Goal: Task Accomplishment & Management: Manage account settings

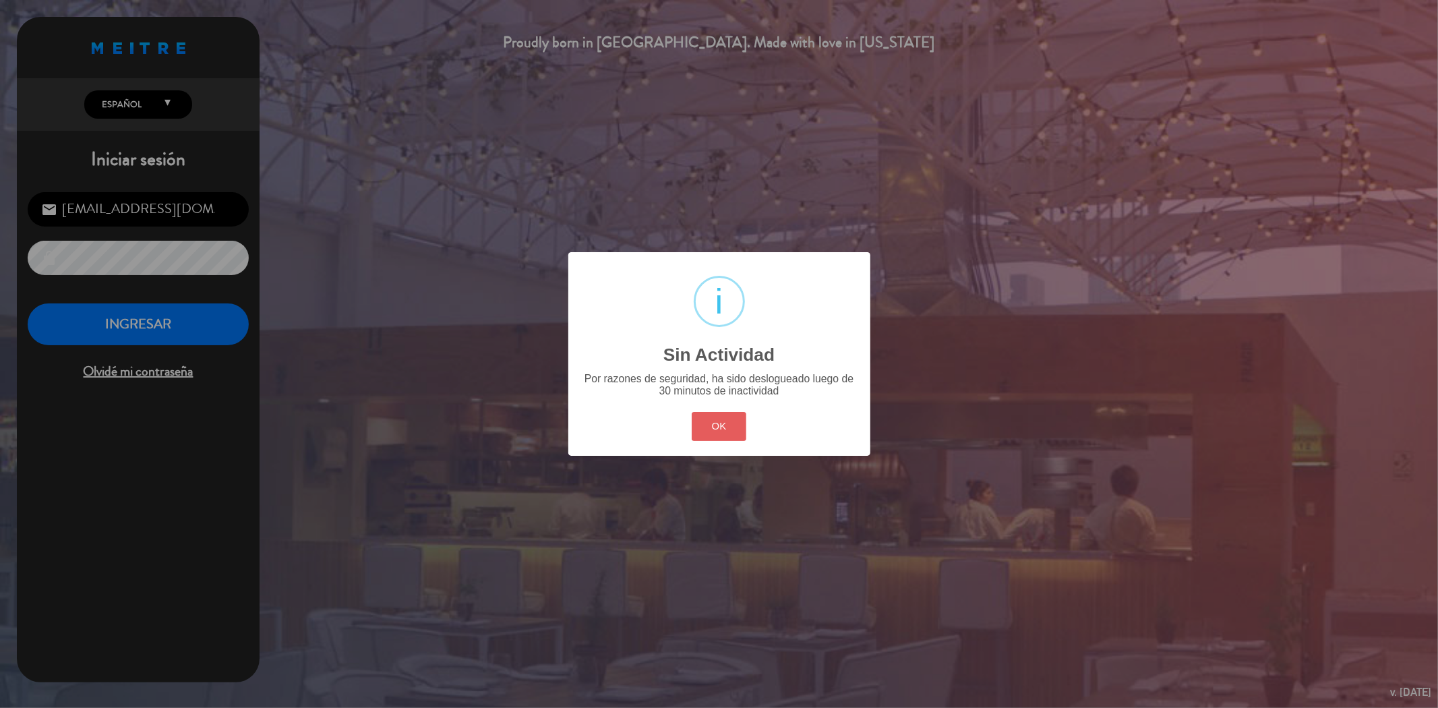
click at [710, 436] on button "OK" at bounding box center [718, 426] width 55 height 29
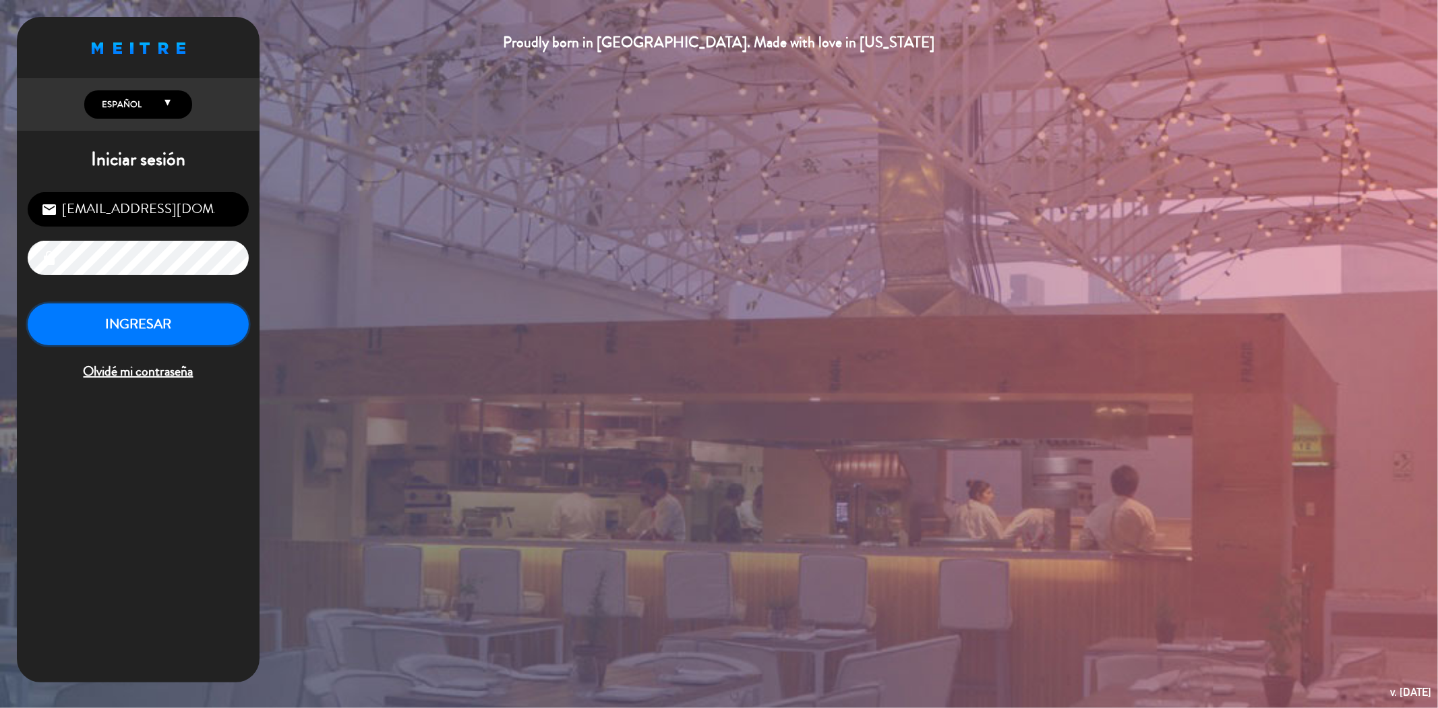
click at [184, 322] on button "INGRESAR" at bounding box center [138, 324] width 221 height 42
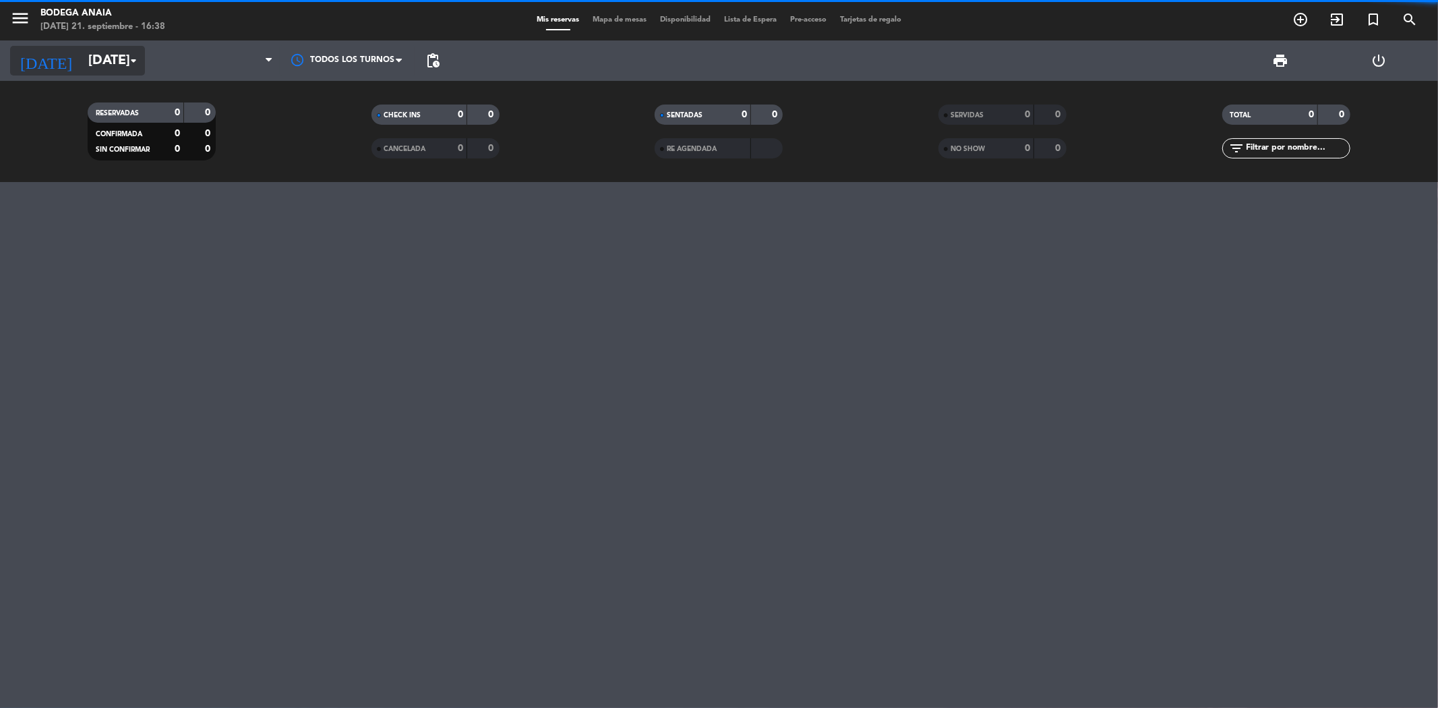
click at [82, 55] on input "[DATE]" at bounding box center [167, 61] width 171 height 30
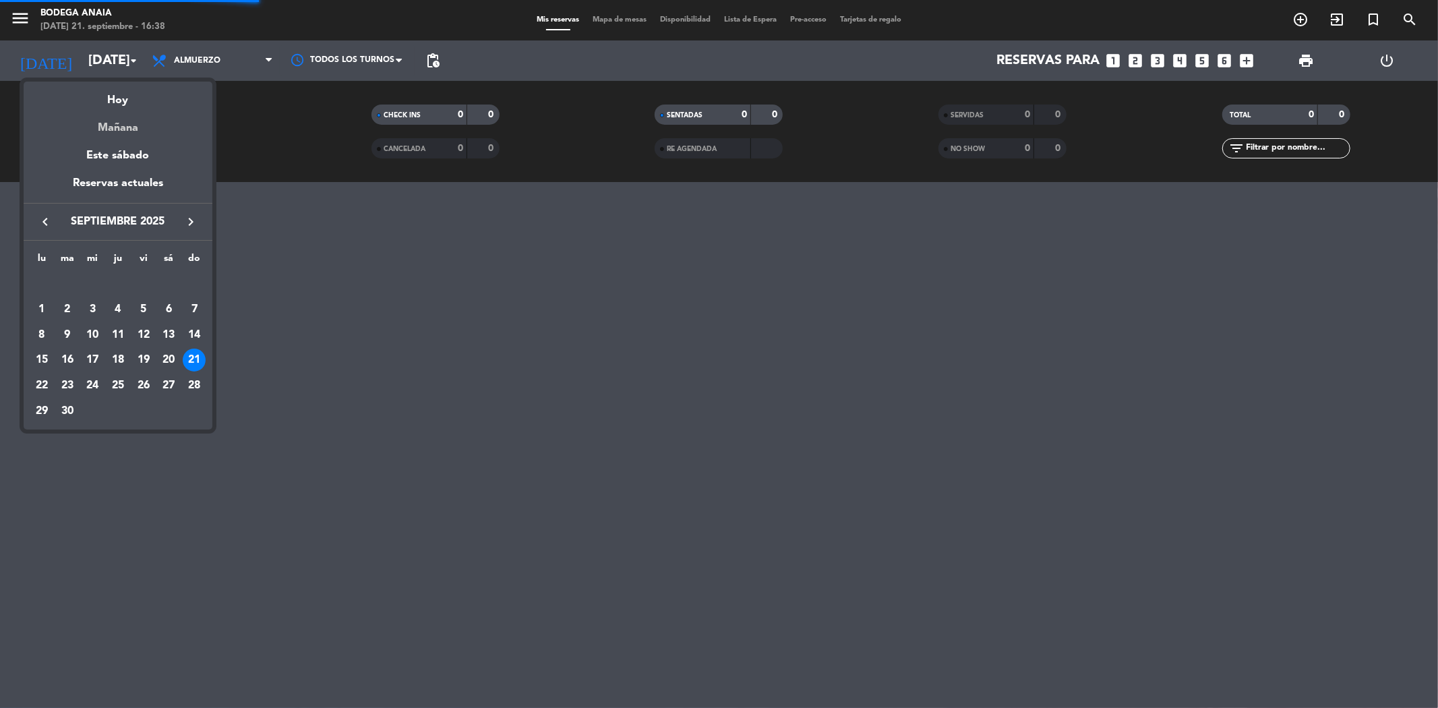
click at [118, 135] on div "Mañana" at bounding box center [118, 123] width 189 height 28
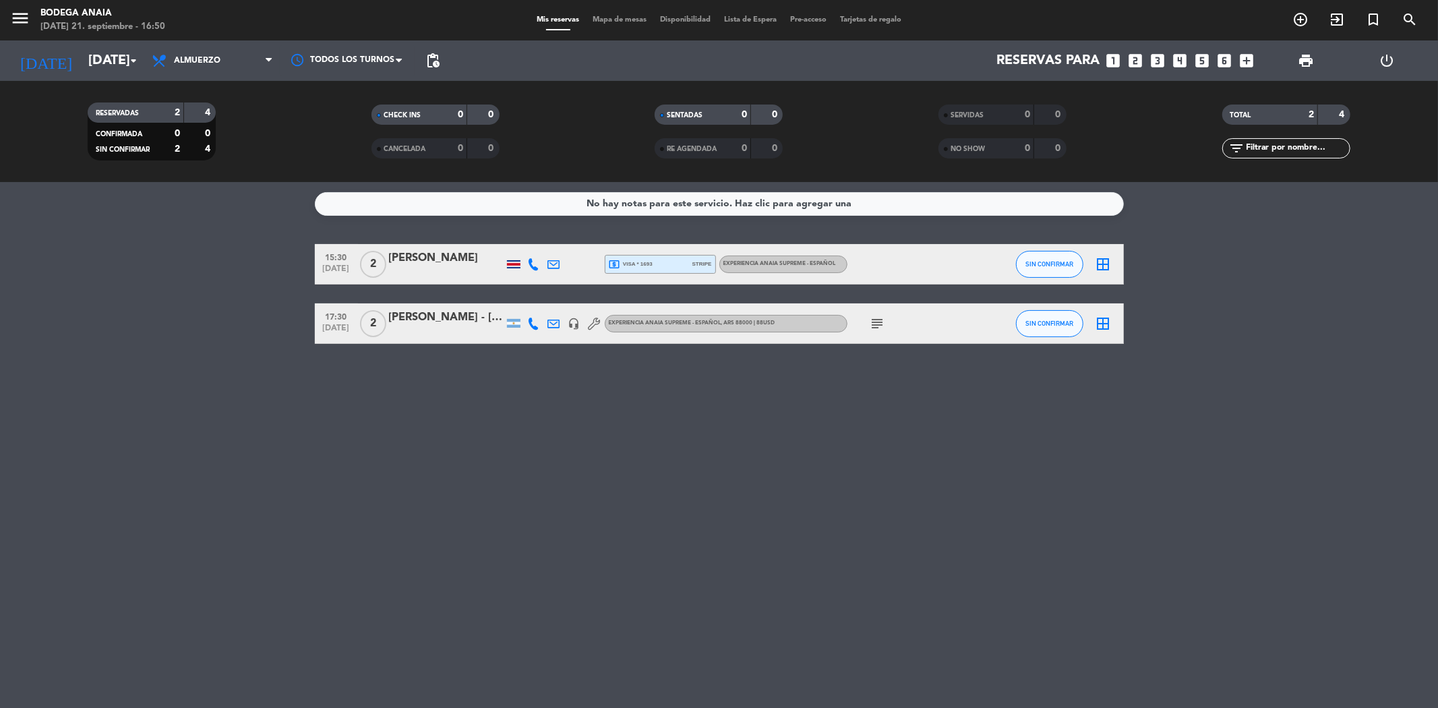
click at [104, 84] on div "RESERVADAS 2 4 CONFIRMADA 0 0 SIN CONFIRMAR 2 4 CHECK INS 0 0 CANCELADA 0 0 SEN…" at bounding box center [719, 131] width 1438 height 101
click at [108, 63] on input "[DATE]" at bounding box center [167, 61] width 171 height 30
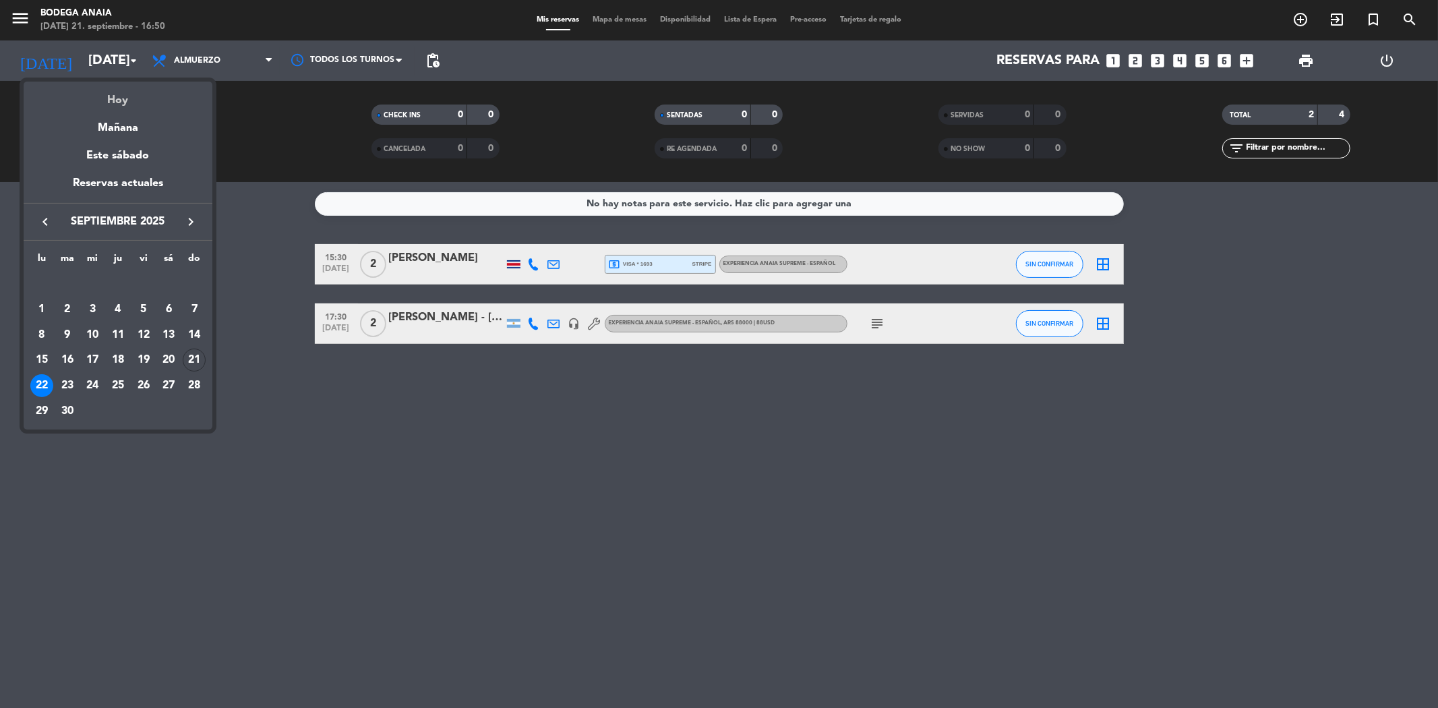
click at [120, 91] on div "Hoy" at bounding box center [118, 96] width 189 height 28
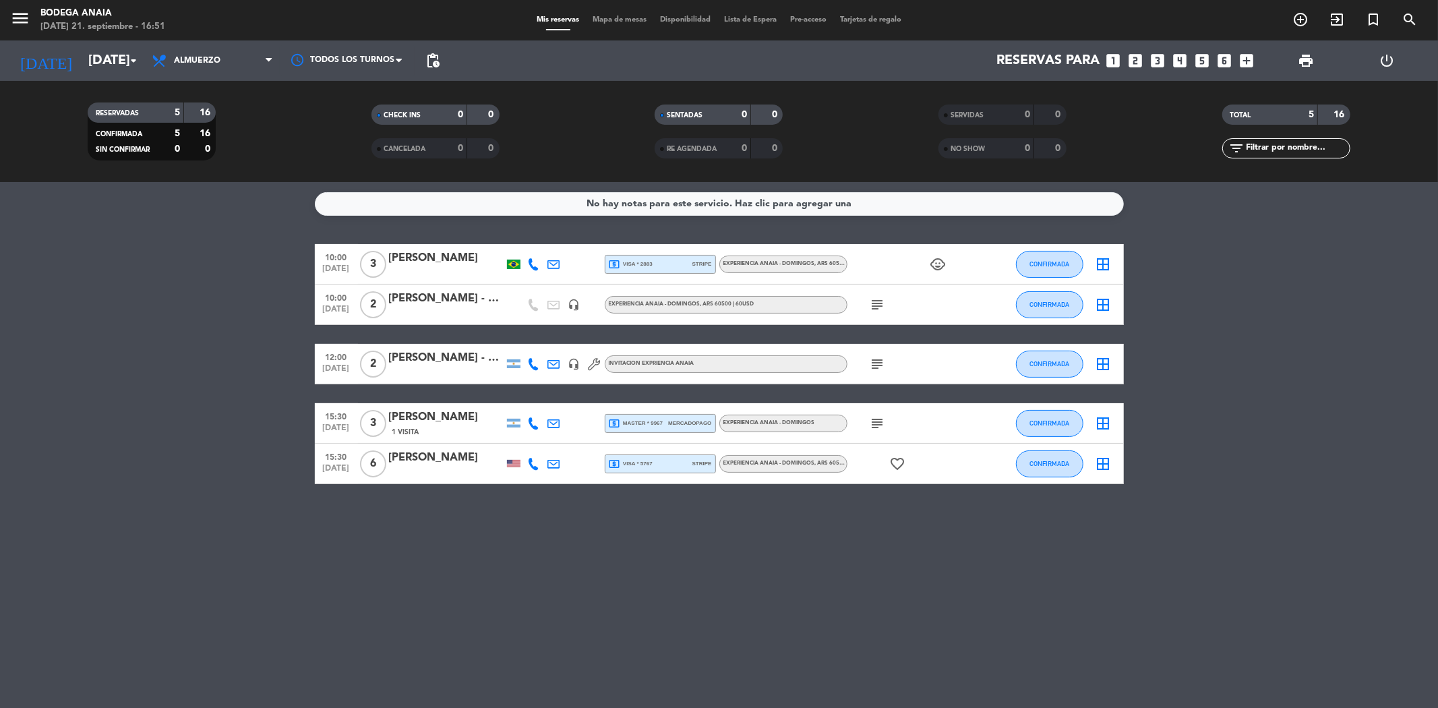
click at [678, 422] on span "mercadopago" at bounding box center [689, 423] width 43 height 9
click at [83, 58] on input "[DATE]" at bounding box center [167, 61] width 171 height 30
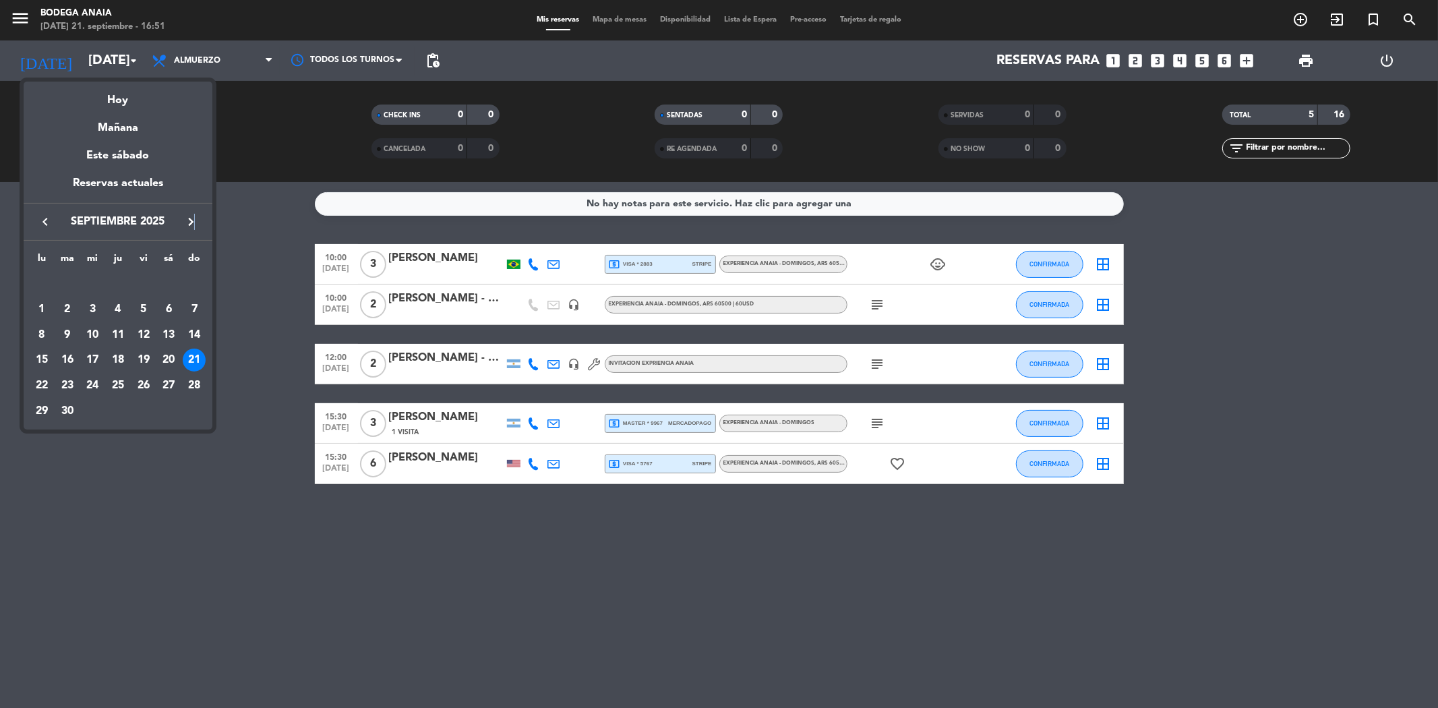
click at [191, 212] on div "keyboard_arrow_left septiembre 2025 keyboard_arrow_right" at bounding box center [118, 222] width 189 height 38
click at [189, 214] on icon "keyboard_arrow_right" at bounding box center [191, 222] width 16 height 16
click at [140, 355] on div "21" at bounding box center [143, 359] width 23 height 23
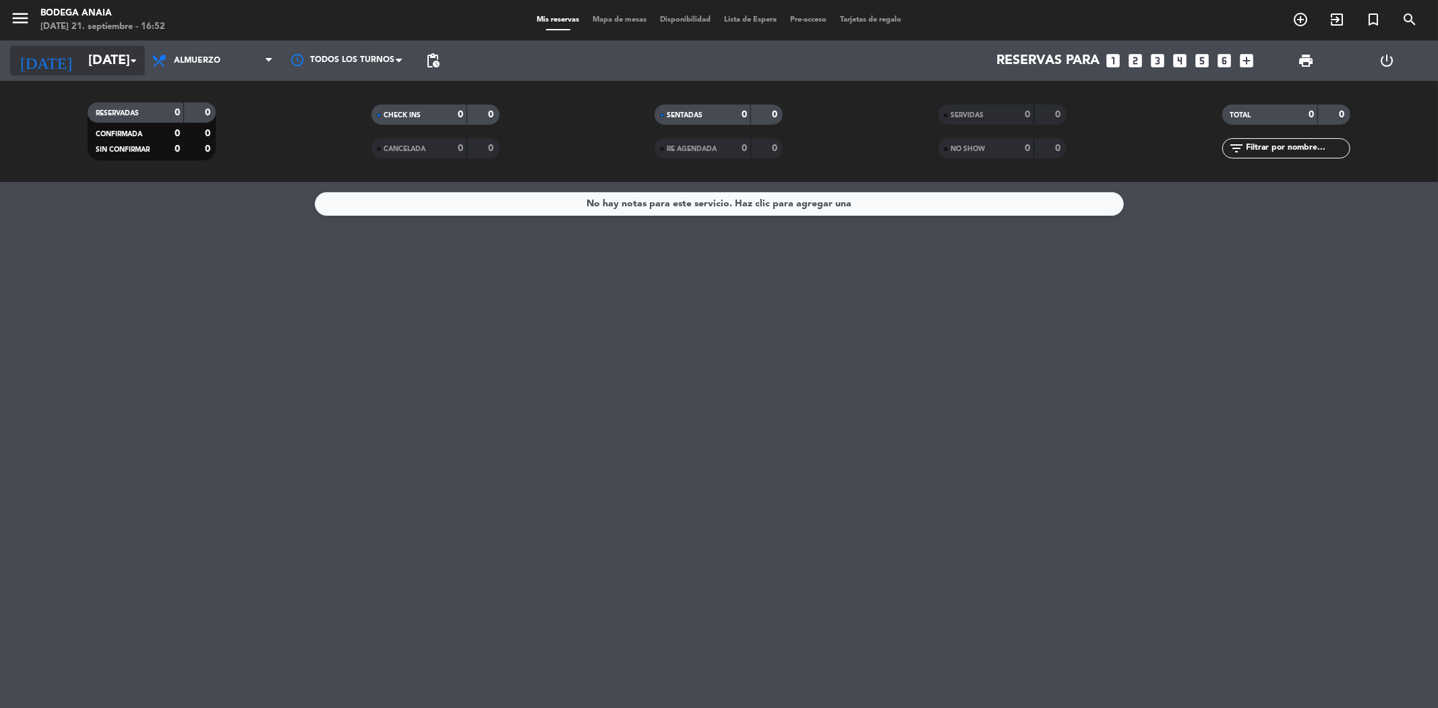
click at [99, 50] on input "[DATE]" at bounding box center [167, 61] width 171 height 30
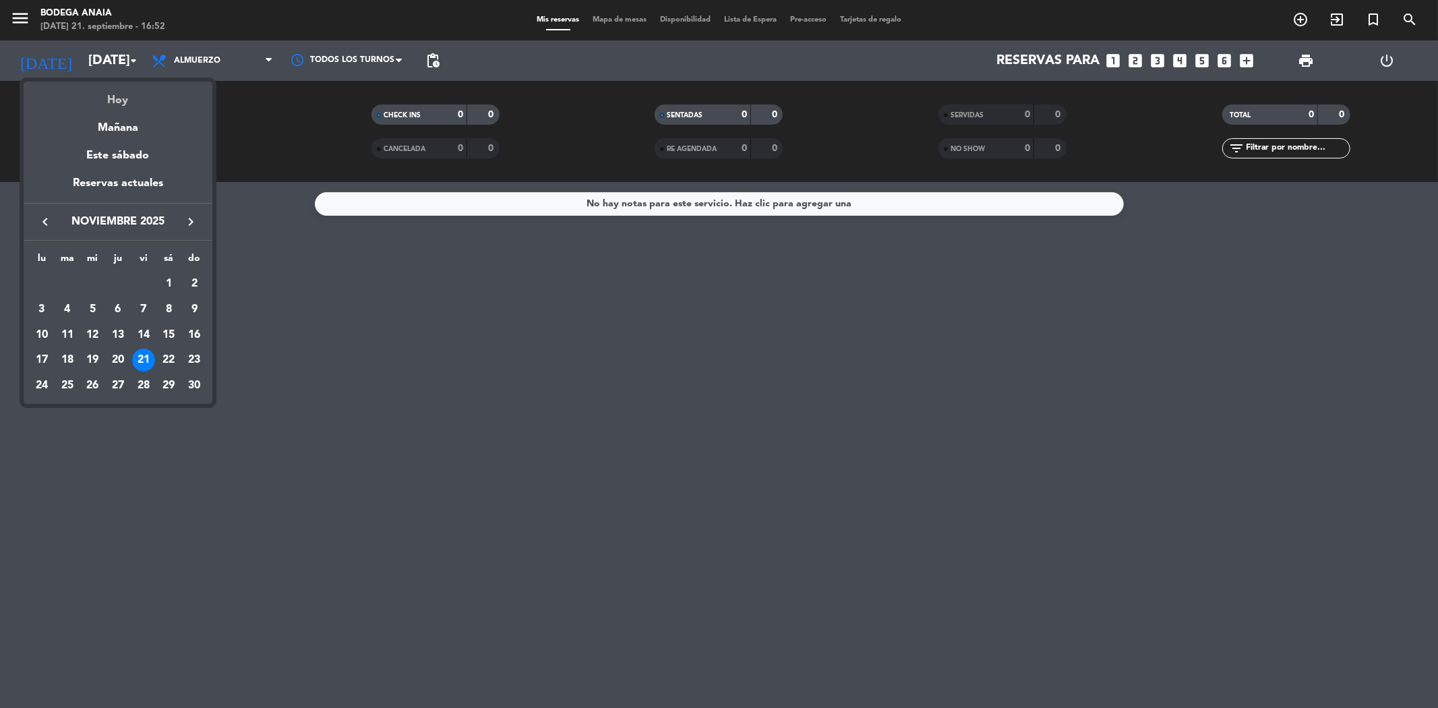
click at [121, 98] on div "Hoy" at bounding box center [118, 96] width 189 height 28
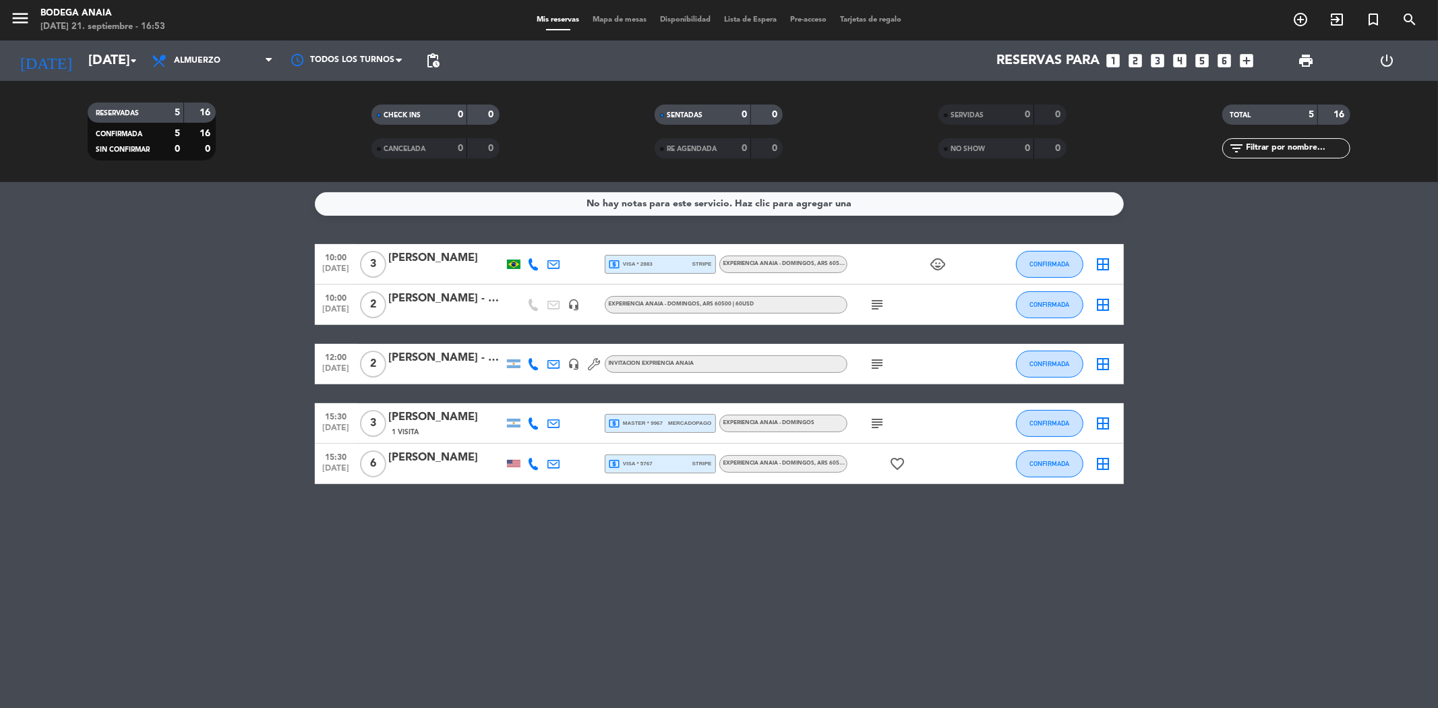
click at [674, 419] on span "mercadopago" at bounding box center [689, 423] width 43 height 9
click at [91, 61] on input "[DATE]" at bounding box center [167, 61] width 171 height 30
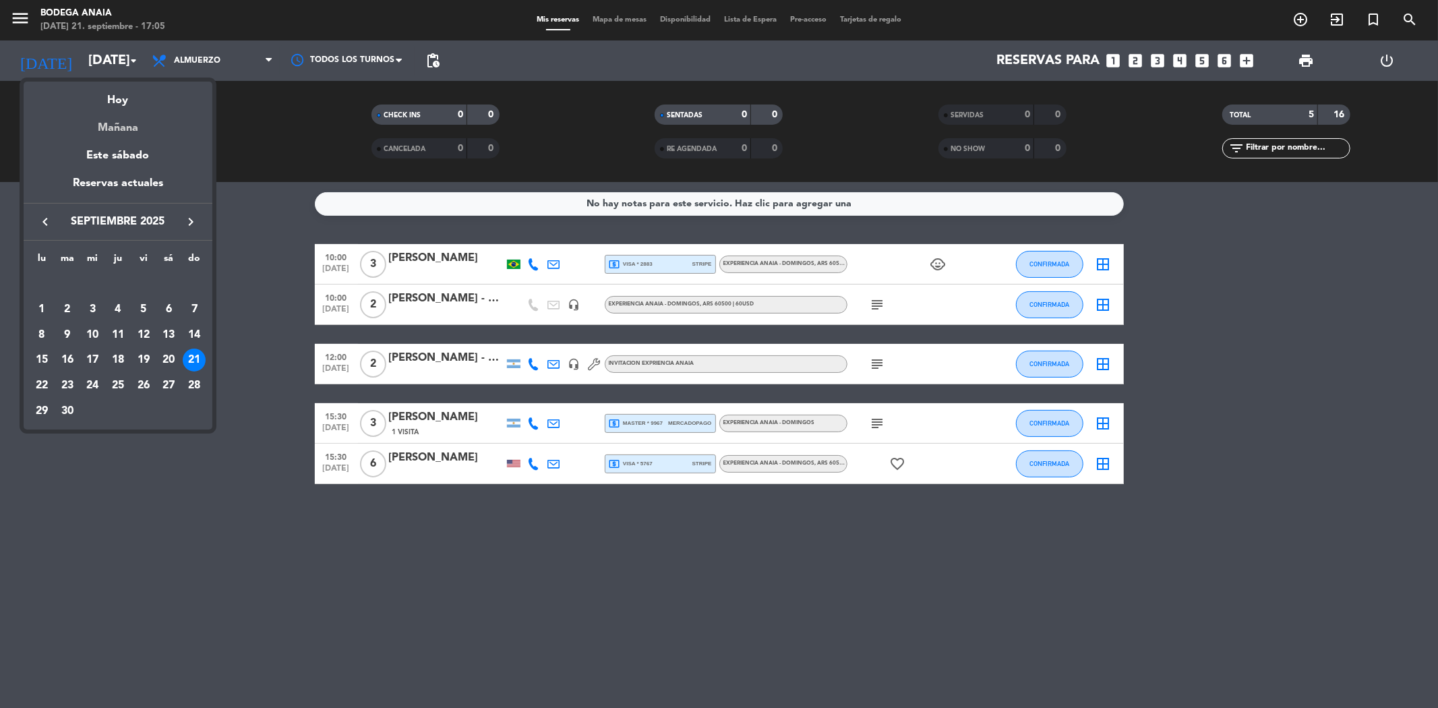
click at [126, 127] on div "Mañana" at bounding box center [118, 123] width 189 height 28
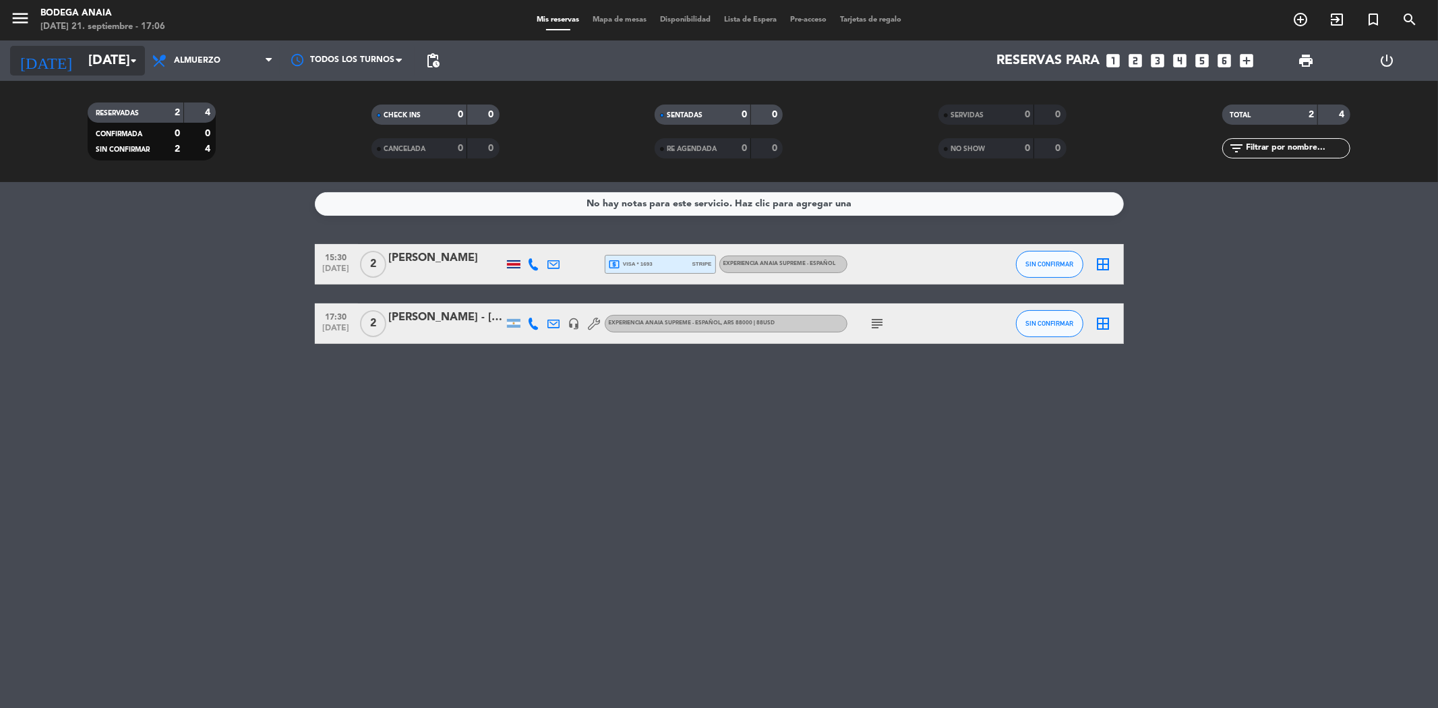
click at [106, 51] on input "[DATE]" at bounding box center [167, 61] width 171 height 30
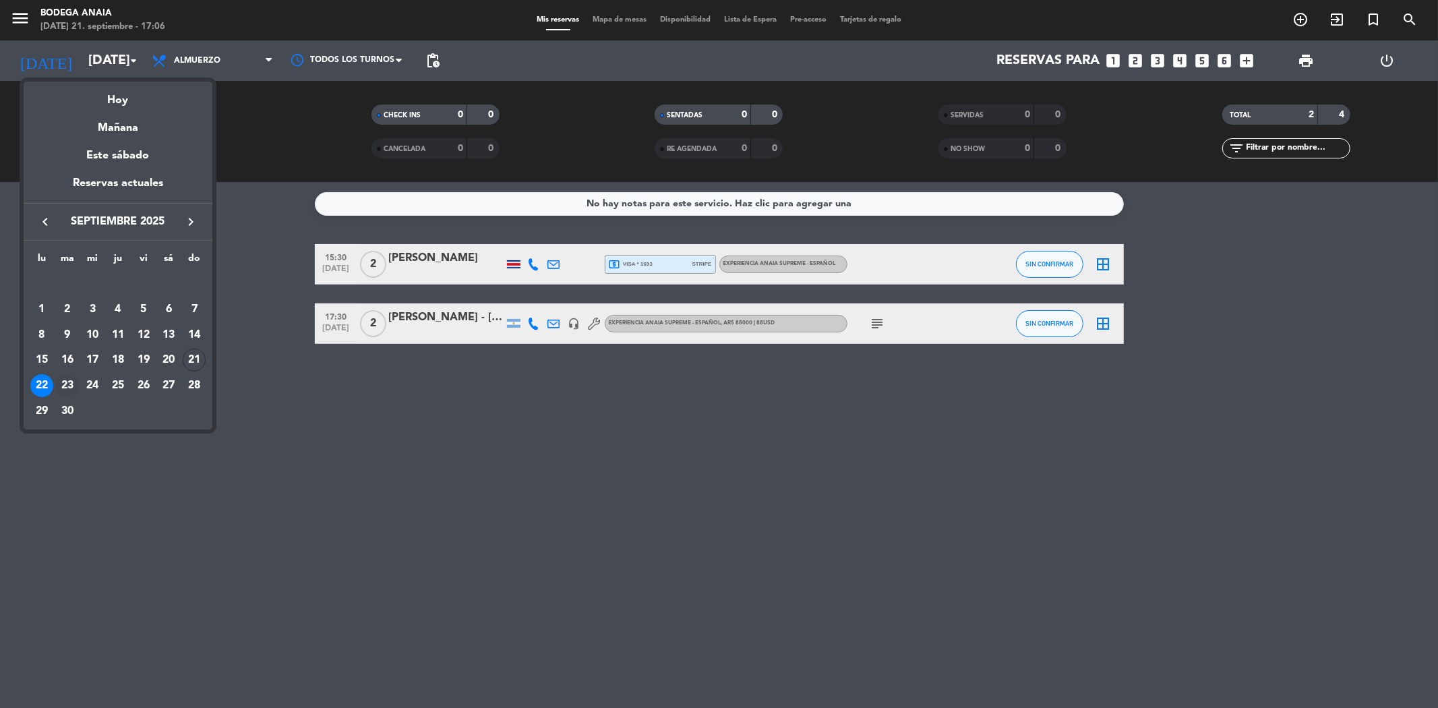
click at [65, 390] on div "23" at bounding box center [67, 385] width 23 height 23
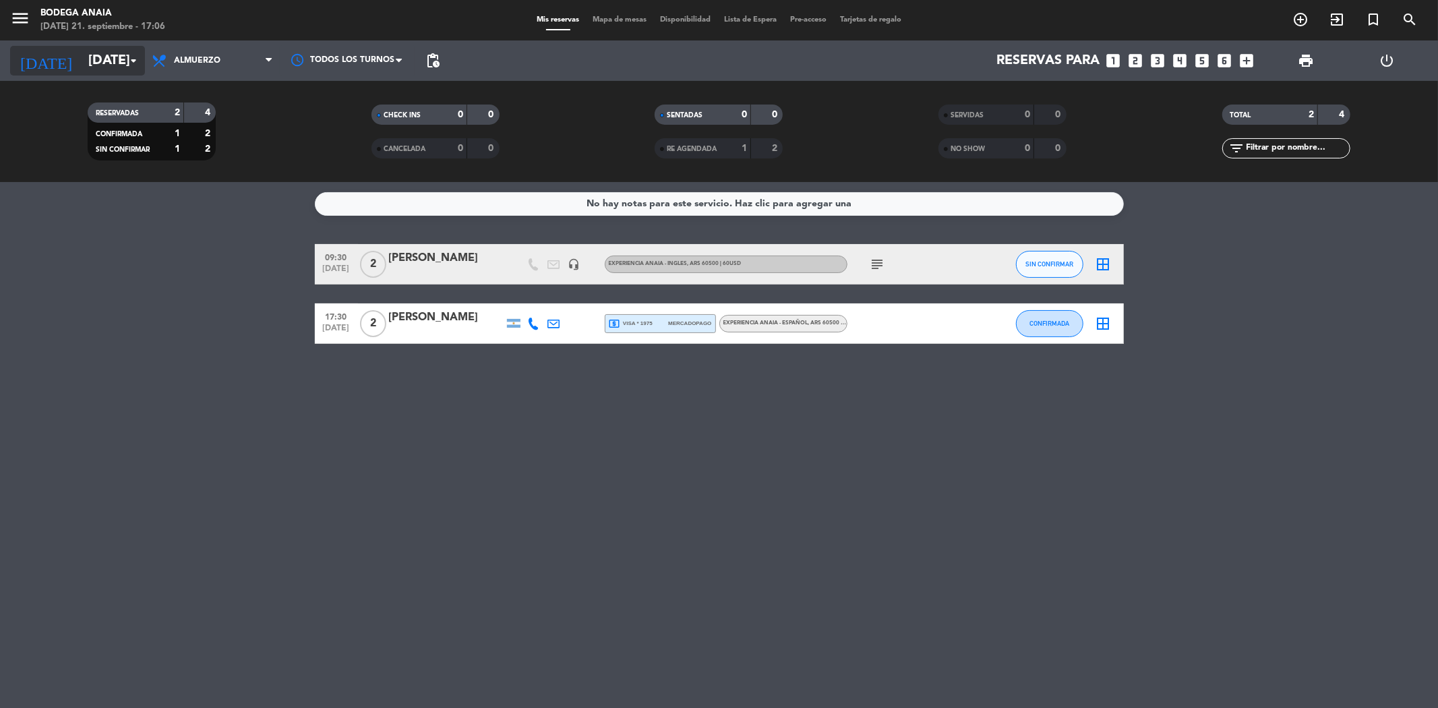
click at [86, 72] on input "[DATE]" at bounding box center [167, 61] width 171 height 30
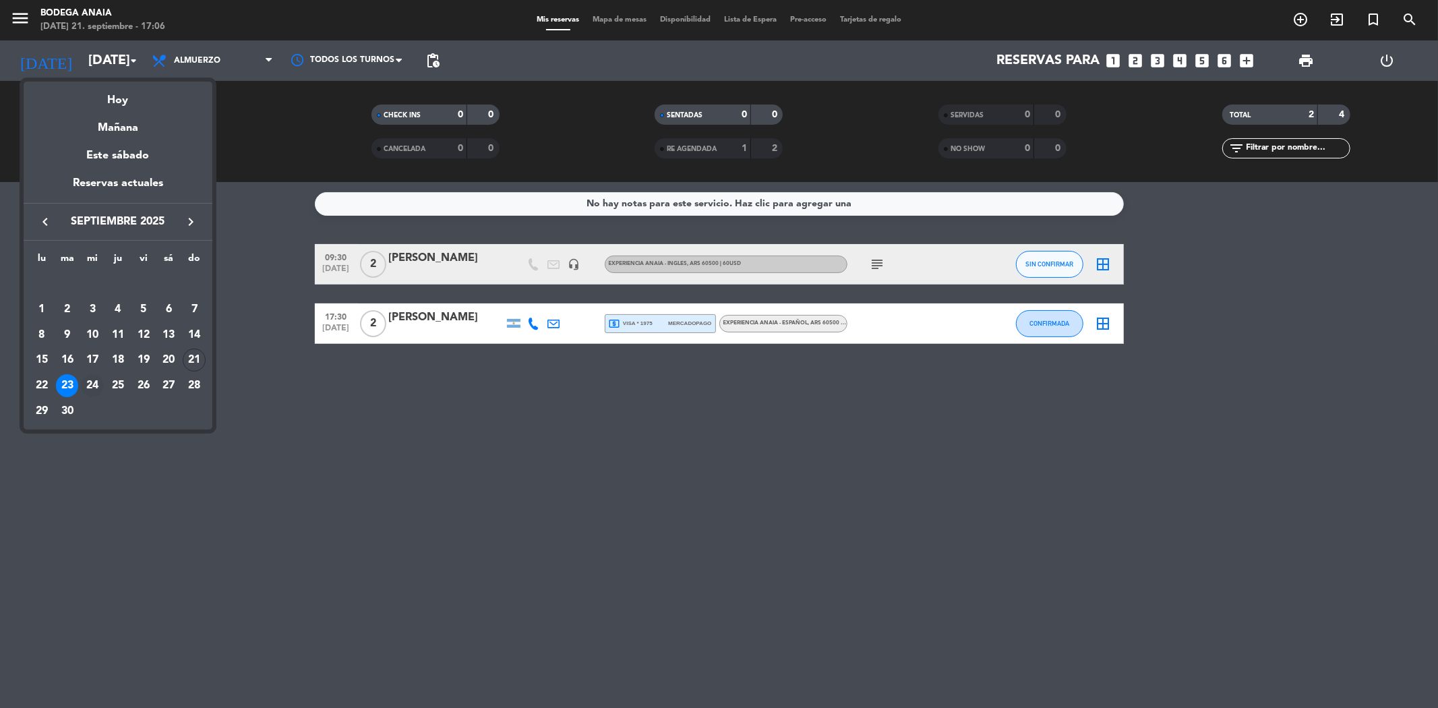
click at [97, 381] on div "24" at bounding box center [92, 385] width 23 height 23
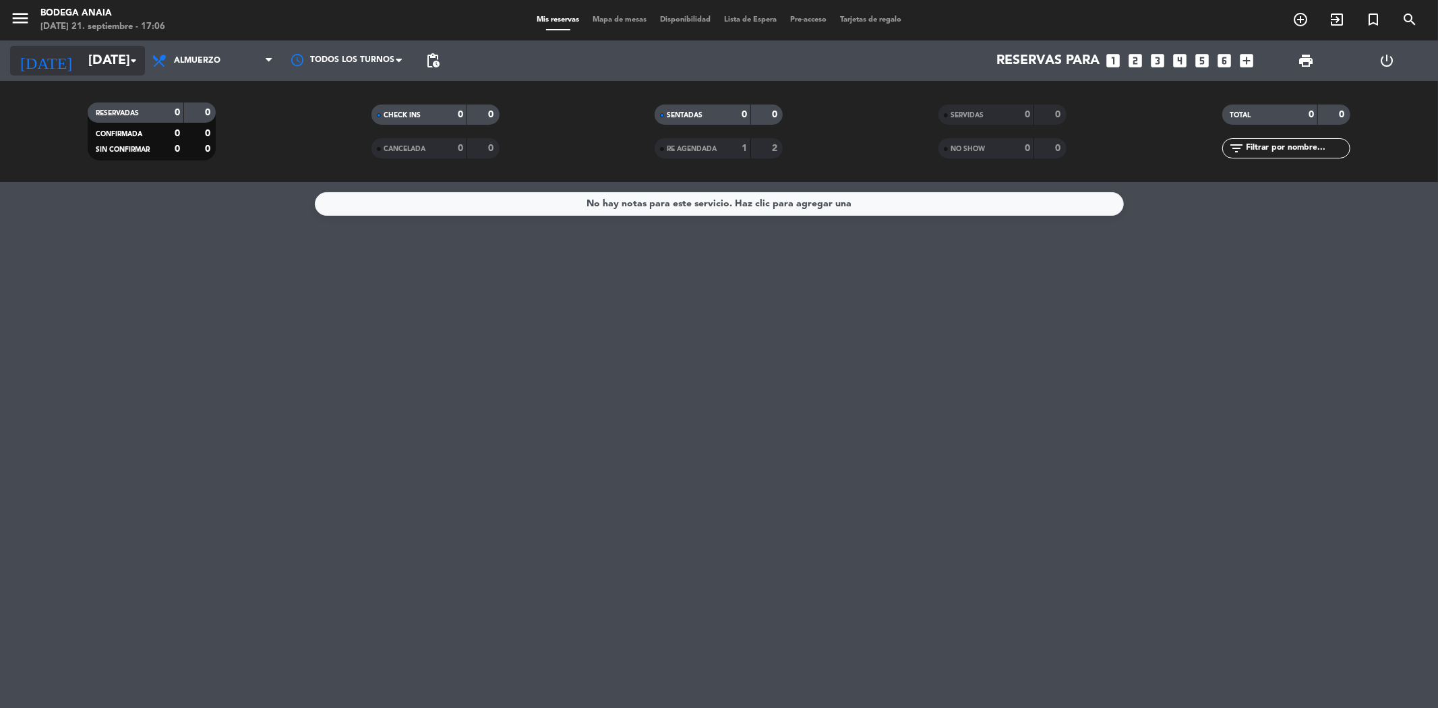
click at [92, 71] on input "[DATE]" at bounding box center [167, 61] width 171 height 30
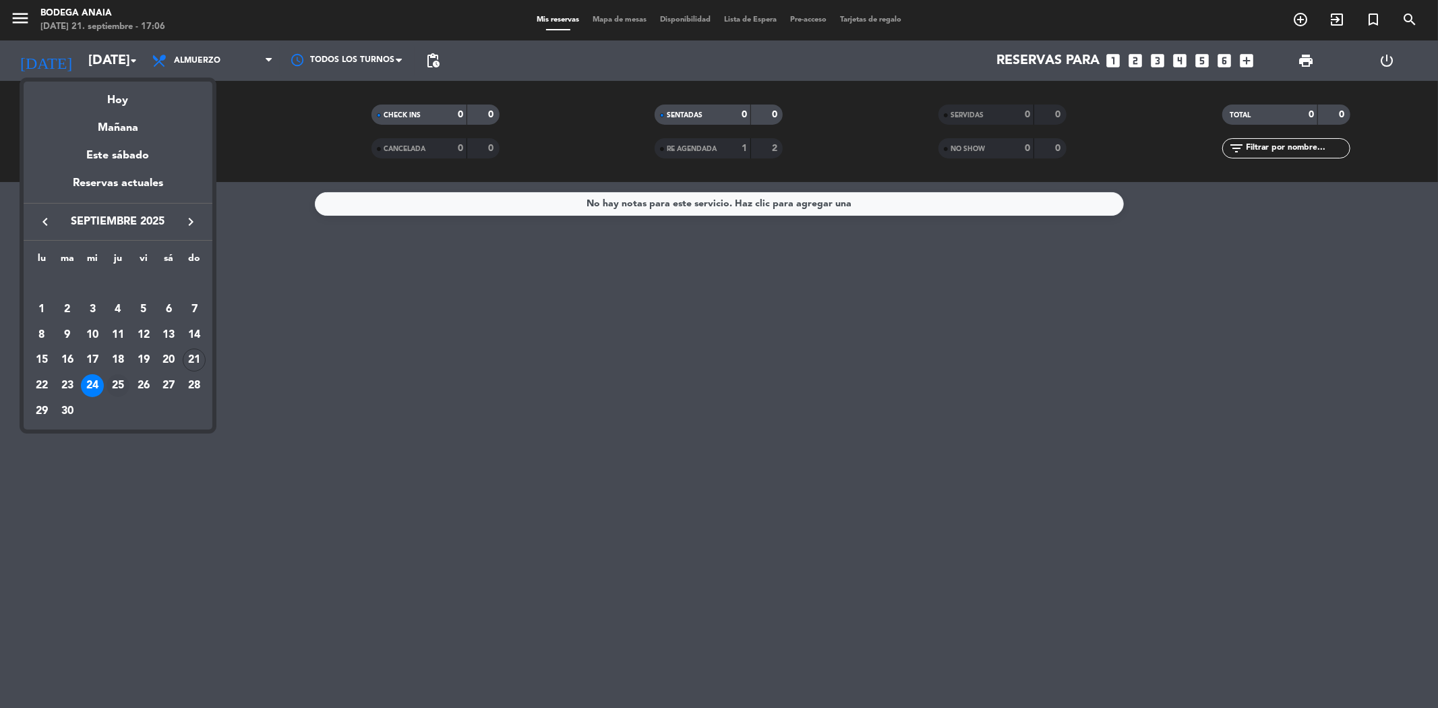
click at [115, 383] on div "25" at bounding box center [117, 385] width 23 height 23
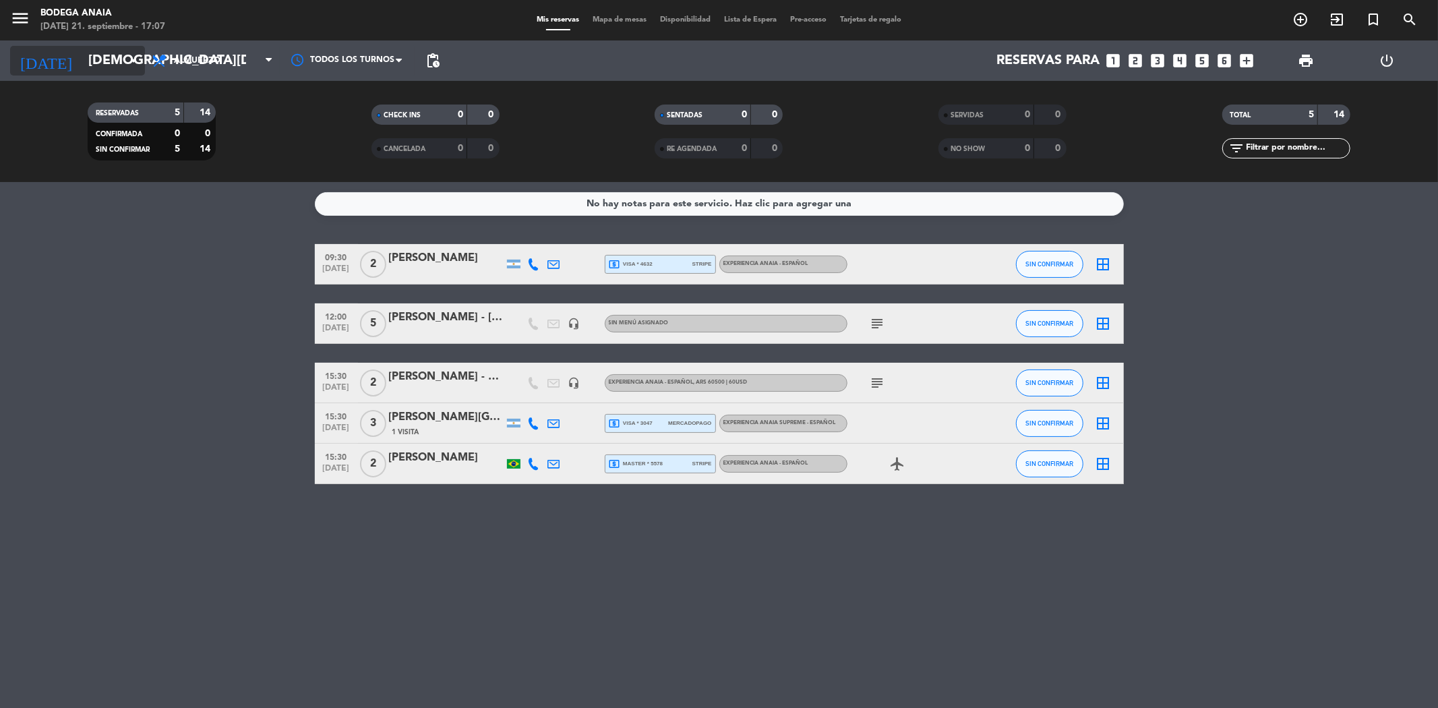
click at [91, 65] on input "[DEMOGRAPHIC_DATA][DATE]" at bounding box center [167, 61] width 171 height 30
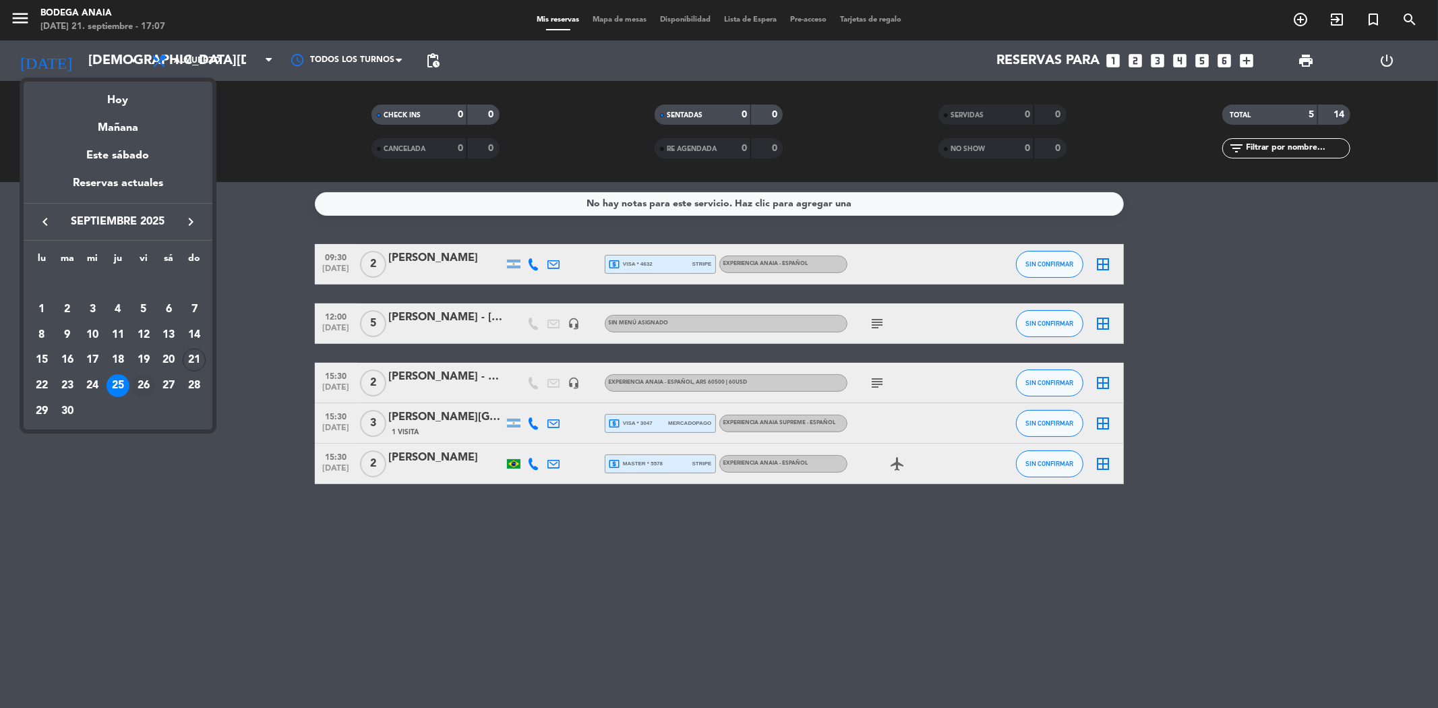
click at [150, 381] on div "26" at bounding box center [143, 385] width 23 height 23
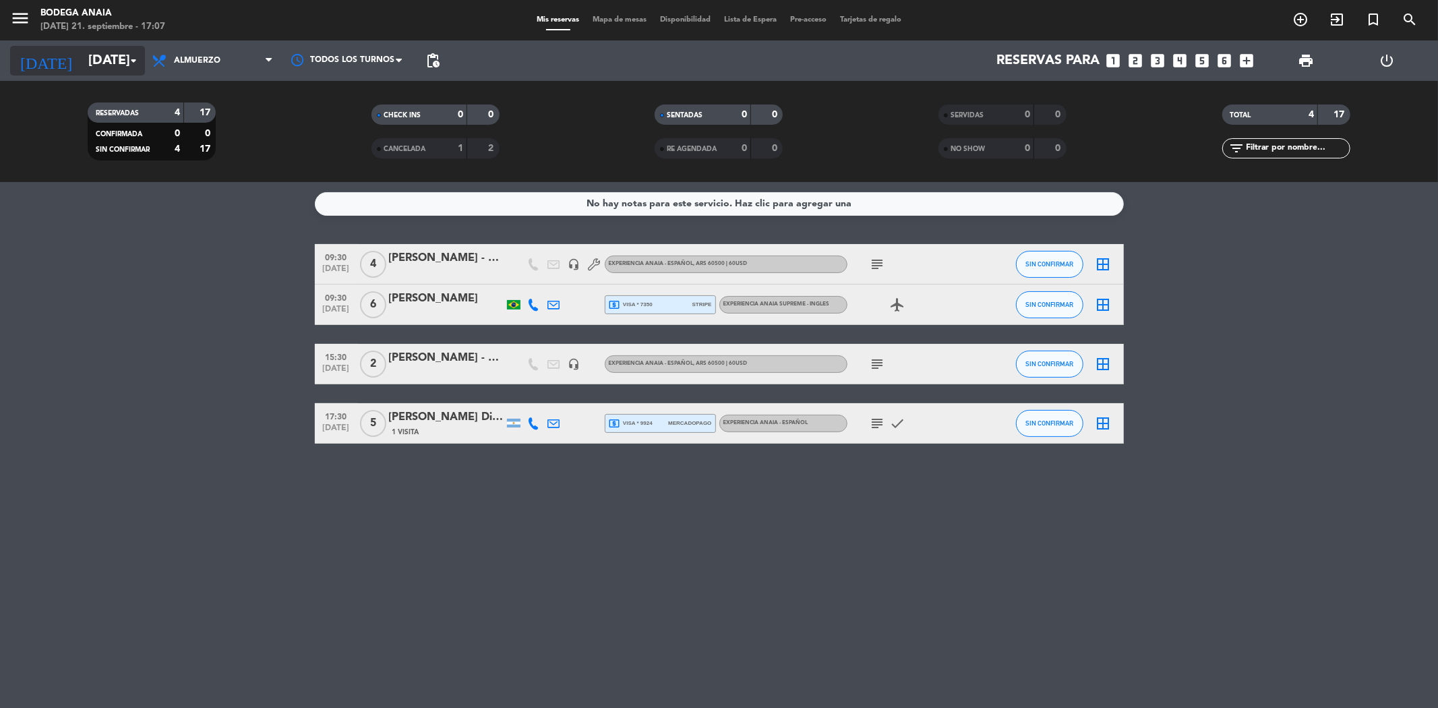
click at [102, 46] on div "[DATE] [DATE] arrow_drop_down" at bounding box center [77, 61] width 135 height 30
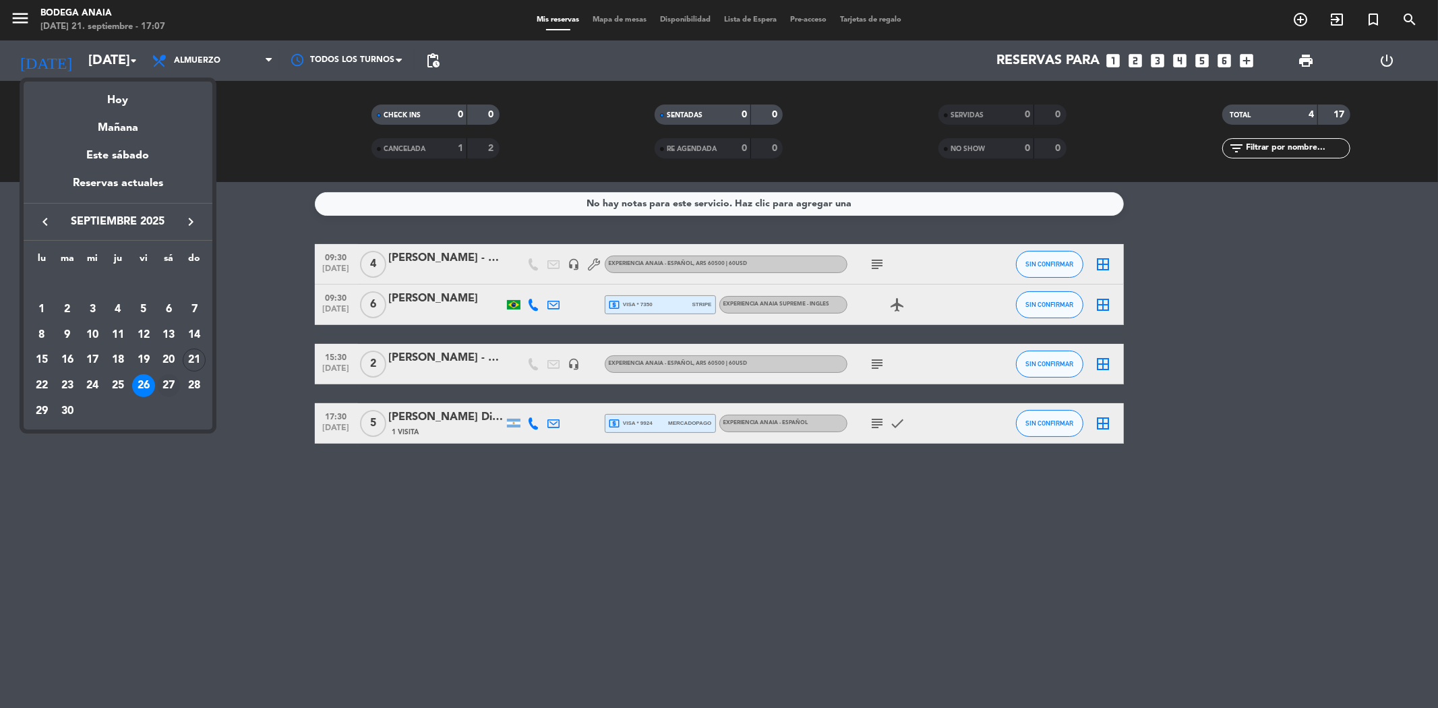
click at [173, 388] on div "27" at bounding box center [168, 385] width 23 height 23
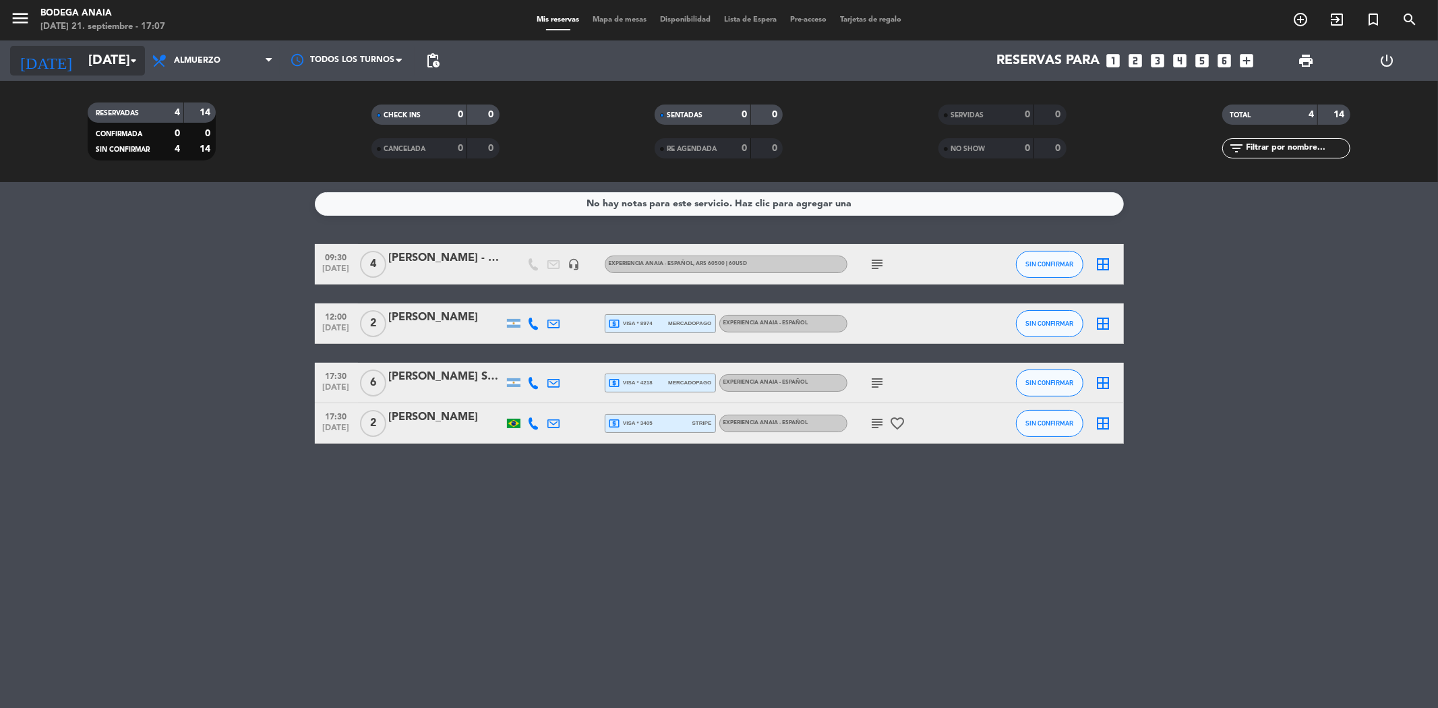
click at [91, 58] on input "[DATE]" at bounding box center [167, 61] width 171 height 30
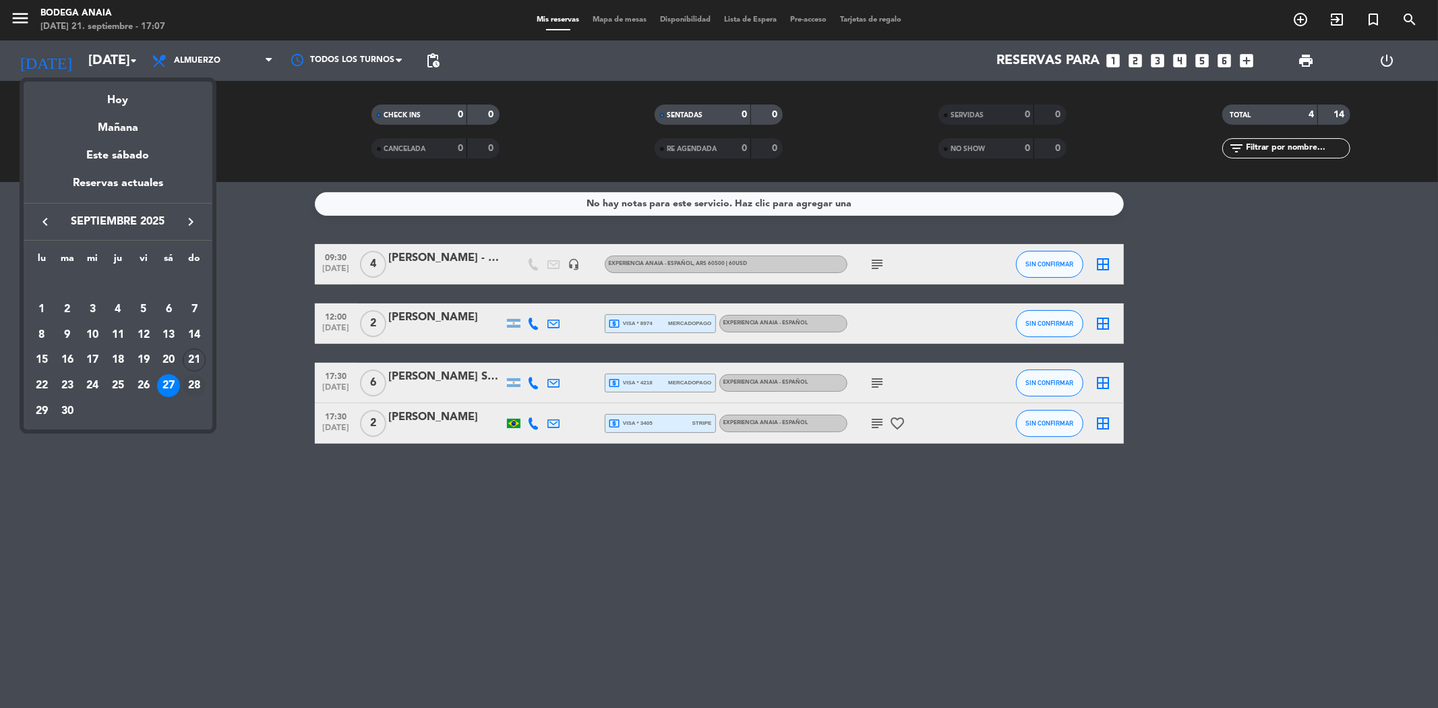
click at [196, 383] on div "28" at bounding box center [194, 385] width 23 height 23
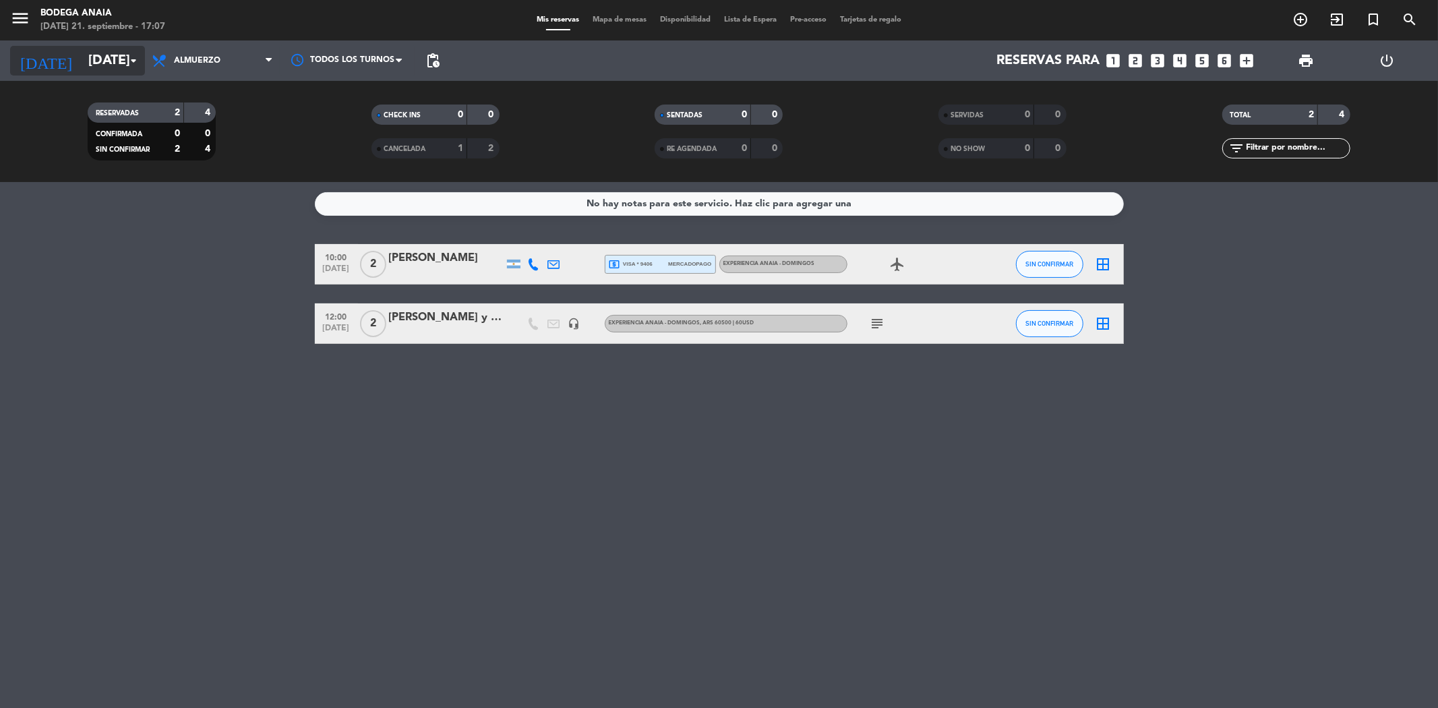
click at [86, 55] on input "[DATE]" at bounding box center [167, 61] width 171 height 30
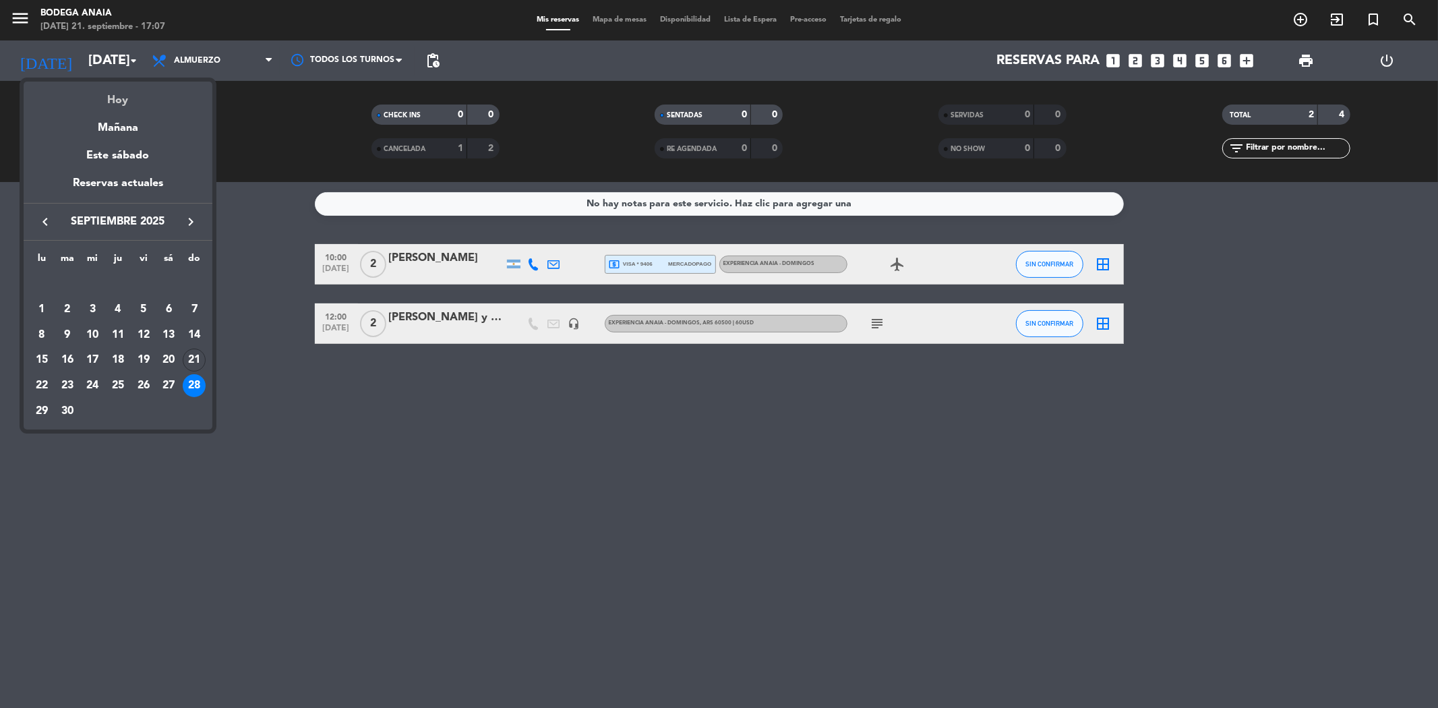
click at [111, 97] on div "Hoy" at bounding box center [118, 96] width 189 height 28
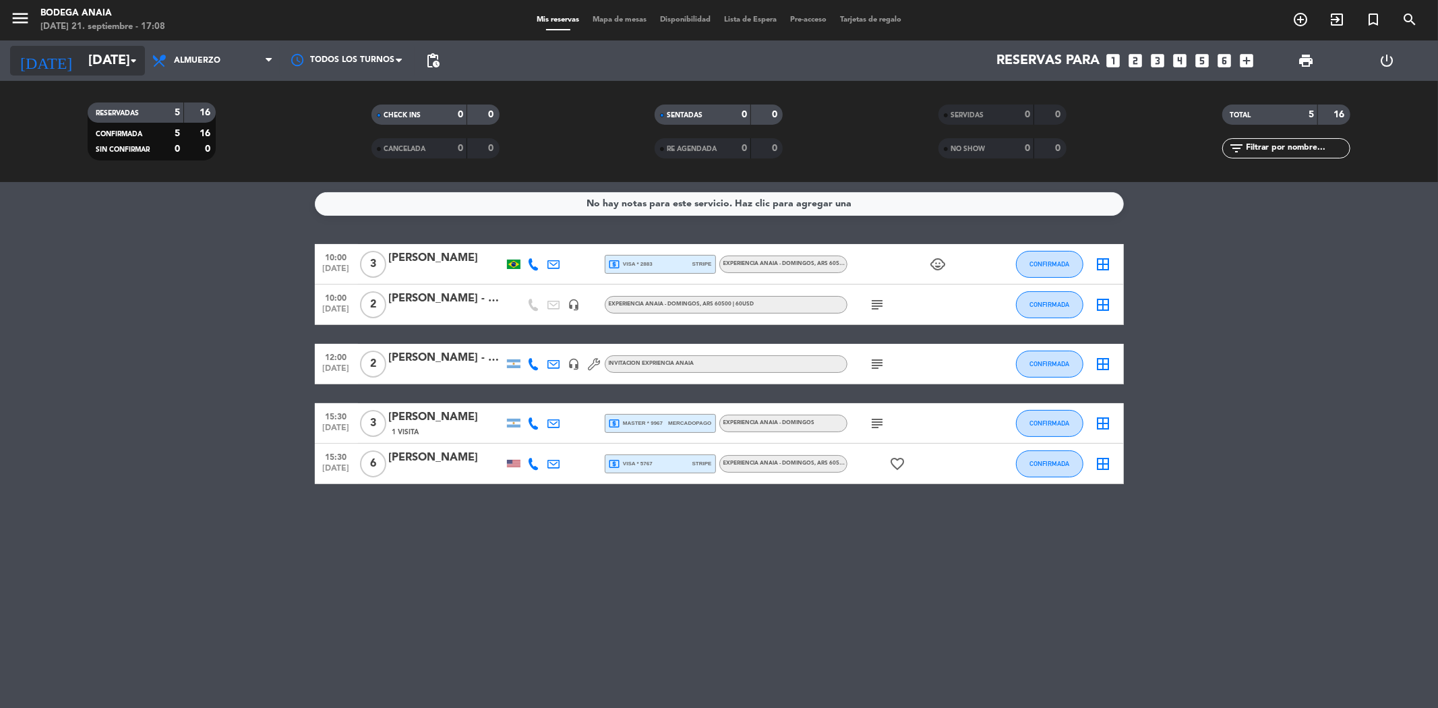
click at [104, 48] on input "[DATE]" at bounding box center [167, 61] width 171 height 30
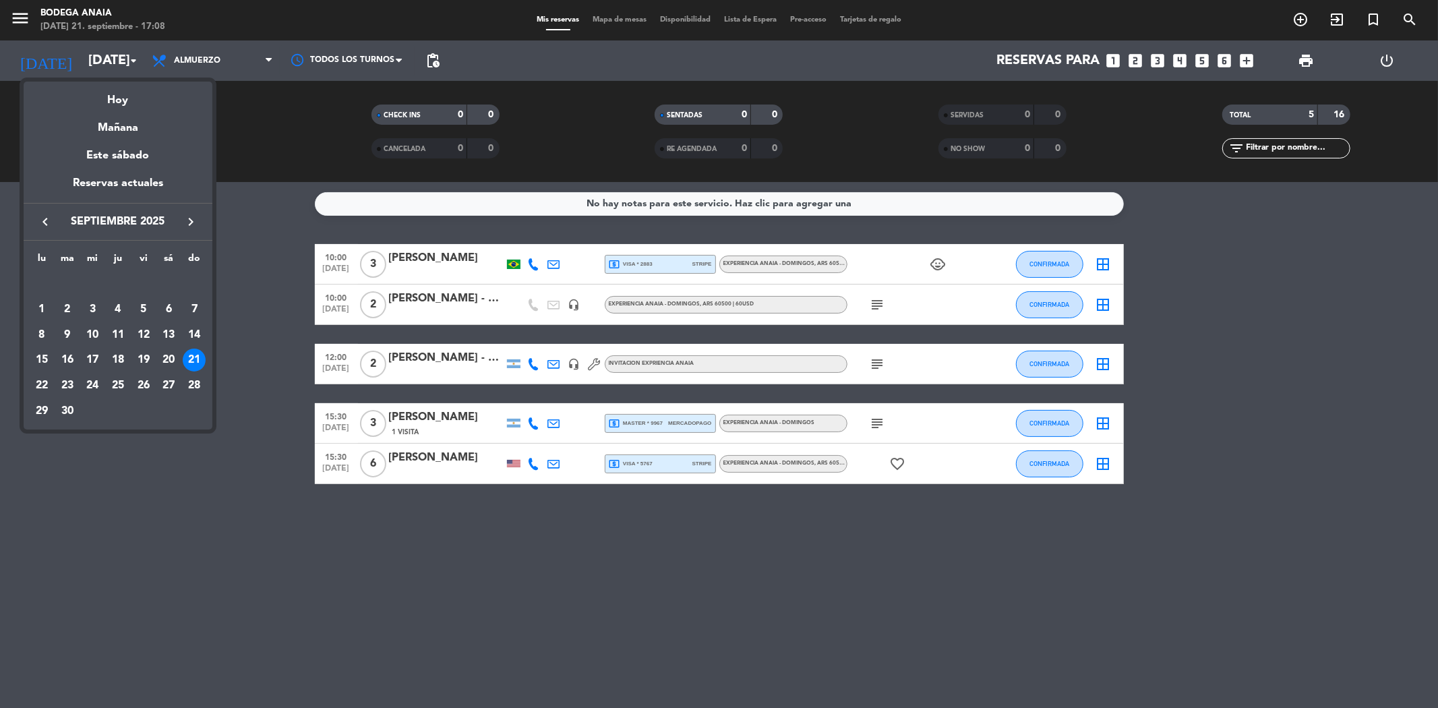
drag, startPoint x: 123, startPoint y: 104, endPoint x: 129, endPoint y: 88, distance: 17.3
click at [129, 94] on div "Hoy" at bounding box center [118, 96] width 189 height 28
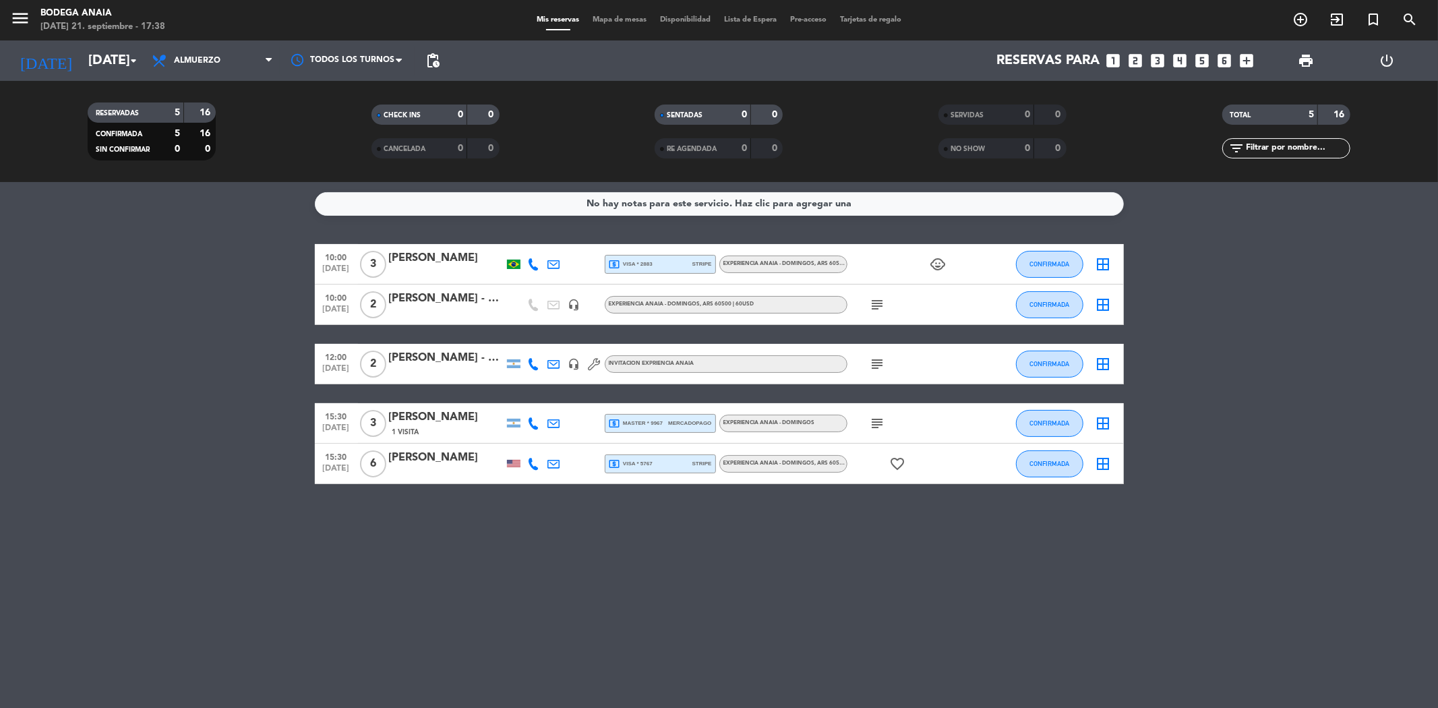
click at [654, 421] on span "local_atm master * 9967" at bounding box center [636, 423] width 55 height 12
click at [100, 66] on input "[DATE]" at bounding box center [167, 61] width 171 height 30
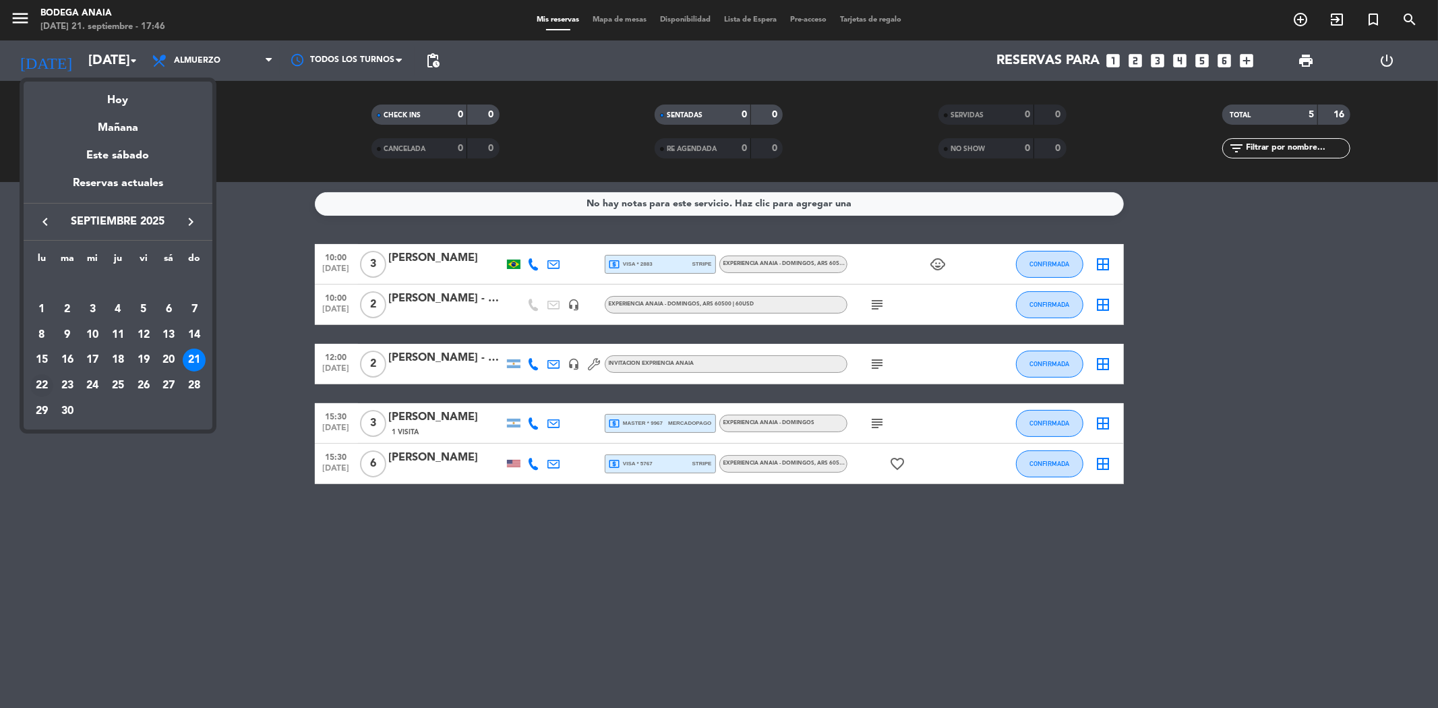
click at [47, 382] on div "22" at bounding box center [41, 385] width 23 height 23
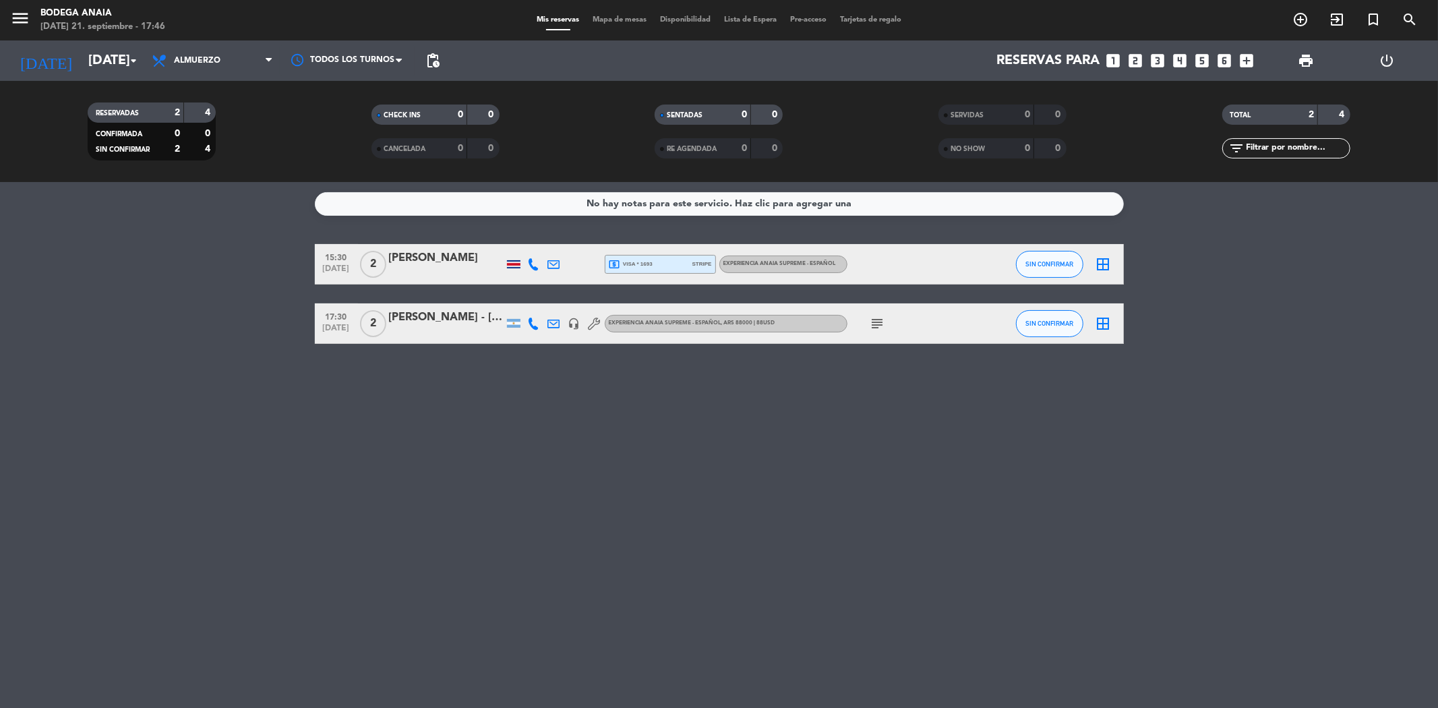
click at [460, 313] on div "[PERSON_NAME] - [PERSON_NAME]" at bounding box center [446, 318] width 115 height 18
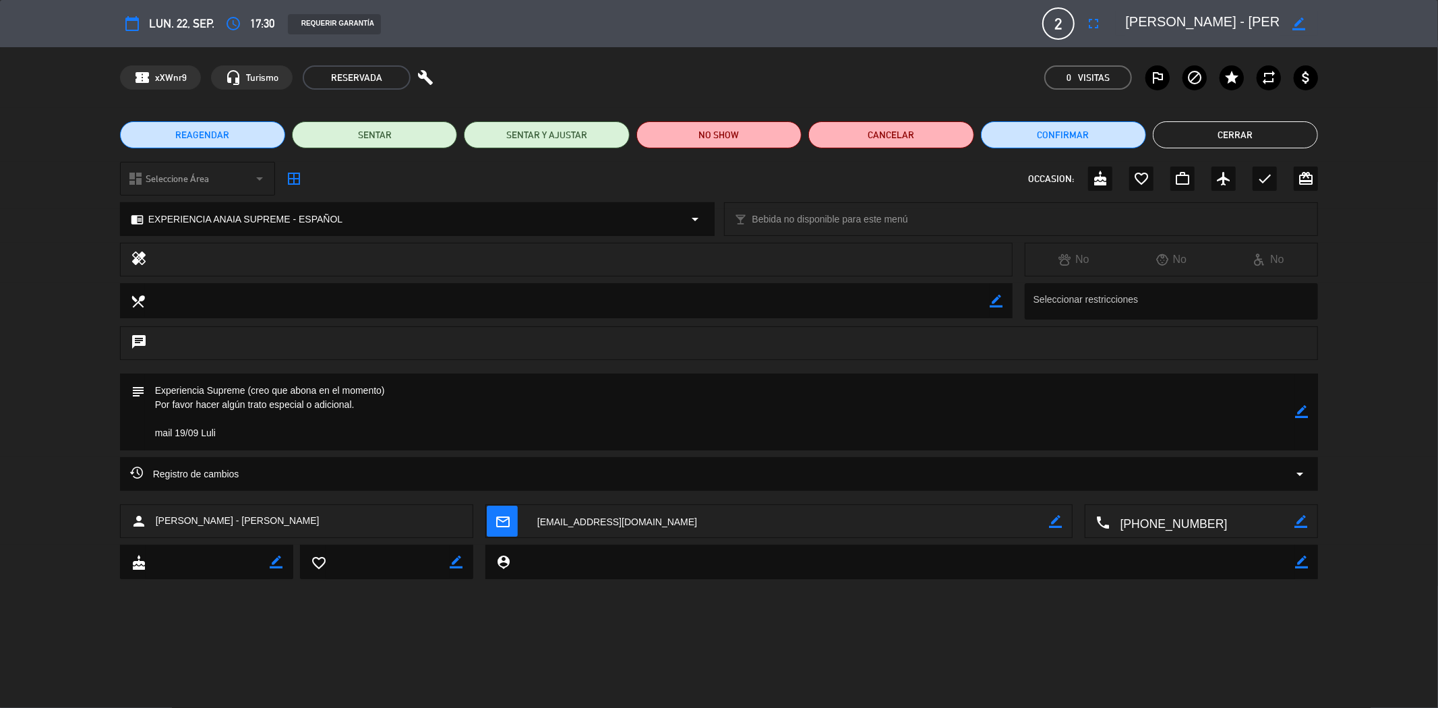
click at [1203, 126] on button "Cerrar" at bounding box center [1234, 134] width 165 height 27
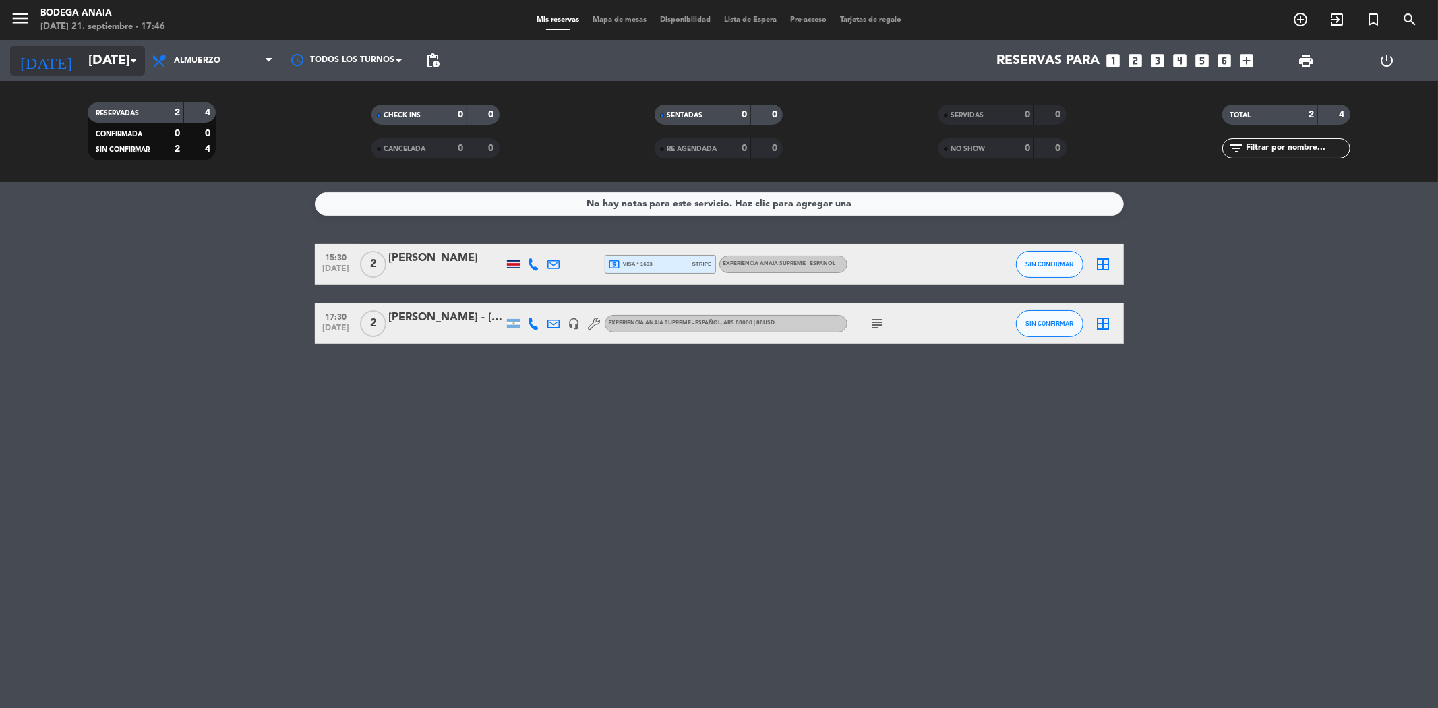
click at [105, 61] on input "[DATE]" at bounding box center [167, 61] width 171 height 30
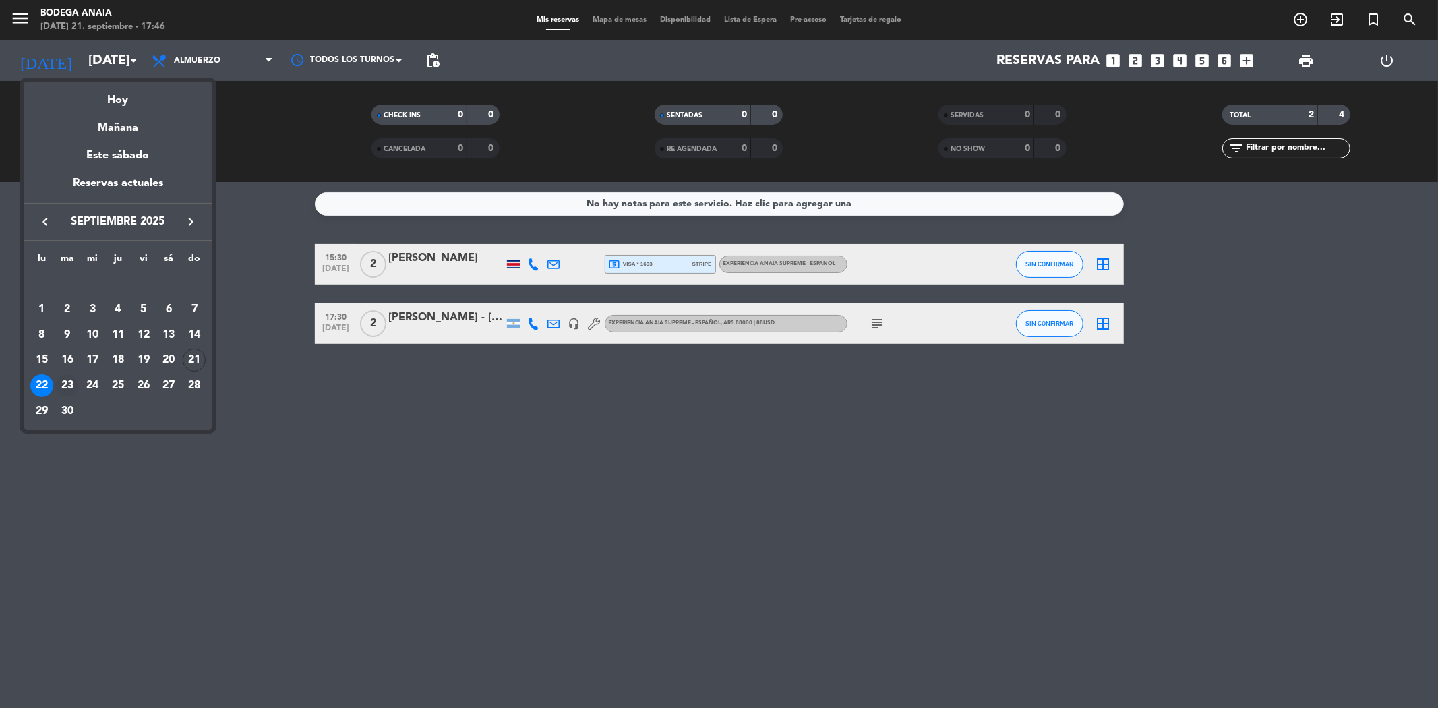
click at [58, 381] on div "23" at bounding box center [67, 385] width 23 height 23
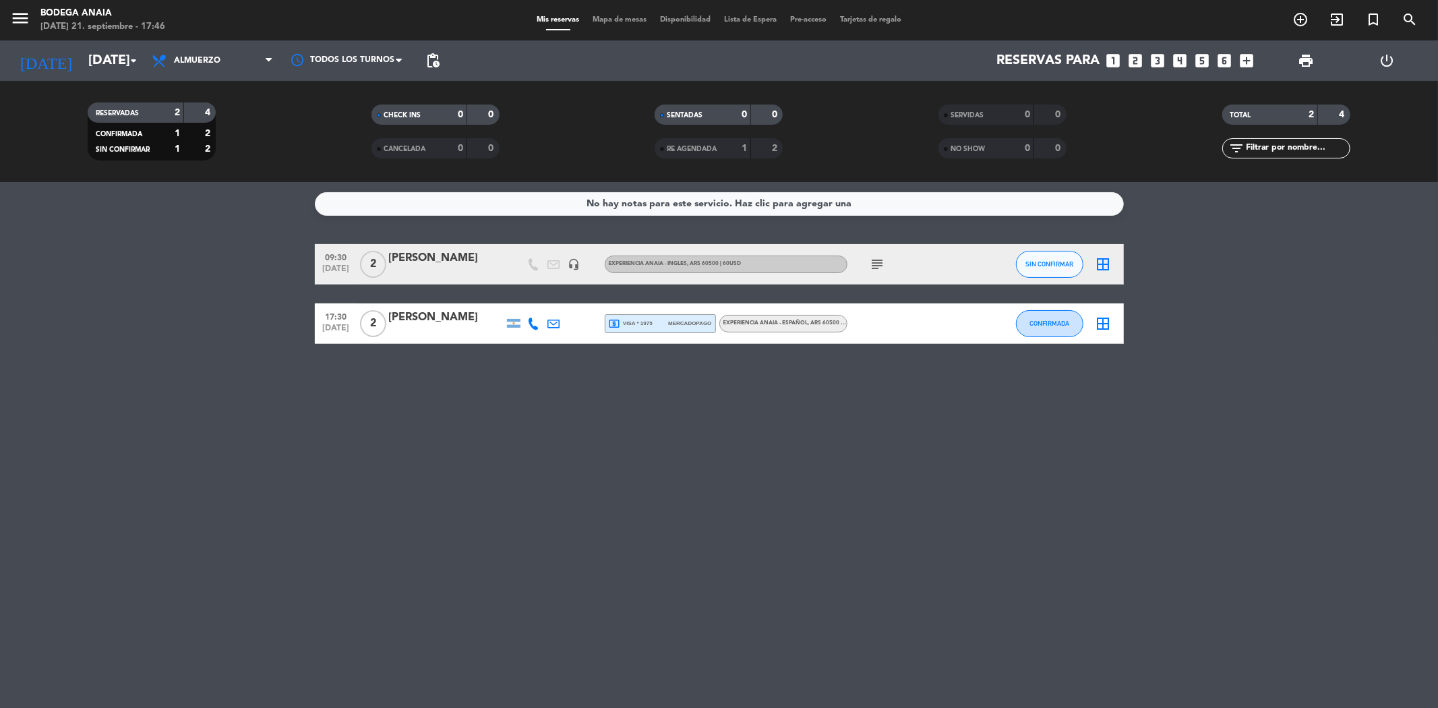
click at [435, 259] on div "[PERSON_NAME]" at bounding box center [446, 258] width 115 height 18
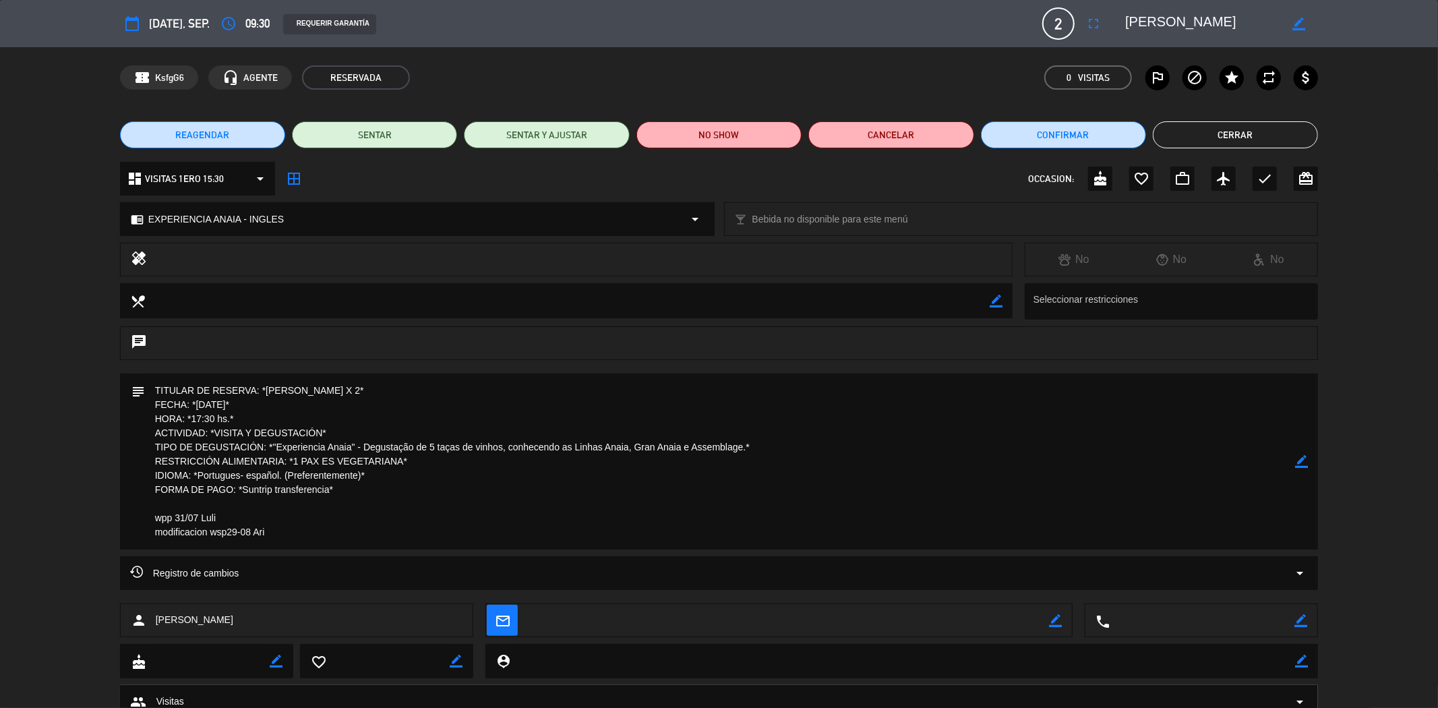
click at [1162, 138] on button "Cerrar" at bounding box center [1234, 134] width 165 height 27
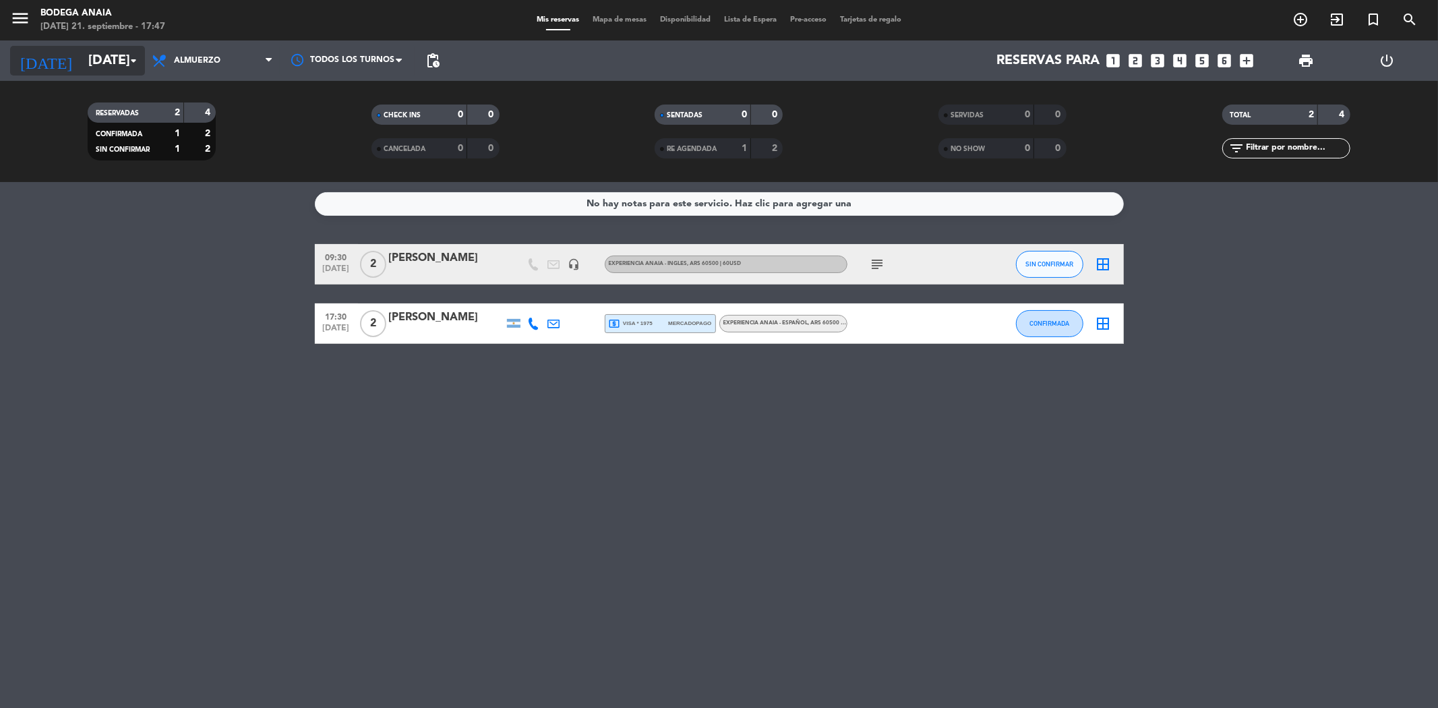
click at [104, 61] on input "[DATE]" at bounding box center [167, 61] width 171 height 30
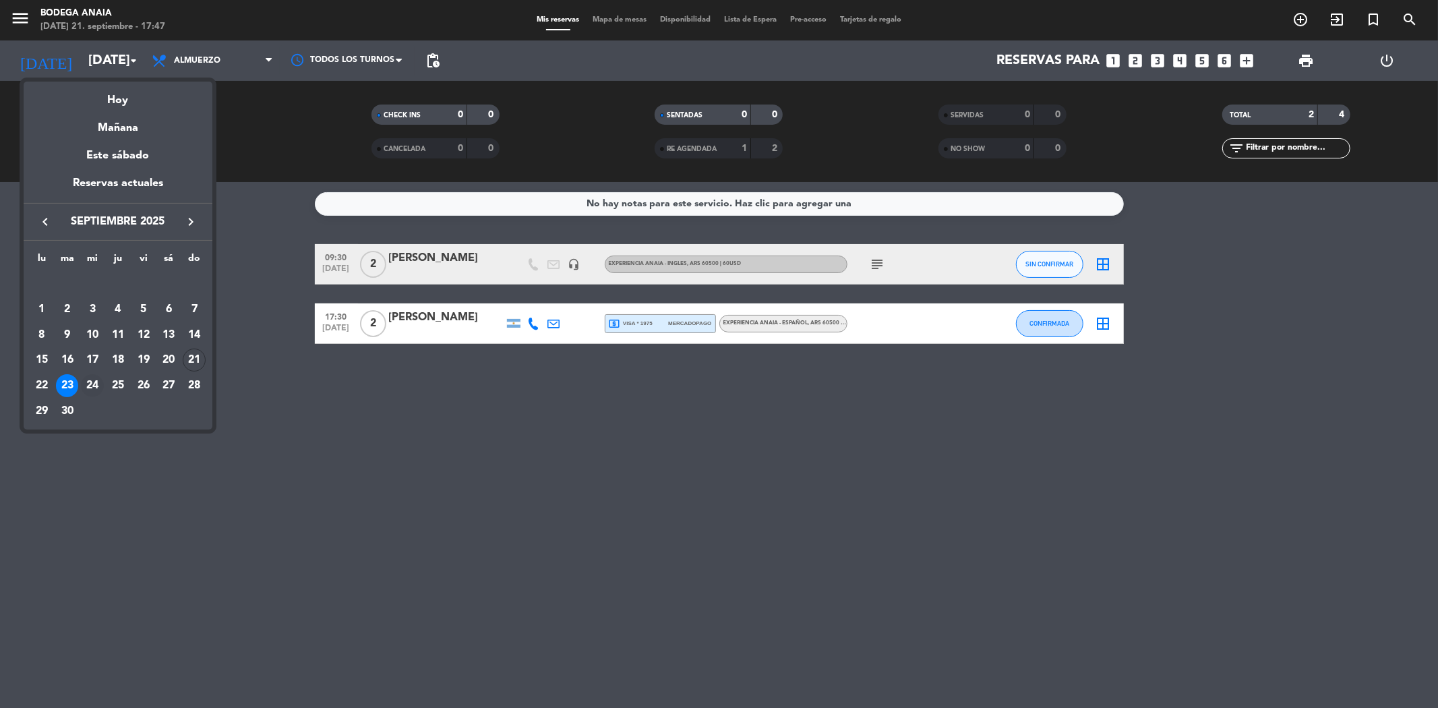
click at [94, 384] on div "24" at bounding box center [92, 385] width 23 height 23
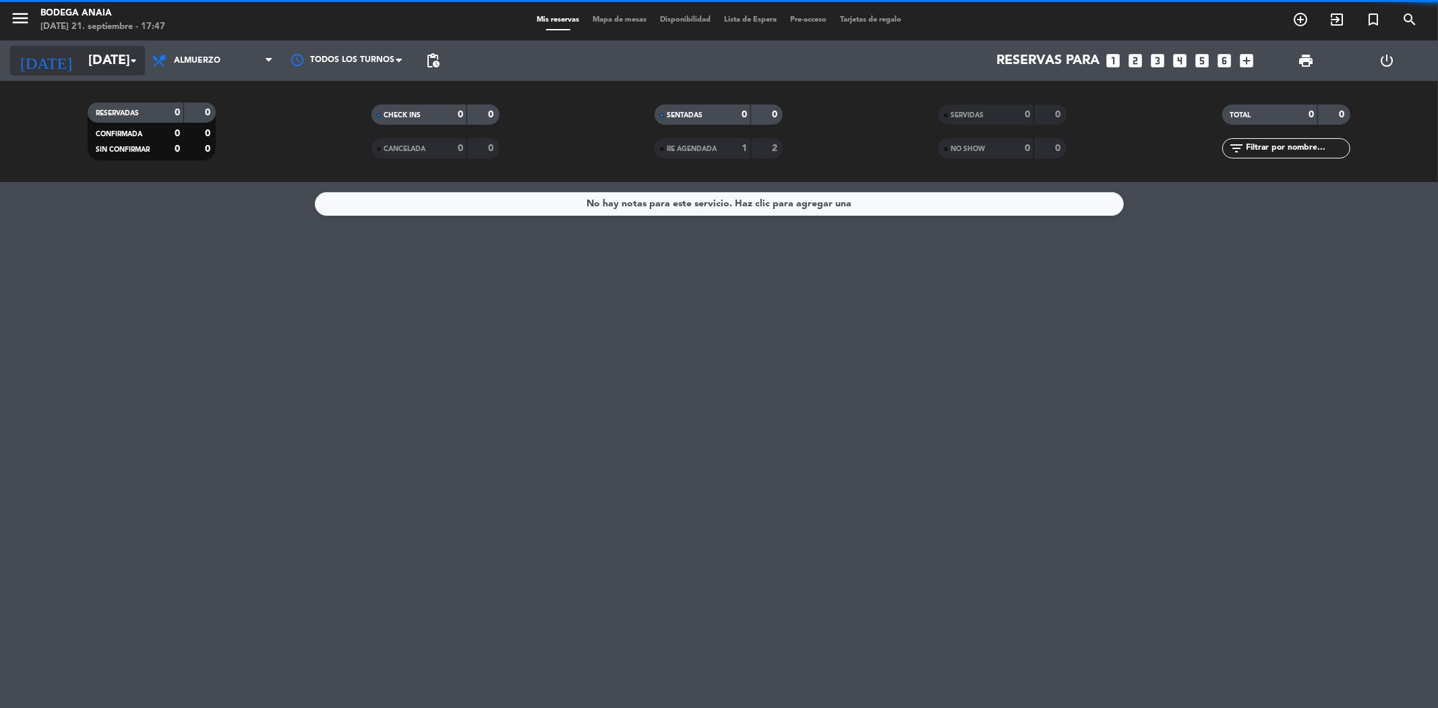
click at [110, 52] on input "[DATE]" at bounding box center [167, 61] width 171 height 30
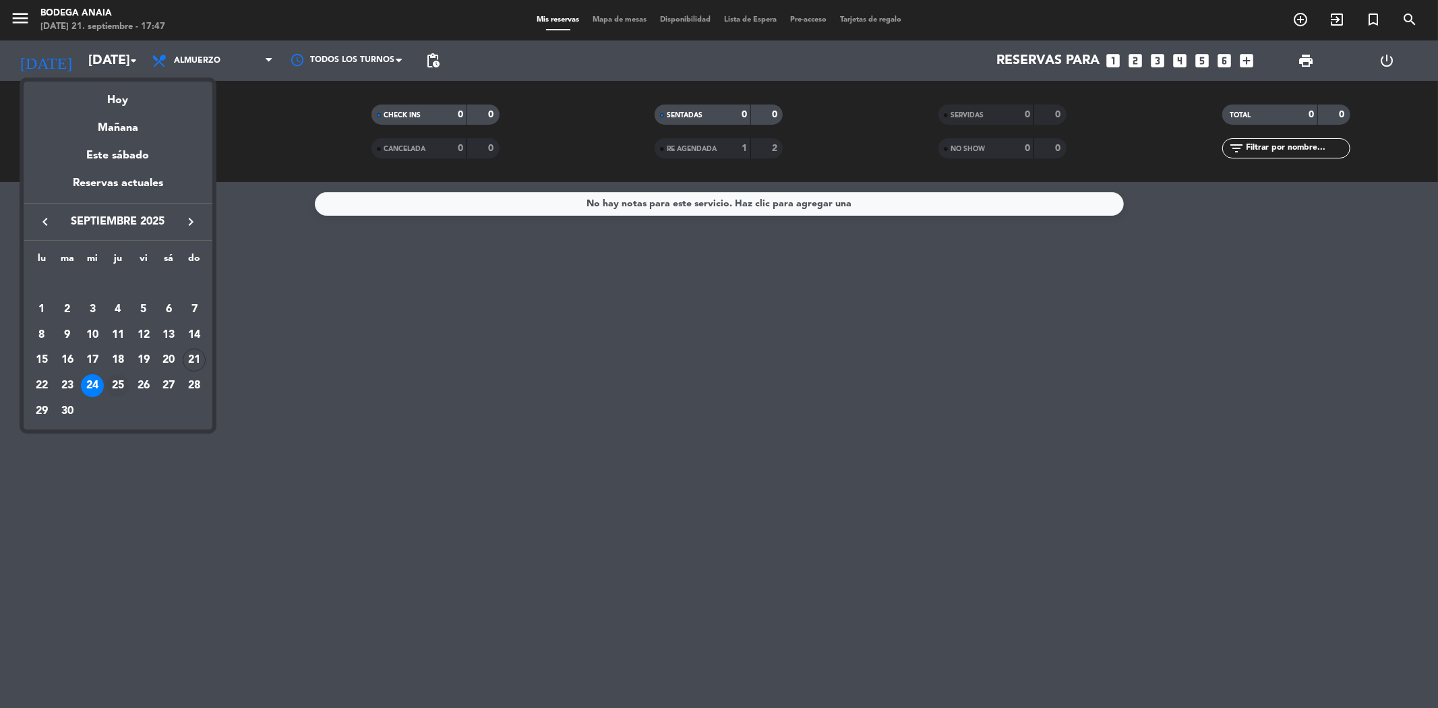
click at [120, 382] on div "25" at bounding box center [117, 385] width 23 height 23
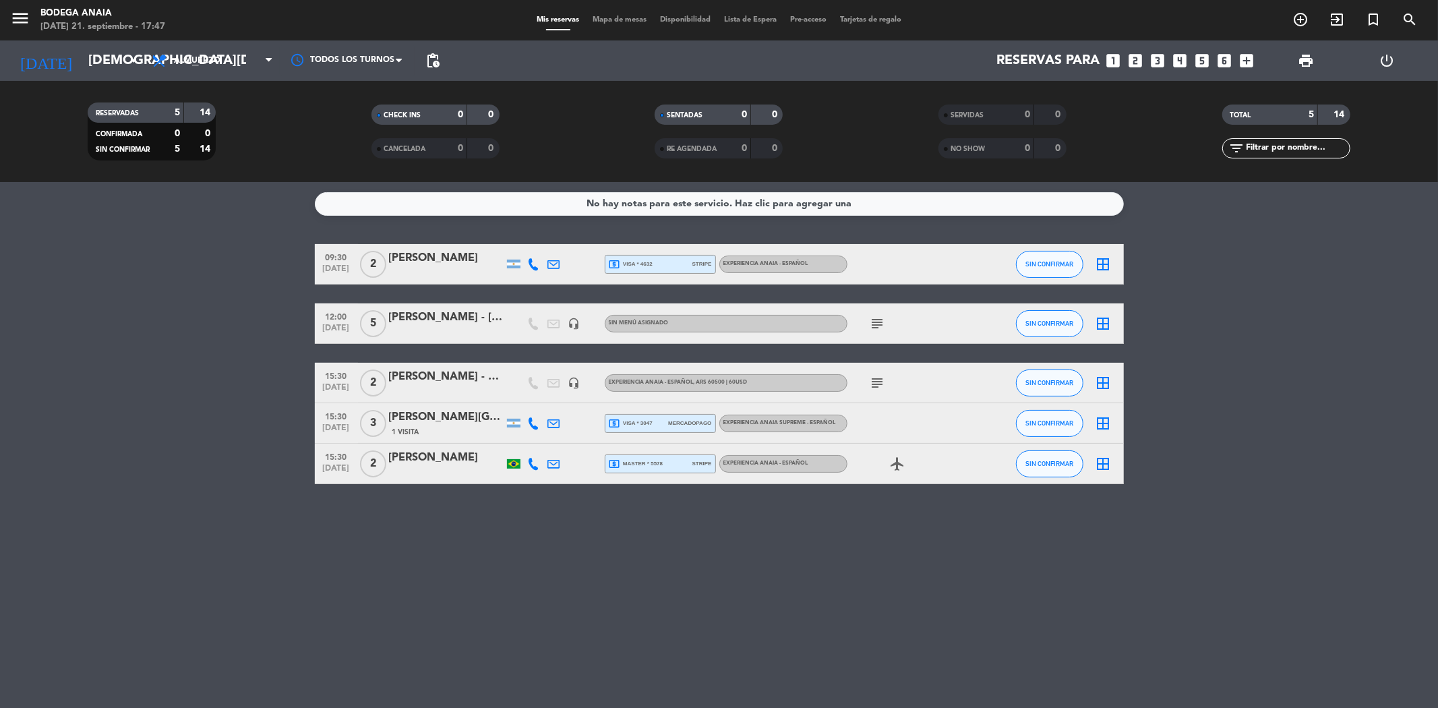
click at [466, 313] on div "[PERSON_NAME] - [PERSON_NAME] FREELANCER" at bounding box center [446, 318] width 115 height 18
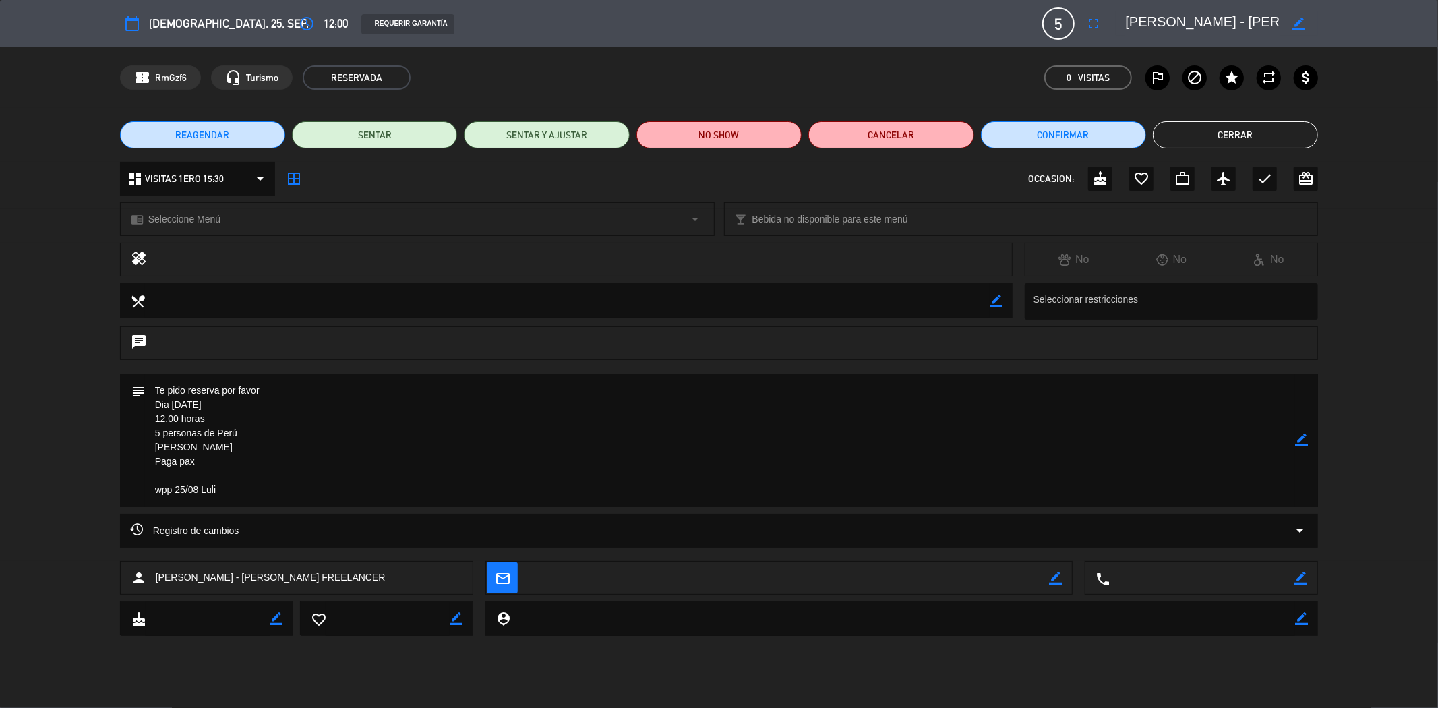
click at [1215, 19] on textarea at bounding box center [1202, 23] width 154 height 24
click at [1225, 131] on button "Cerrar" at bounding box center [1234, 134] width 165 height 27
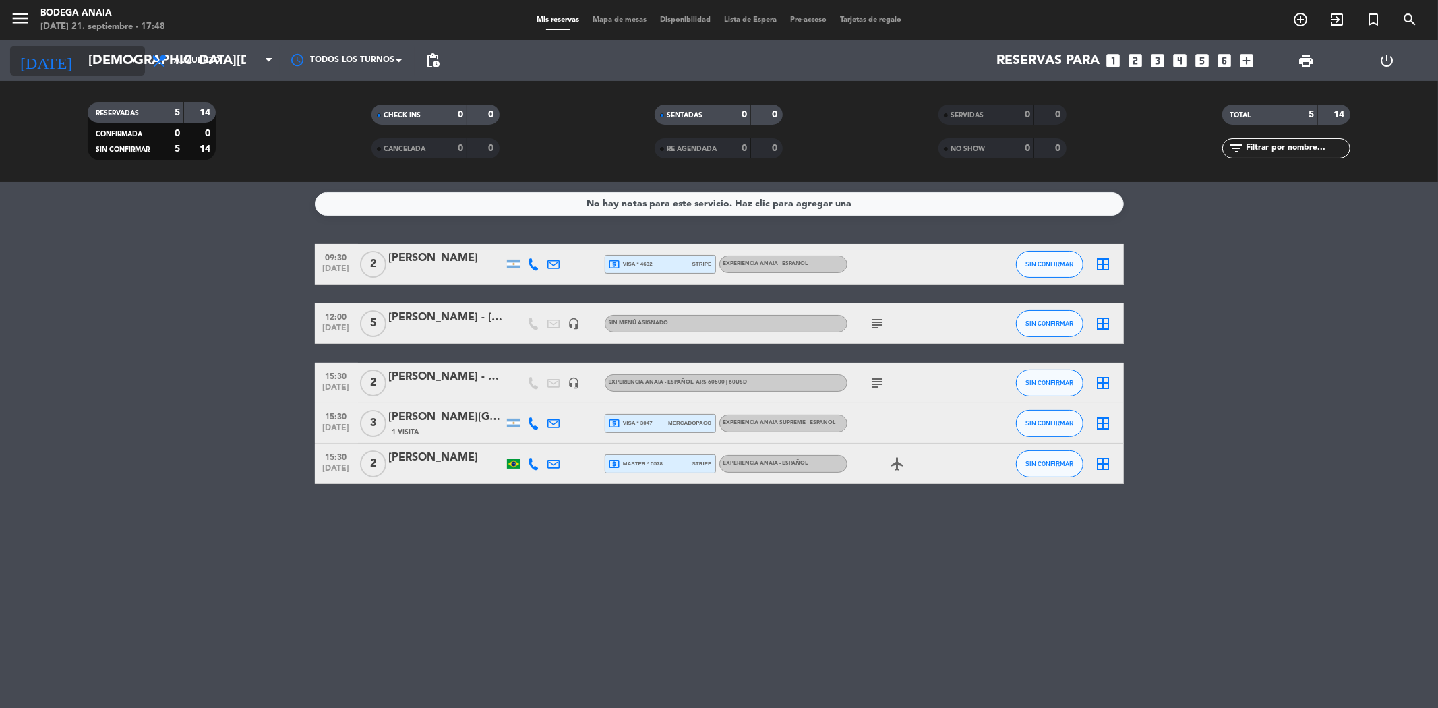
click at [88, 59] on input "[DEMOGRAPHIC_DATA][DATE]" at bounding box center [167, 61] width 171 height 30
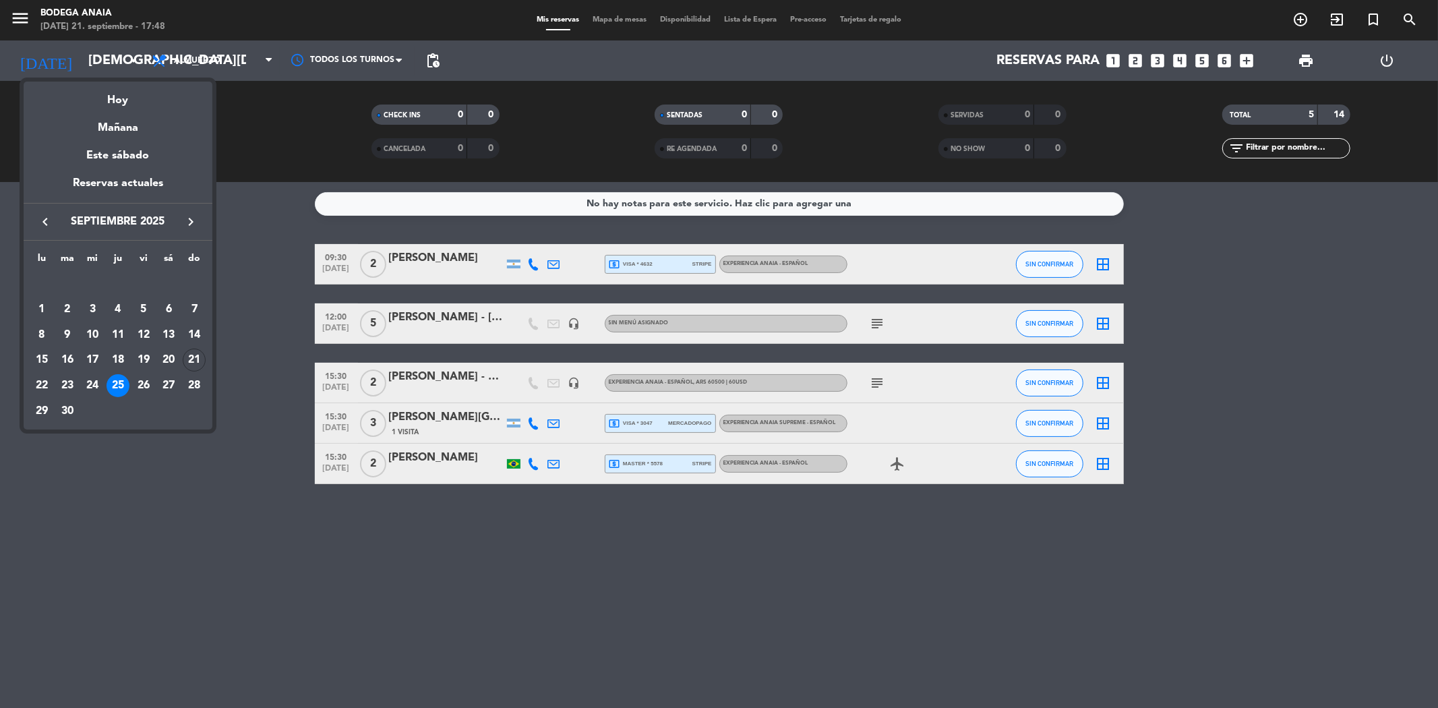
click at [140, 381] on div "26" at bounding box center [143, 385] width 23 height 23
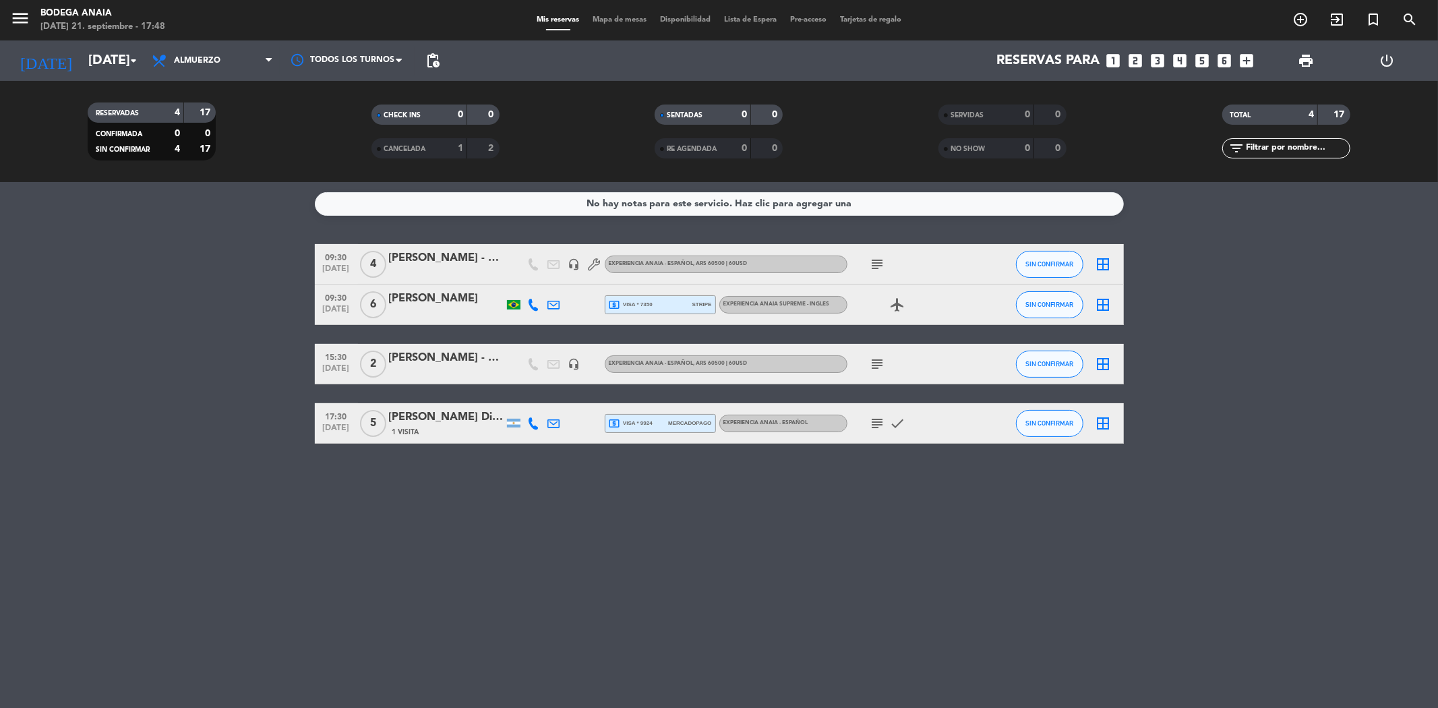
click at [435, 358] on div "[PERSON_NAME] - Koru Travel" at bounding box center [446, 358] width 115 height 18
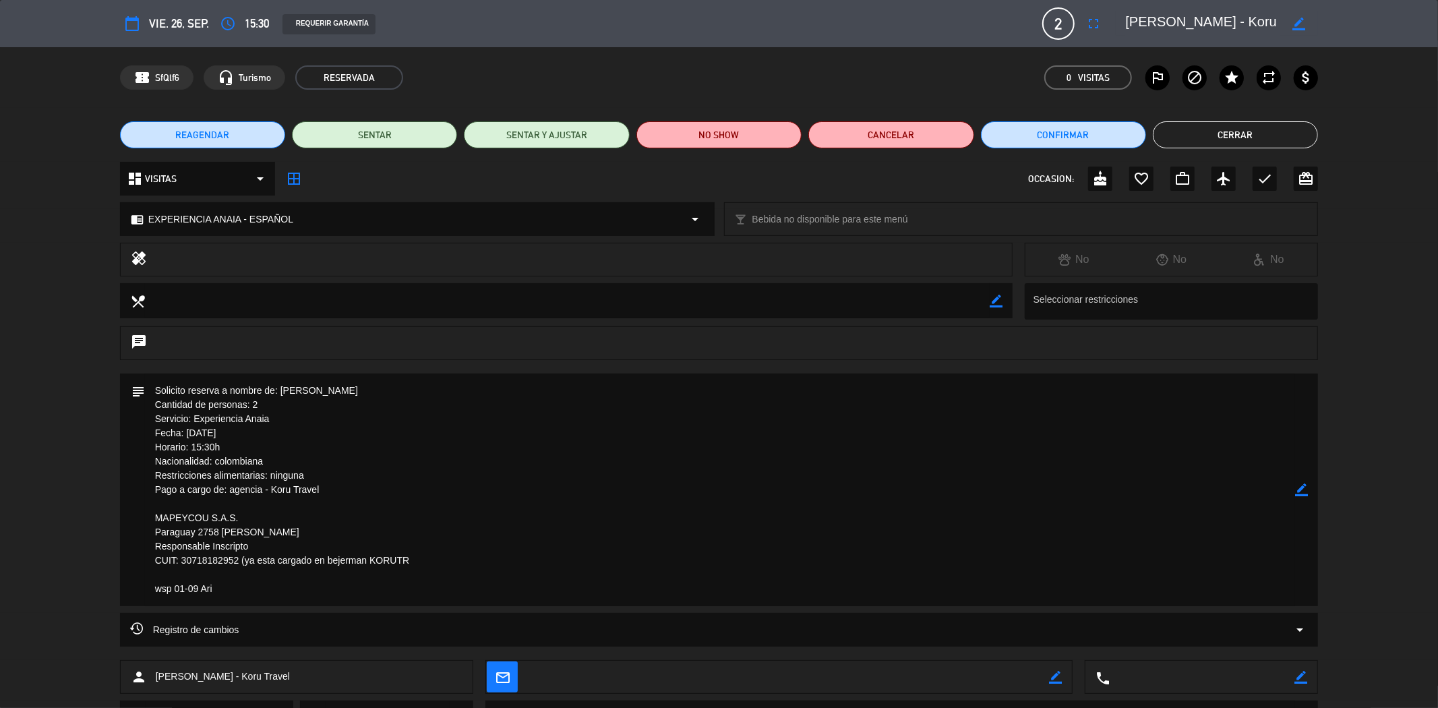
click at [1218, 124] on button "Cerrar" at bounding box center [1234, 134] width 165 height 27
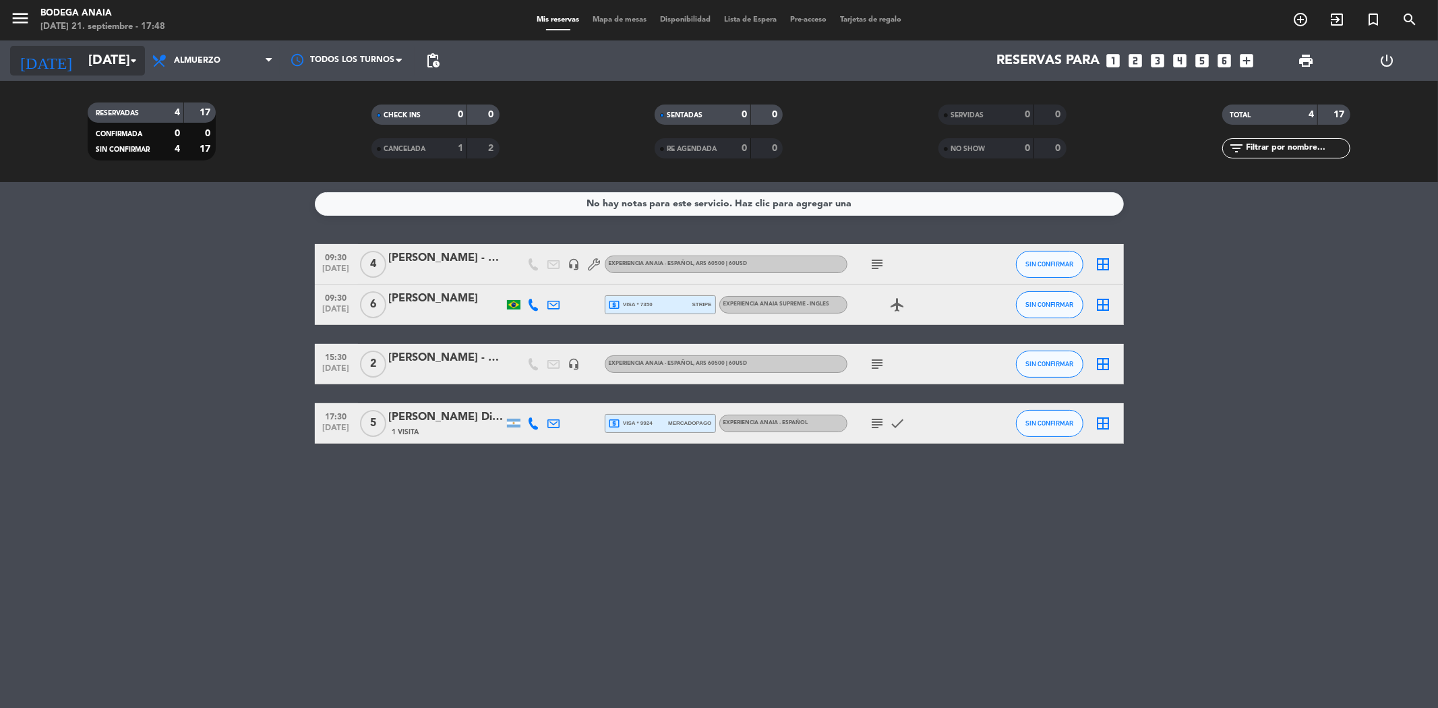
click at [82, 55] on input "[DATE]" at bounding box center [167, 61] width 171 height 30
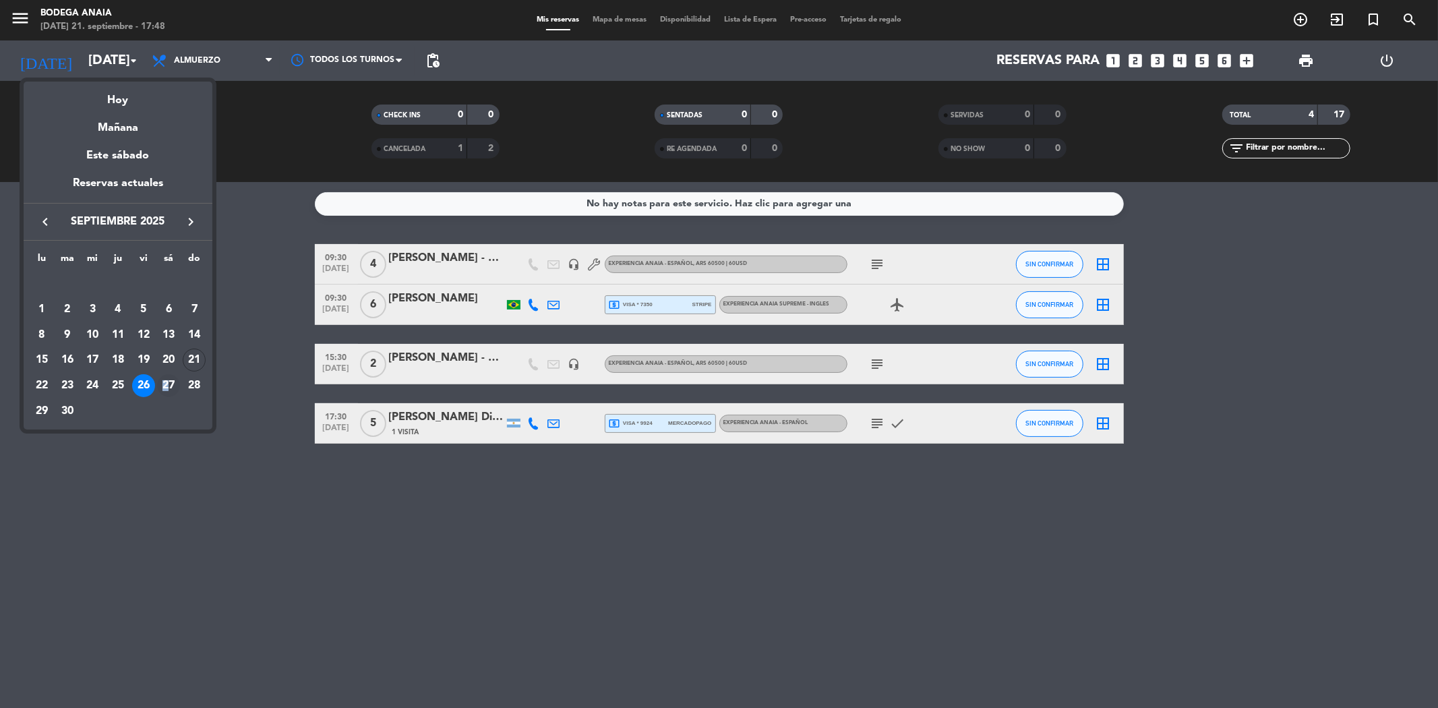
click at [166, 386] on div "27" at bounding box center [168, 385] width 23 height 23
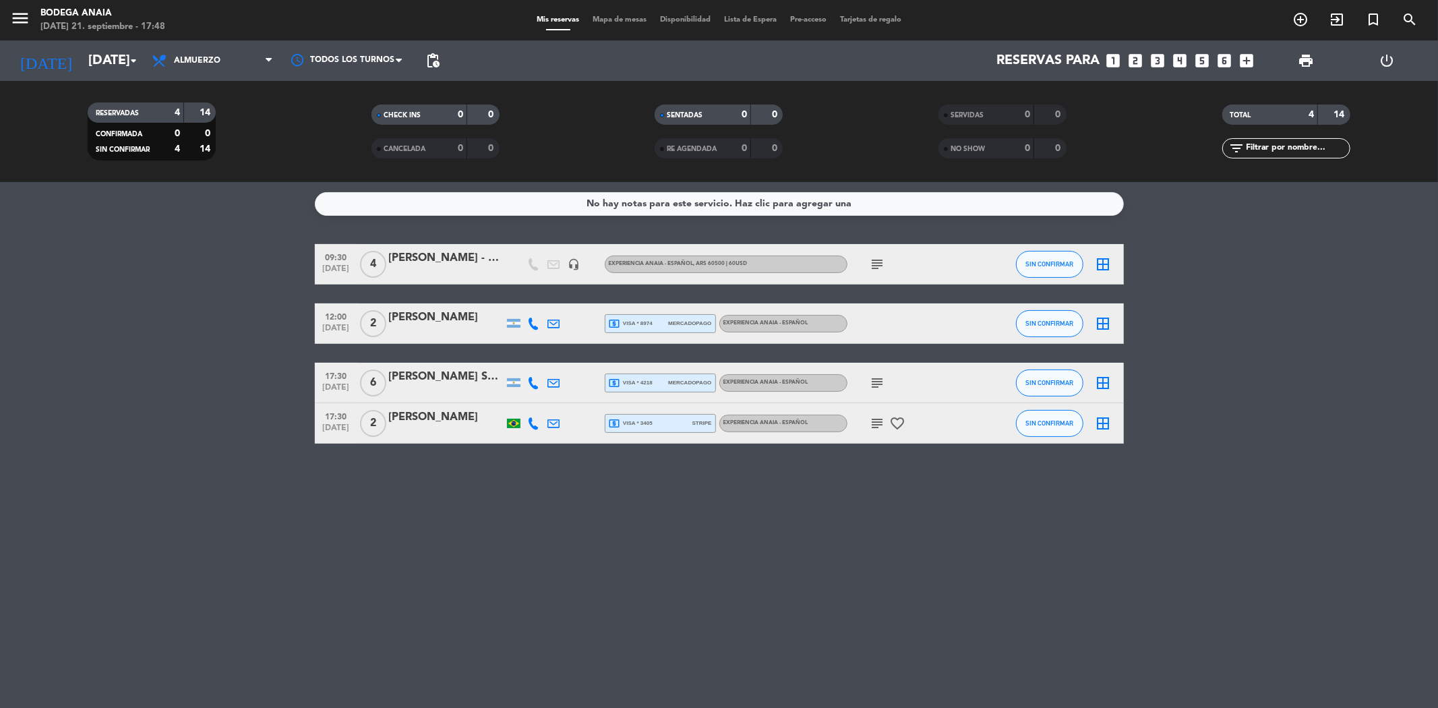
click at [429, 259] on div "[PERSON_NAME] - DESTINOSUR TURIMO" at bounding box center [446, 258] width 115 height 18
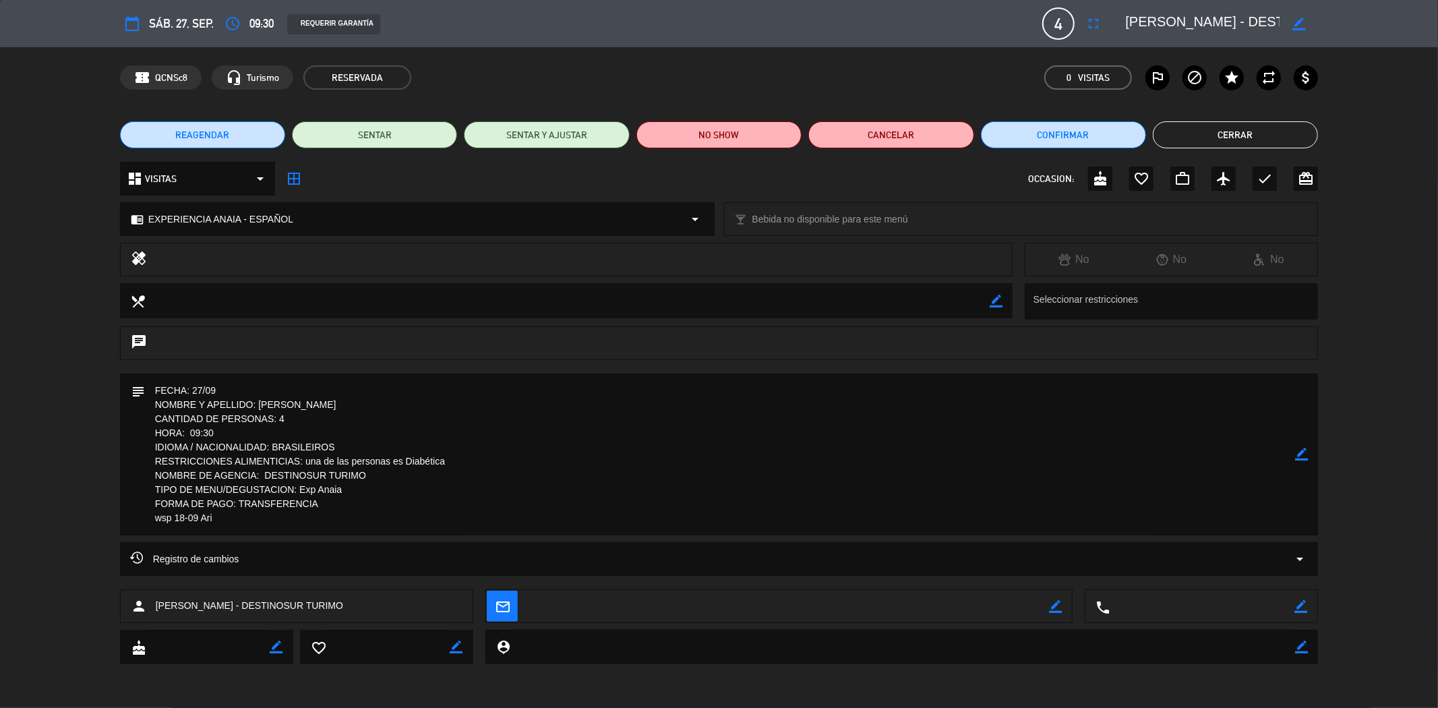
click at [1225, 139] on button "Cerrar" at bounding box center [1234, 134] width 165 height 27
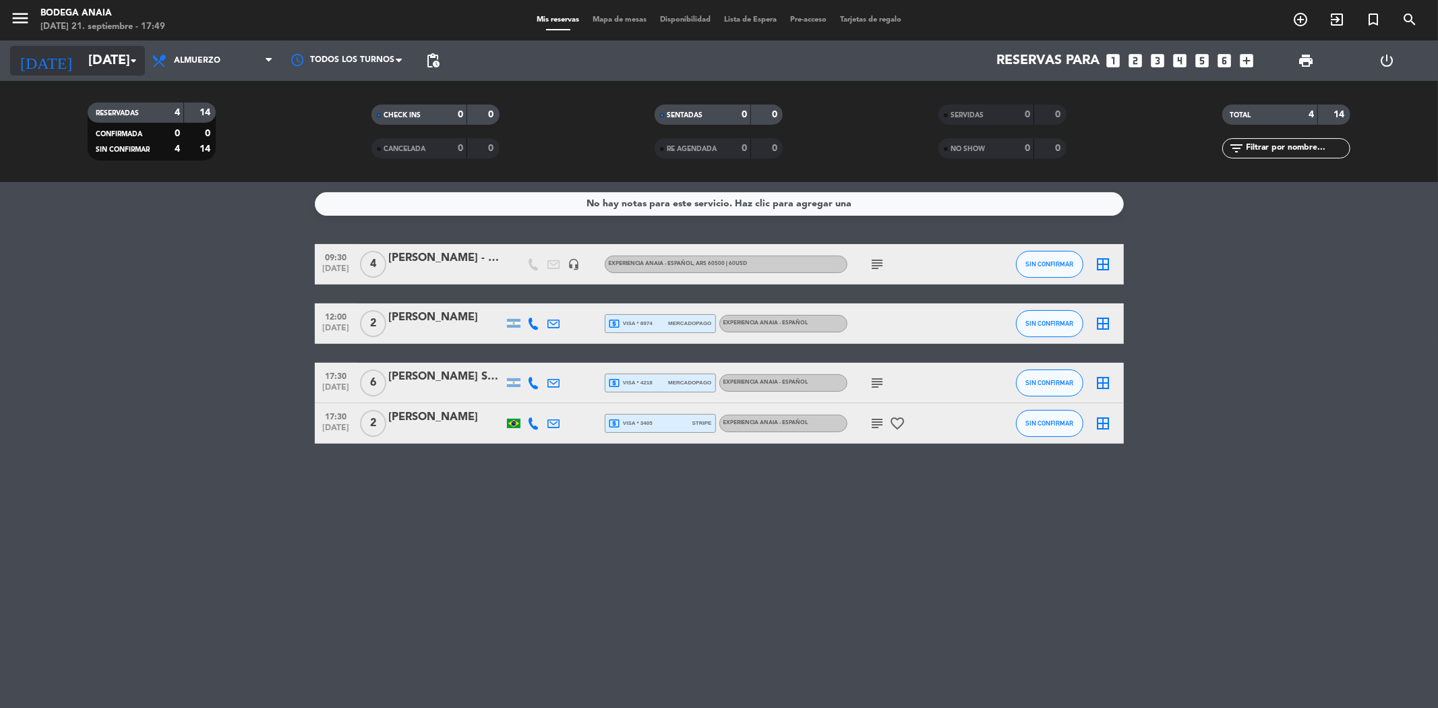
click at [82, 57] on input "[DATE]" at bounding box center [167, 61] width 171 height 30
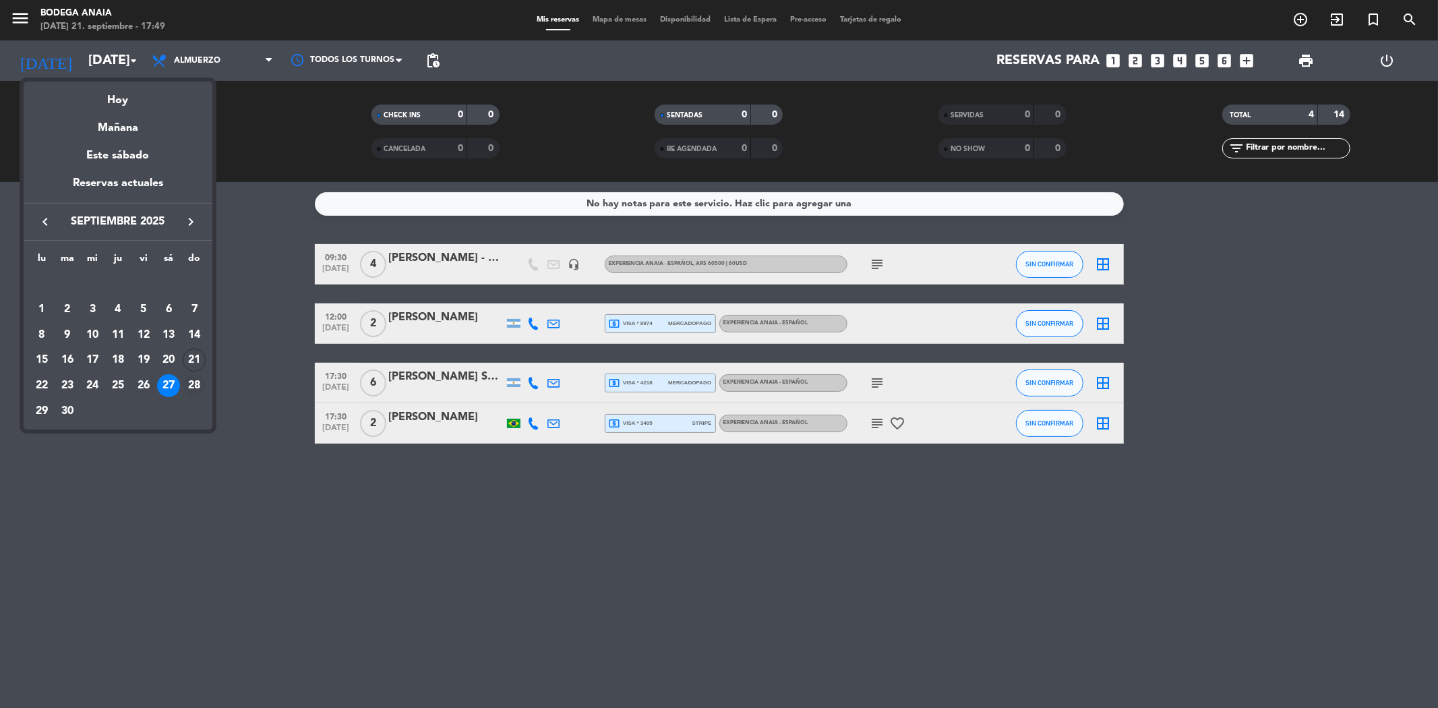
click at [189, 387] on div "28" at bounding box center [194, 385] width 23 height 23
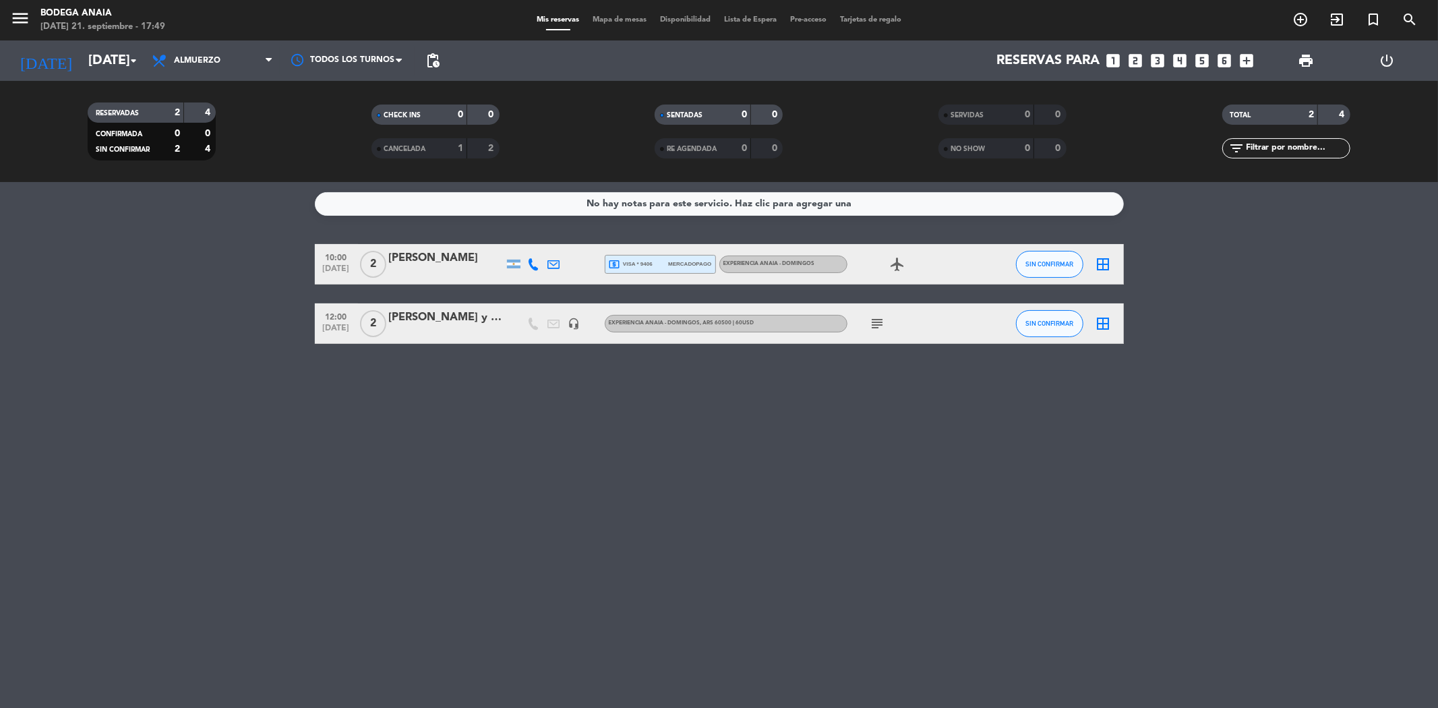
click at [400, 315] on div "[PERSON_NAME] y [PERSON_NAME]" at bounding box center [446, 318] width 115 height 18
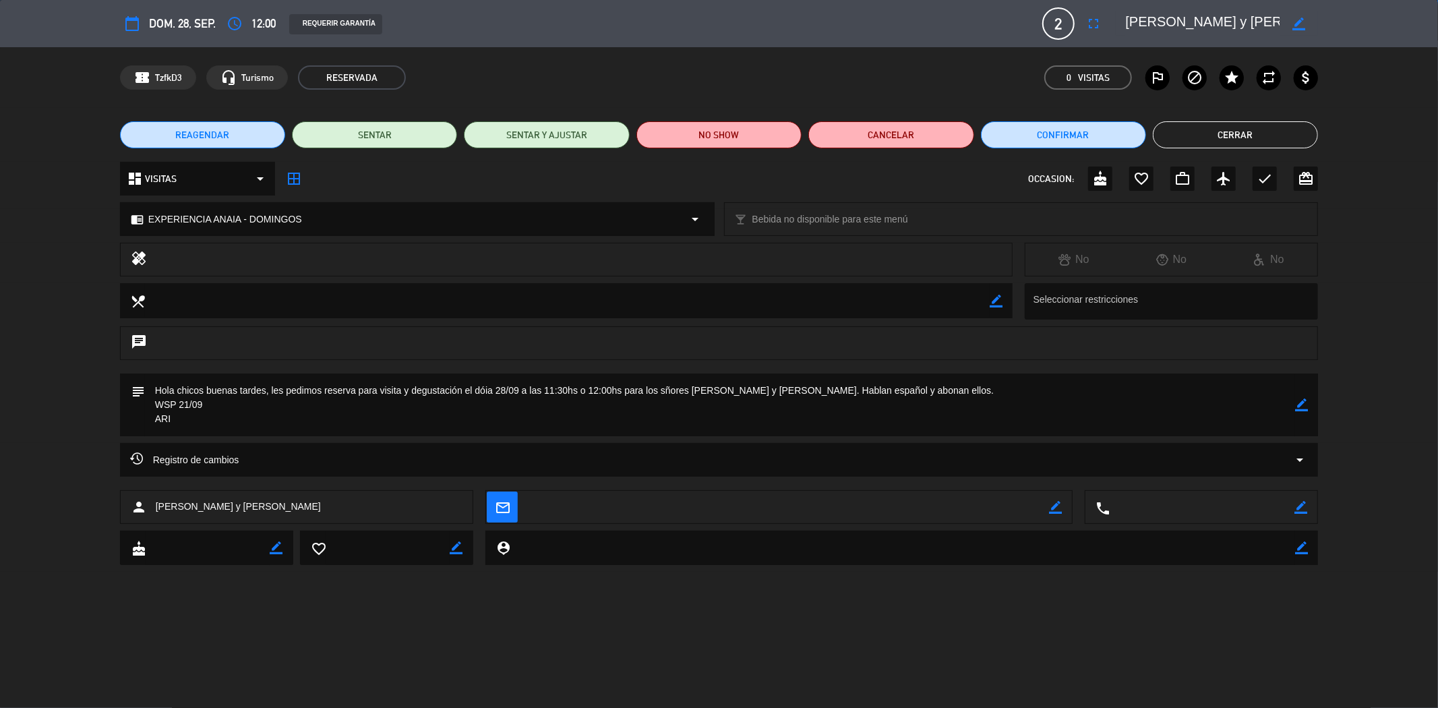
click at [1234, 135] on button "Cerrar" at bounding box center [1234, 134] width 165 height 27
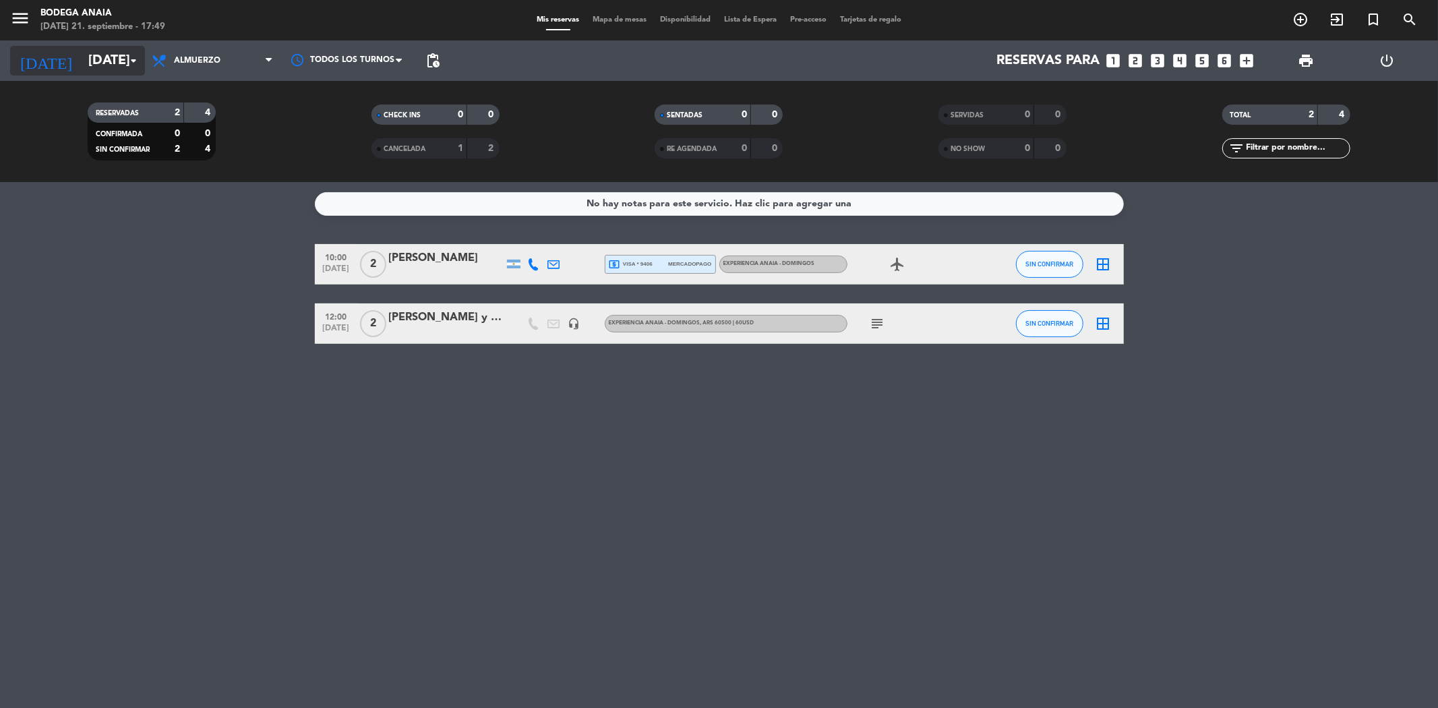
click at [82, 63] on input "[DATE]" at bounding box center [167, 61] width 171 height 30
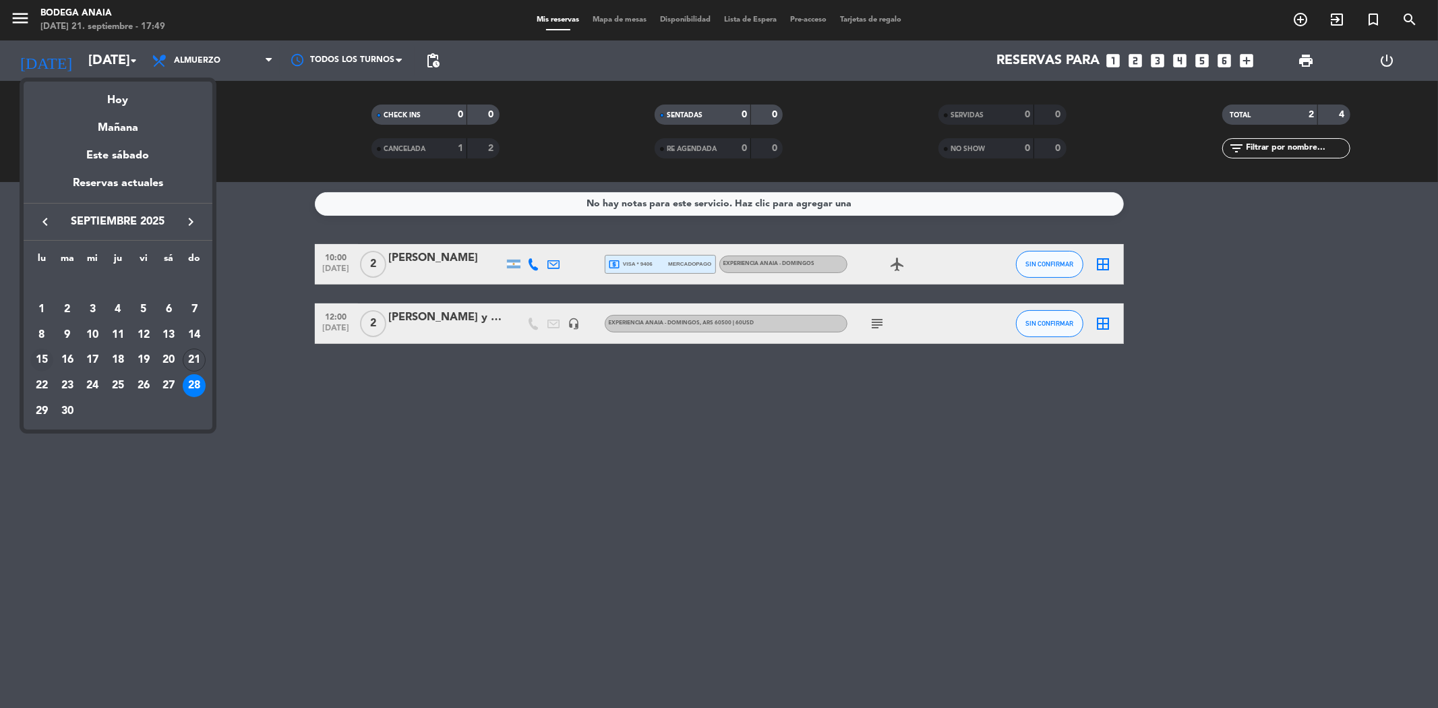
click at [39, 361] on div "15" at bounding box center [41, 359] width 23 height 23
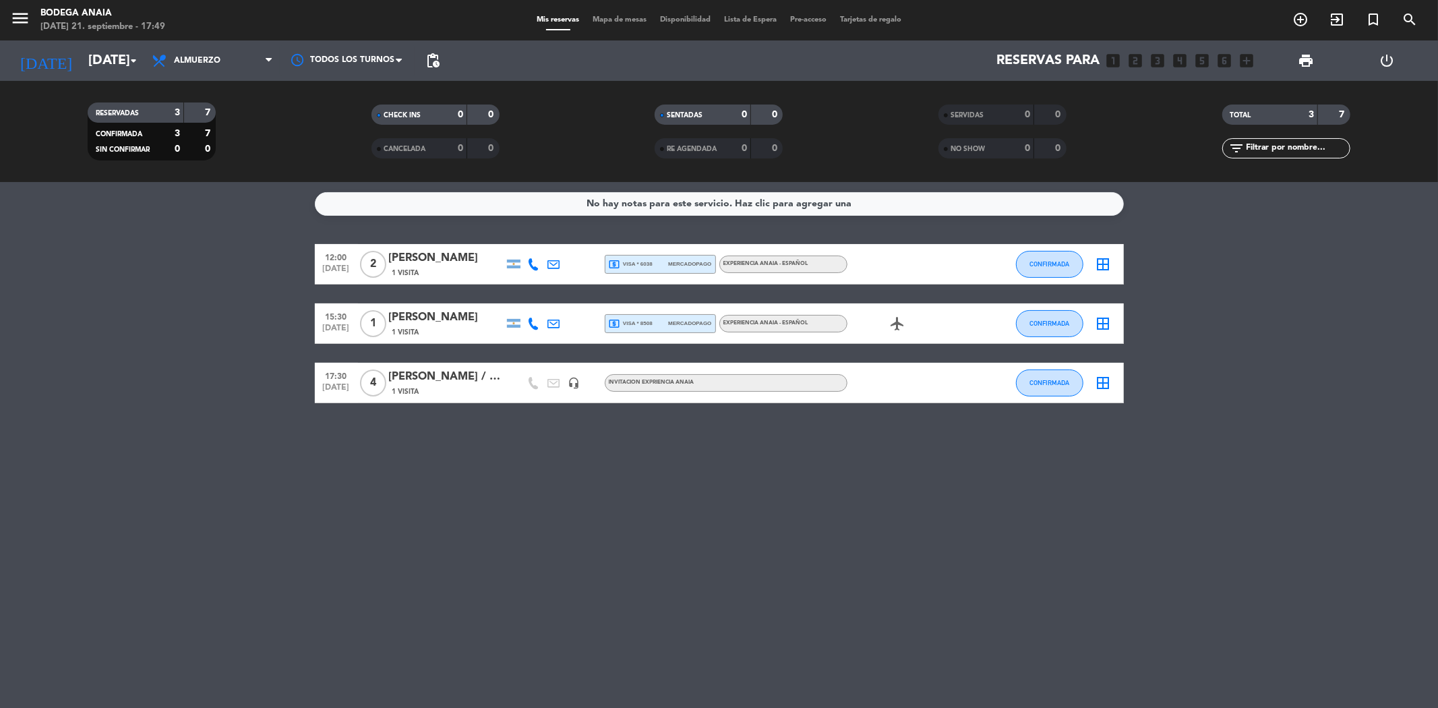
click at [457, 384] on div "[PERSON_NAME] / Invitacion [PERSON_NAME]" at bounding box center [446, 377] width 115 height 18
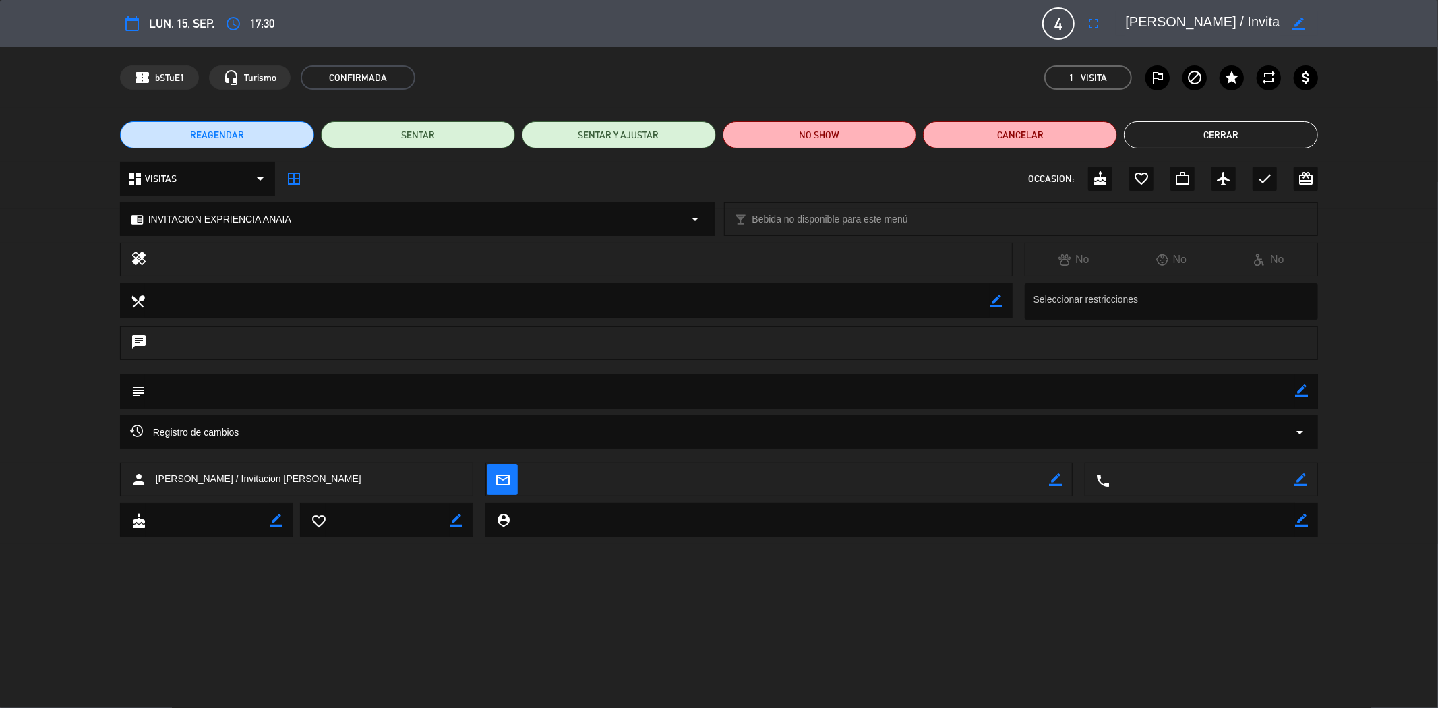
click at [1187, 135] on button "Cerrar" at bounding box center [1220, 134] width 194 height 27
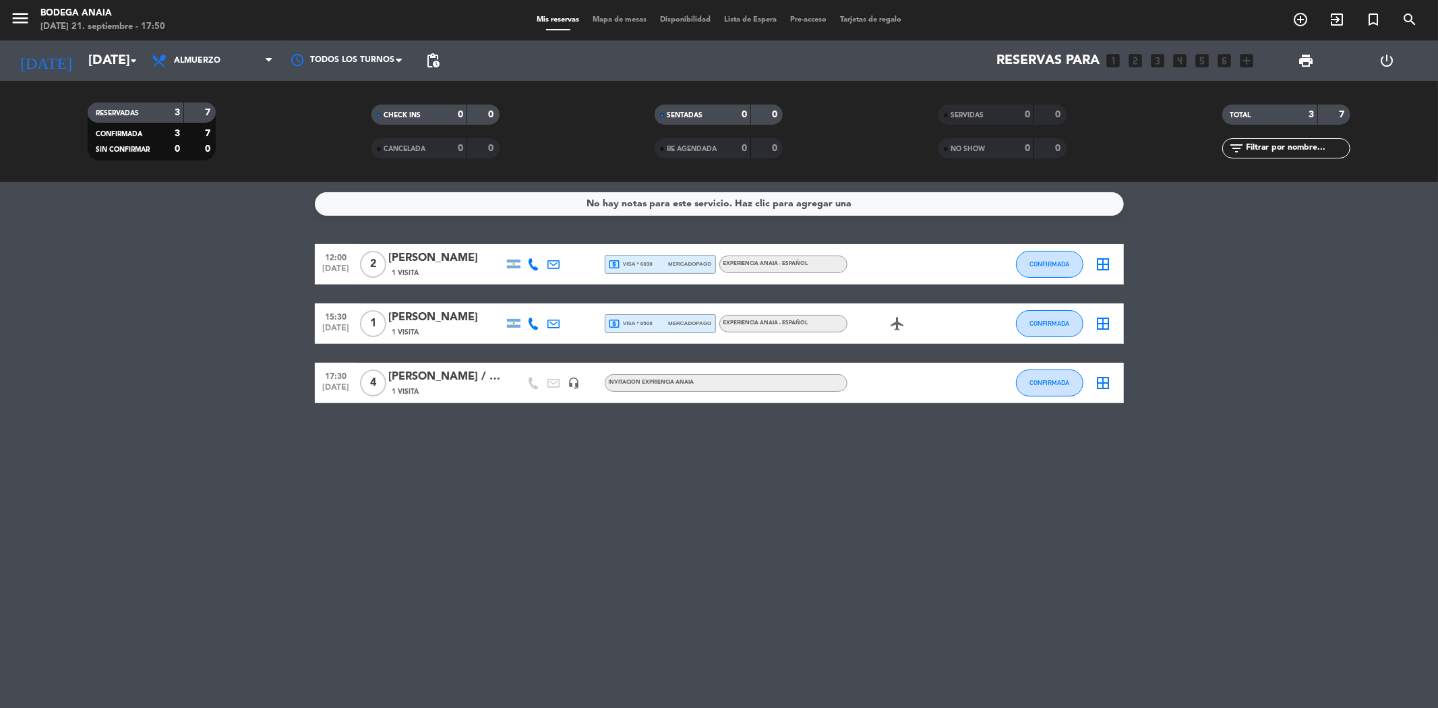
click at [69, 38] on div "menu Bodega [PERSON_NAME][DATE] 21. septiembre - 17:50 Mis reservas Mapa de mes…" at bounding box center [719, 20] width 1438 height 40
click at [83, 68] on input "[DATE]" at bounding box center [167, 61] width 171 height 30
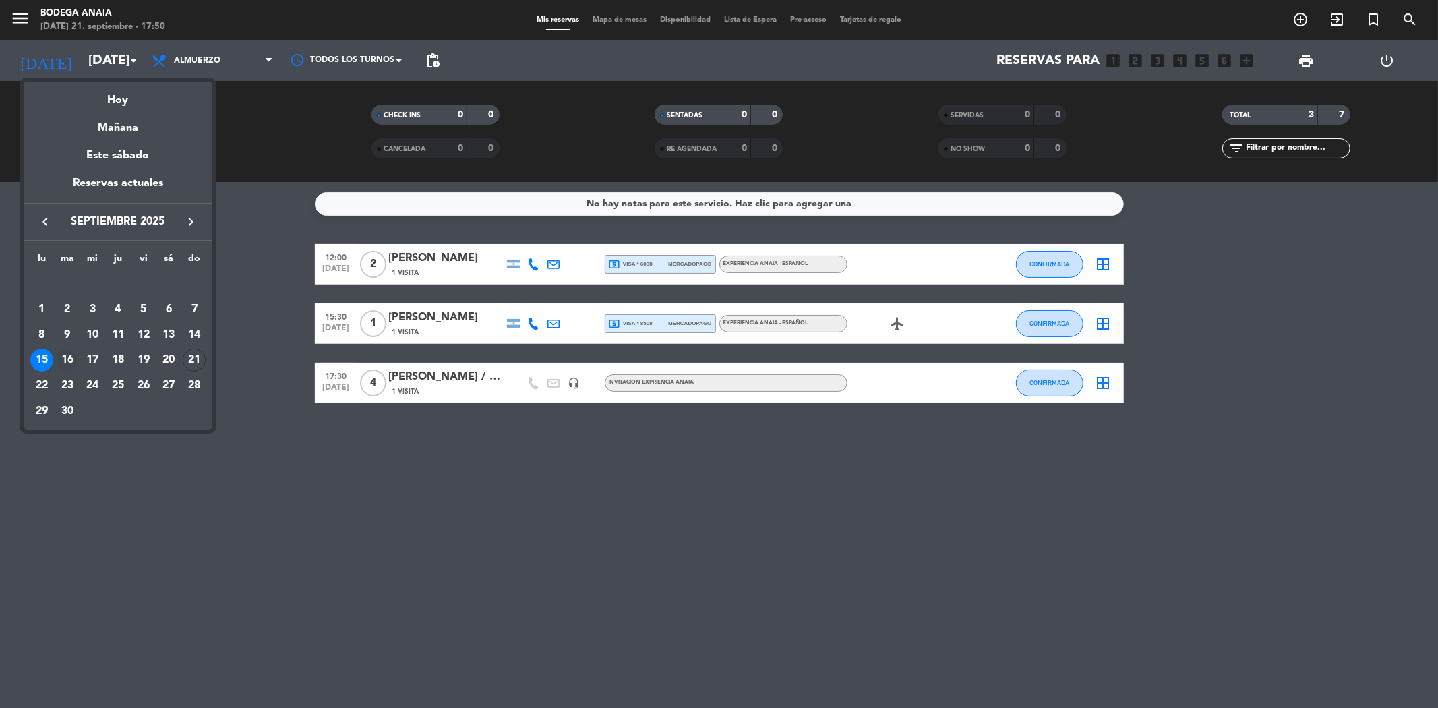
click at [69, 360] on div "16" at bounding box center [67, 359] width 23 height 23
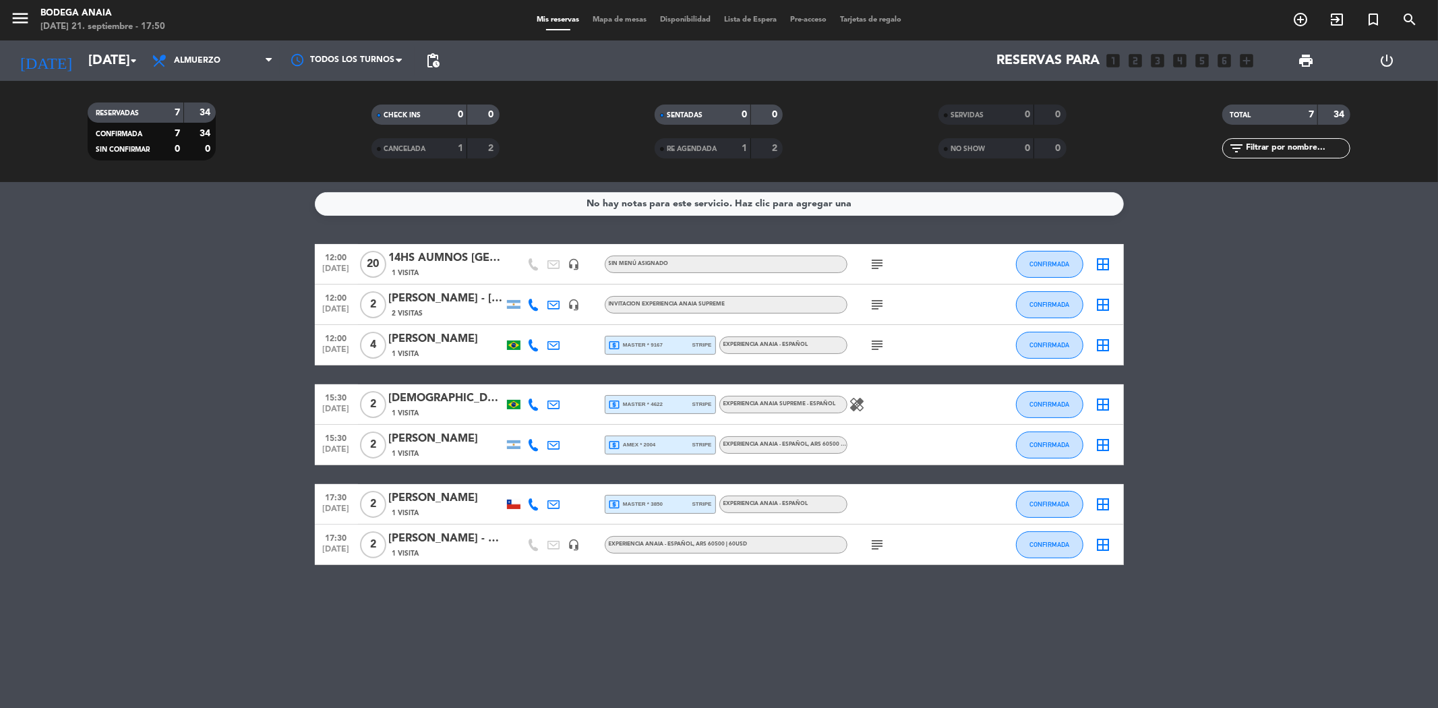
click at [436, 295] on div "[PERSON_NAME] - [PERSON_NAME]" at bounding box center [446, 299] width 115 height 18
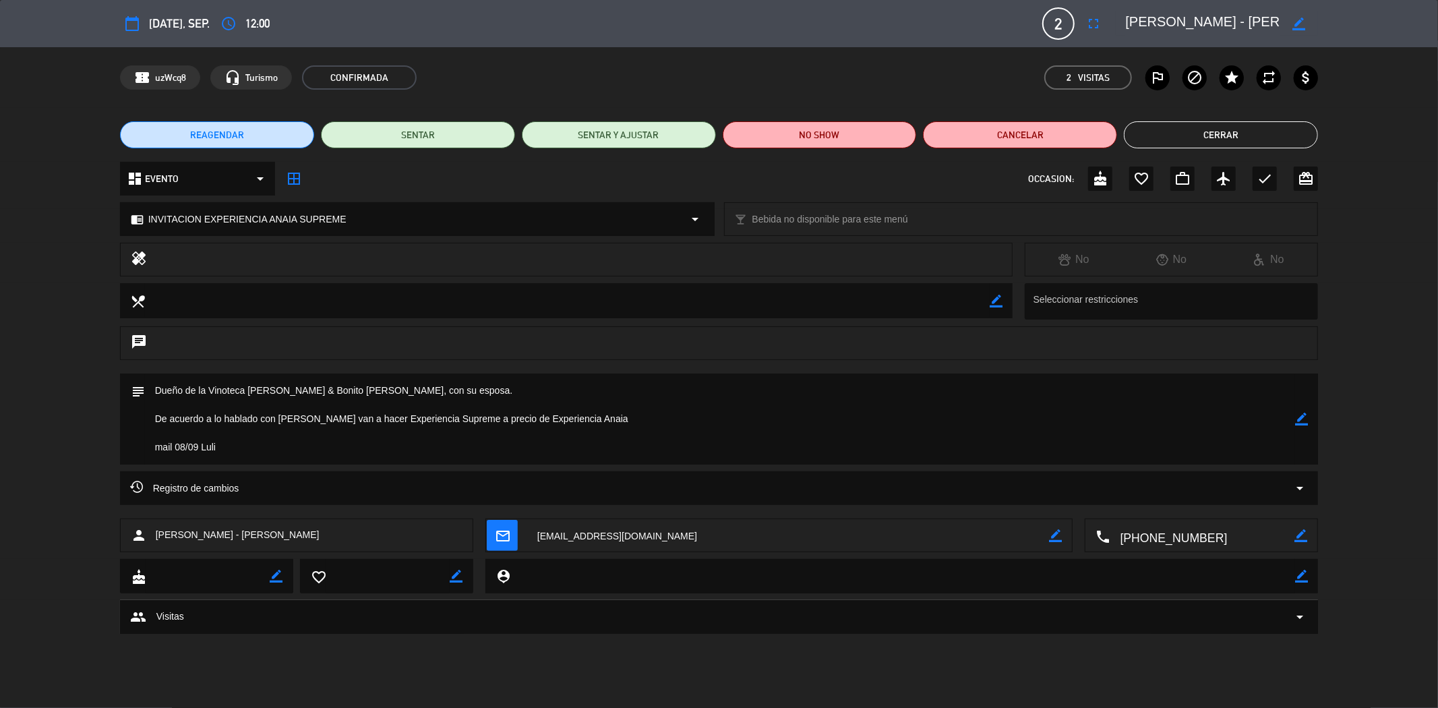
click at [1174, 135] on button "Cerrar" at bounding box center [1220, 134] width 194 height 27
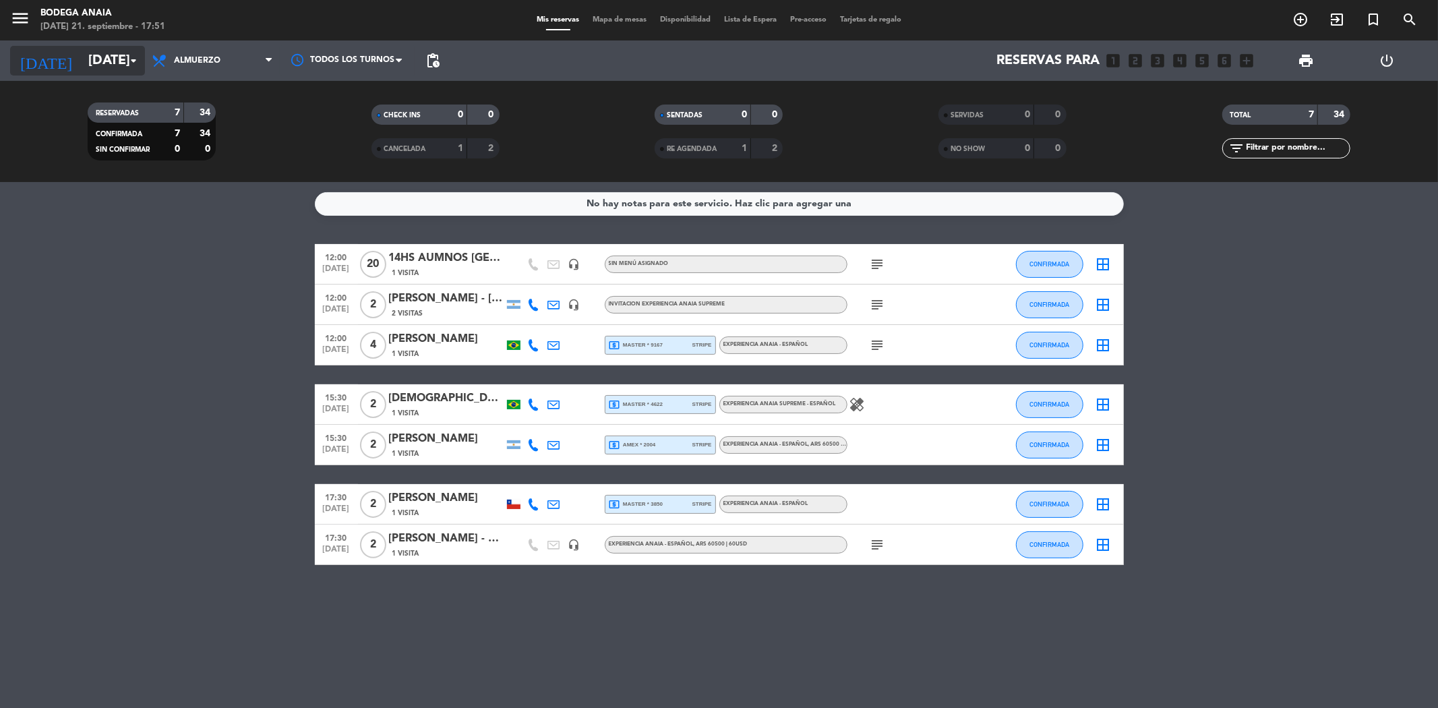
click at [84, 64] on input "[DATE]" at bounding box center [167, 61] width 171 height 30
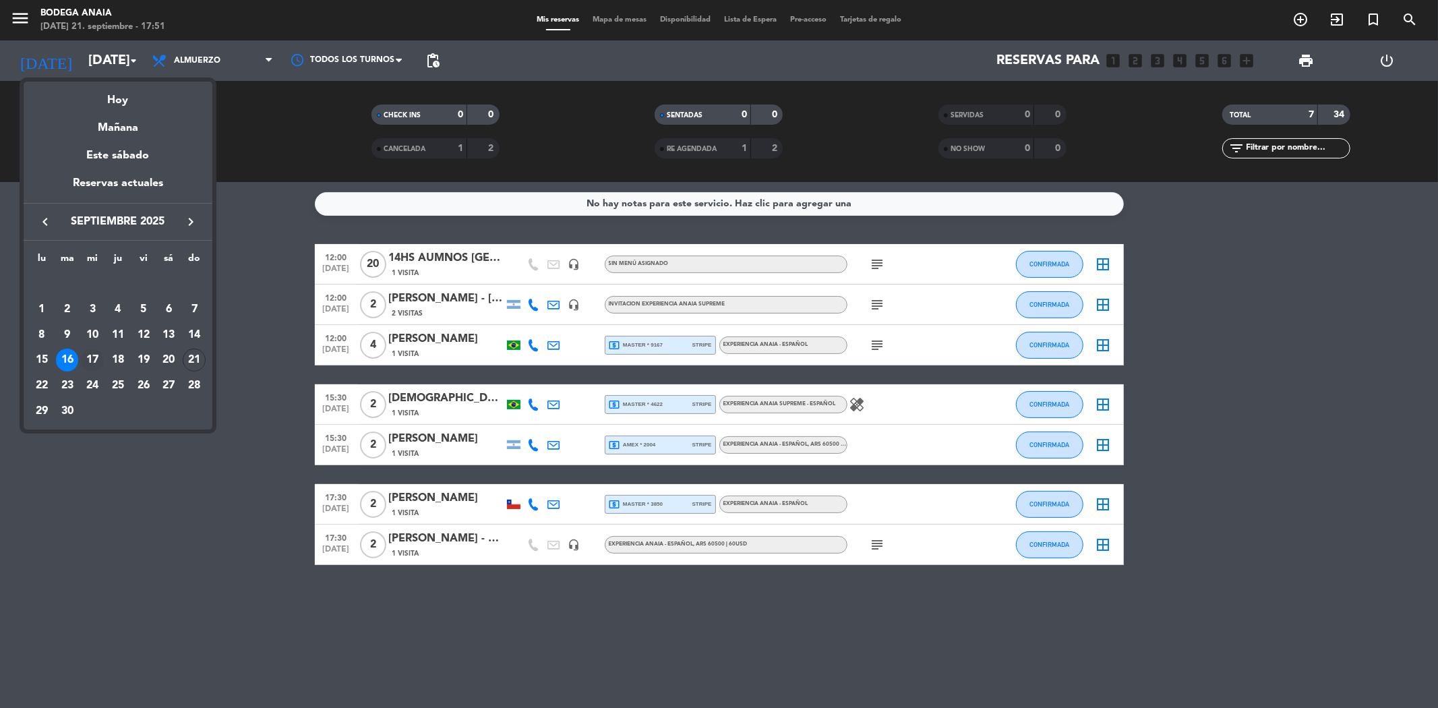
click at [90, 367] on div "17" at bounding box center [92, 359] width 23 height 23
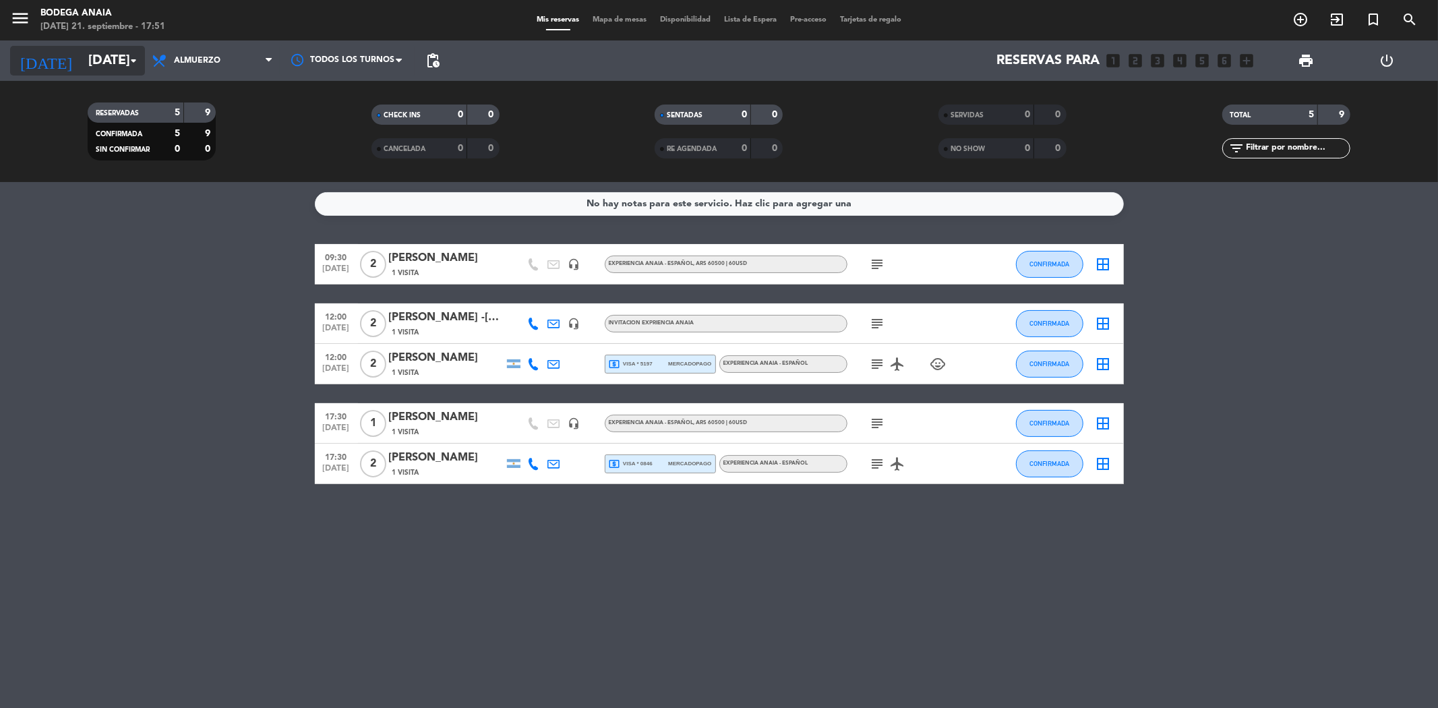
click at [95, 54] on input "[DATE]" at bounding box center [167, 61] width 171 height 30
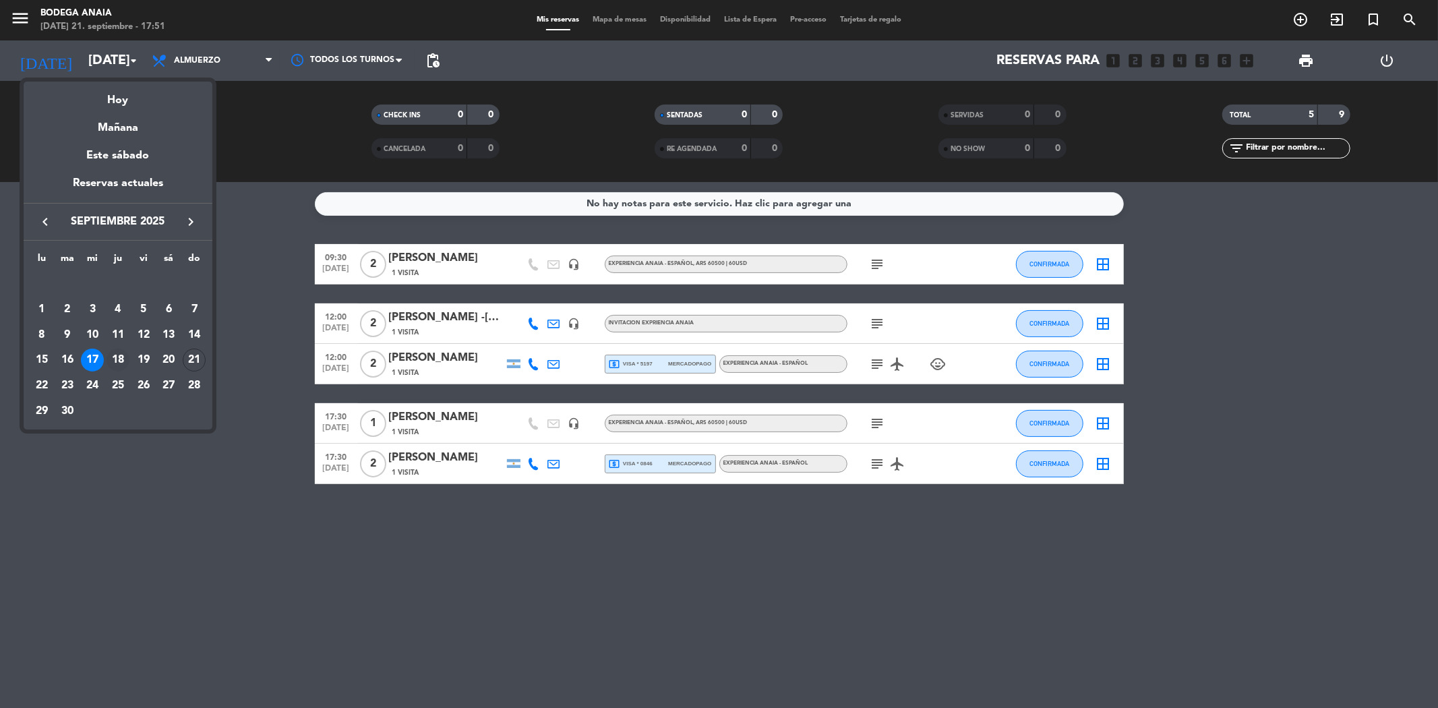
click at [121, 354] on div "18" at bounding box center [117, 359] width 23 height 23
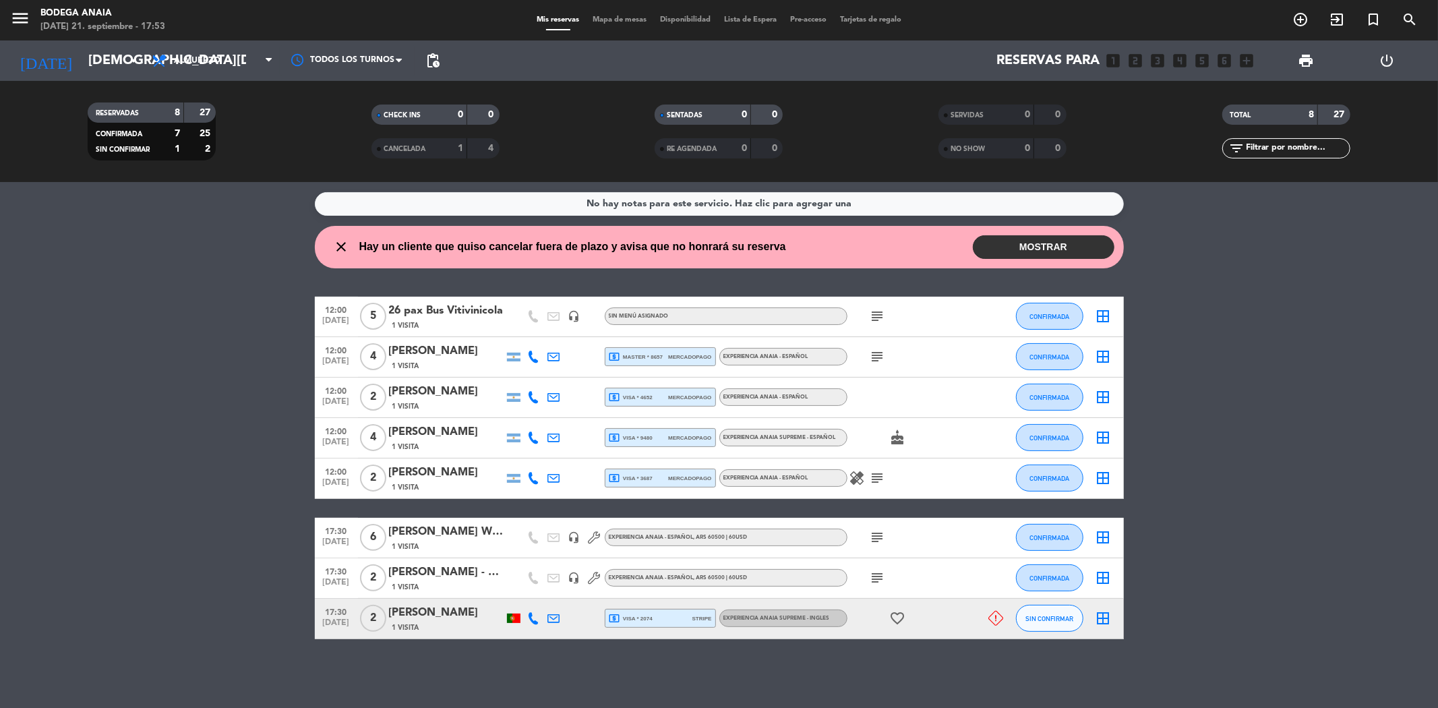
click at [64, 42] on div "[DATE] [DATE] arrow_drop_down" at bounding box center [77, 60] width 135 height 40
click at [104, 64] on input "[DEMOGRAPHIC_DATA][DATE]" at bounding box center [167, 61] width 171 height 30
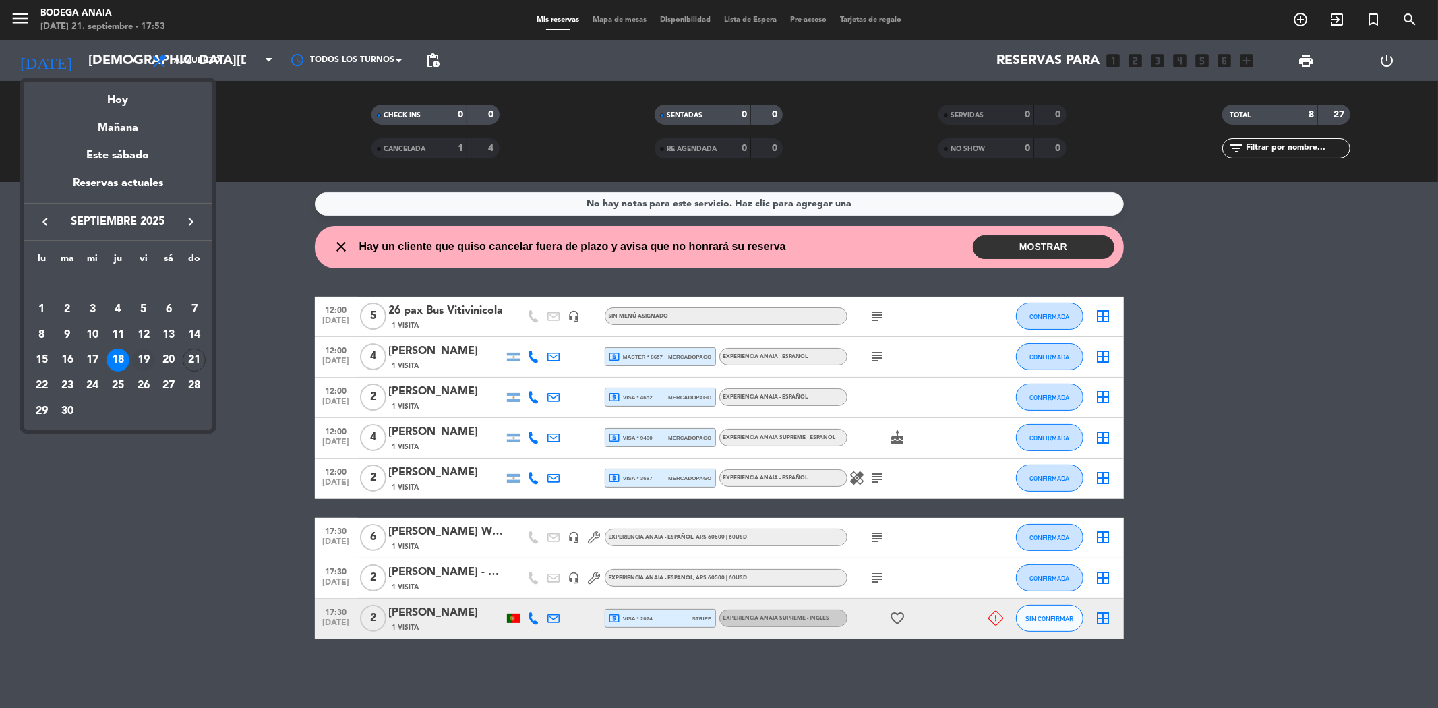
click at [138, 357] on div "19" at bounding box center [143, 359] width 23 height 23
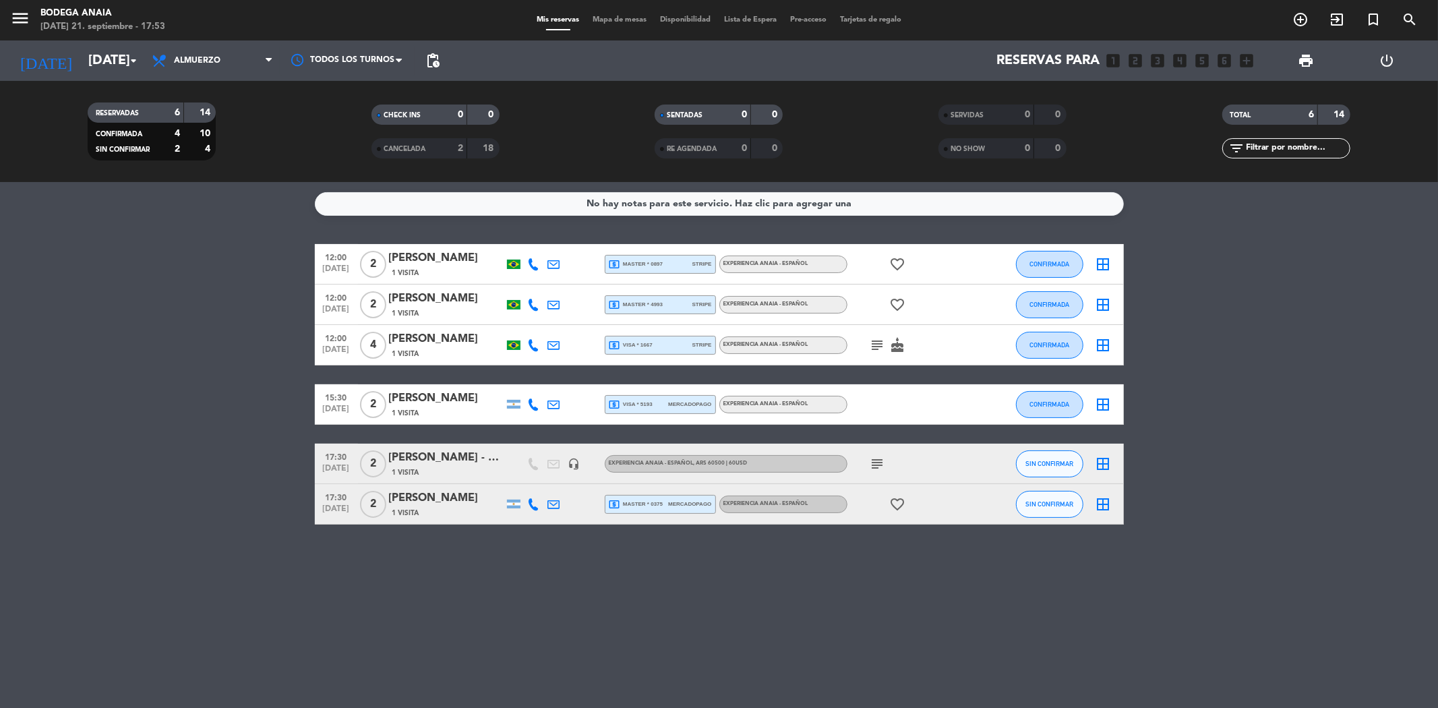
click at [448, 459] on div "[PERSON_NAME] - Suntrip" at bounding box center [446, 458] width 115 height 18
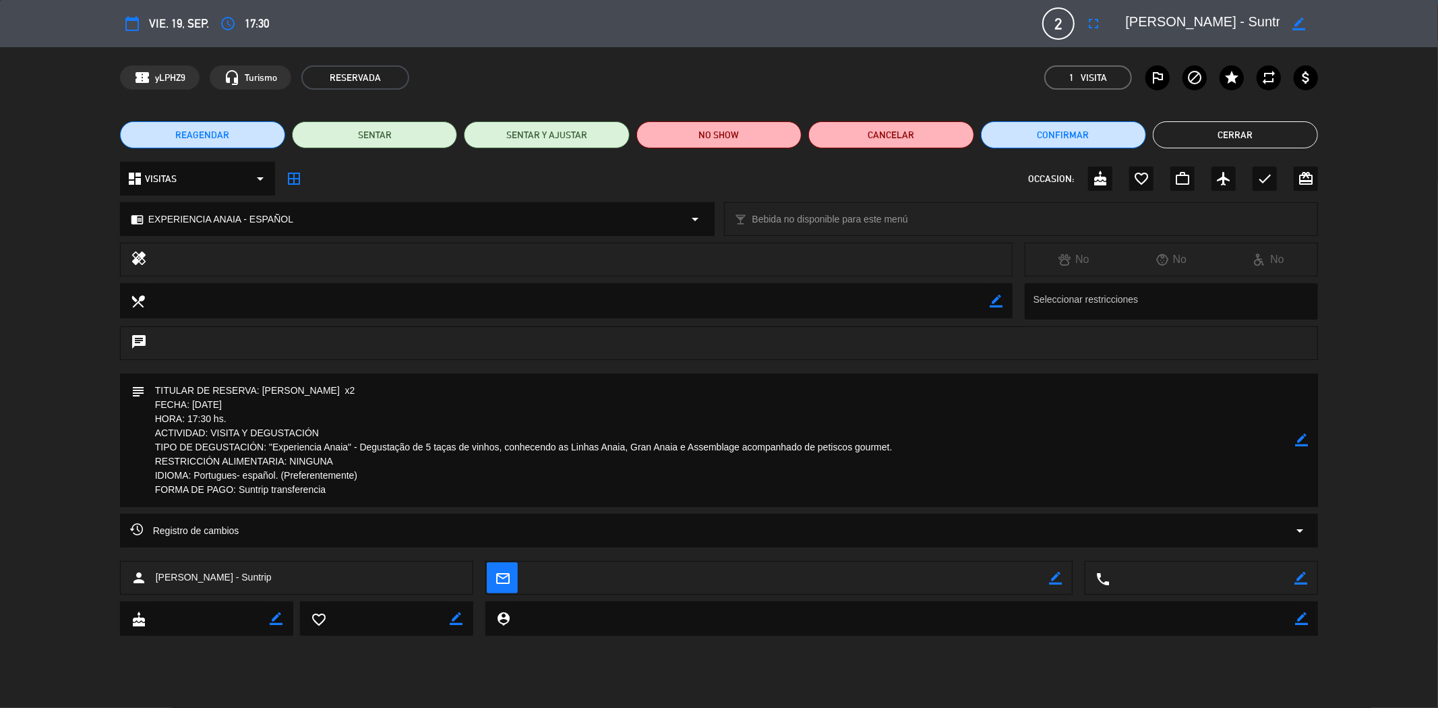
click at [1234, 129] on button "Cerrar" at bounding box center [1234, 134] width 165 height 27
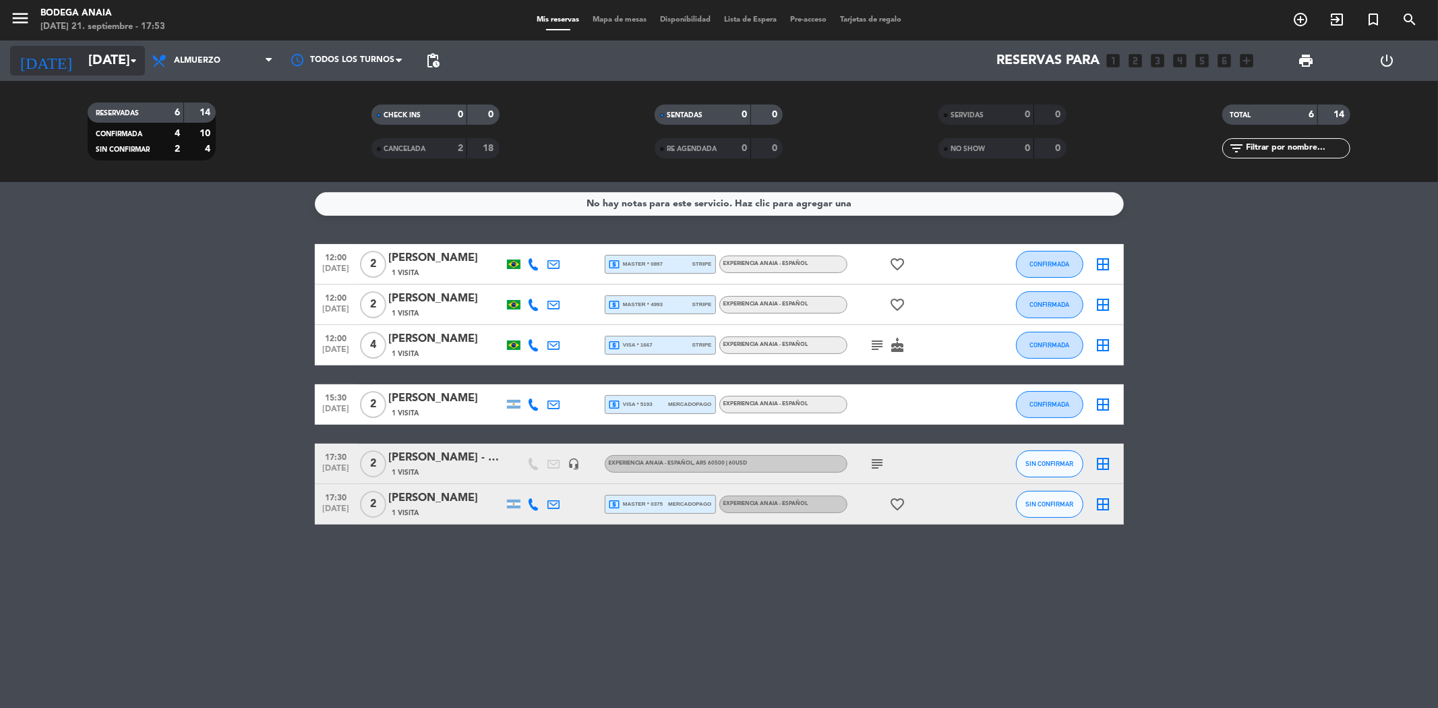
click at [88, 61] on input "[DATE]" at bounding box center [167, 61] width 171 height 30
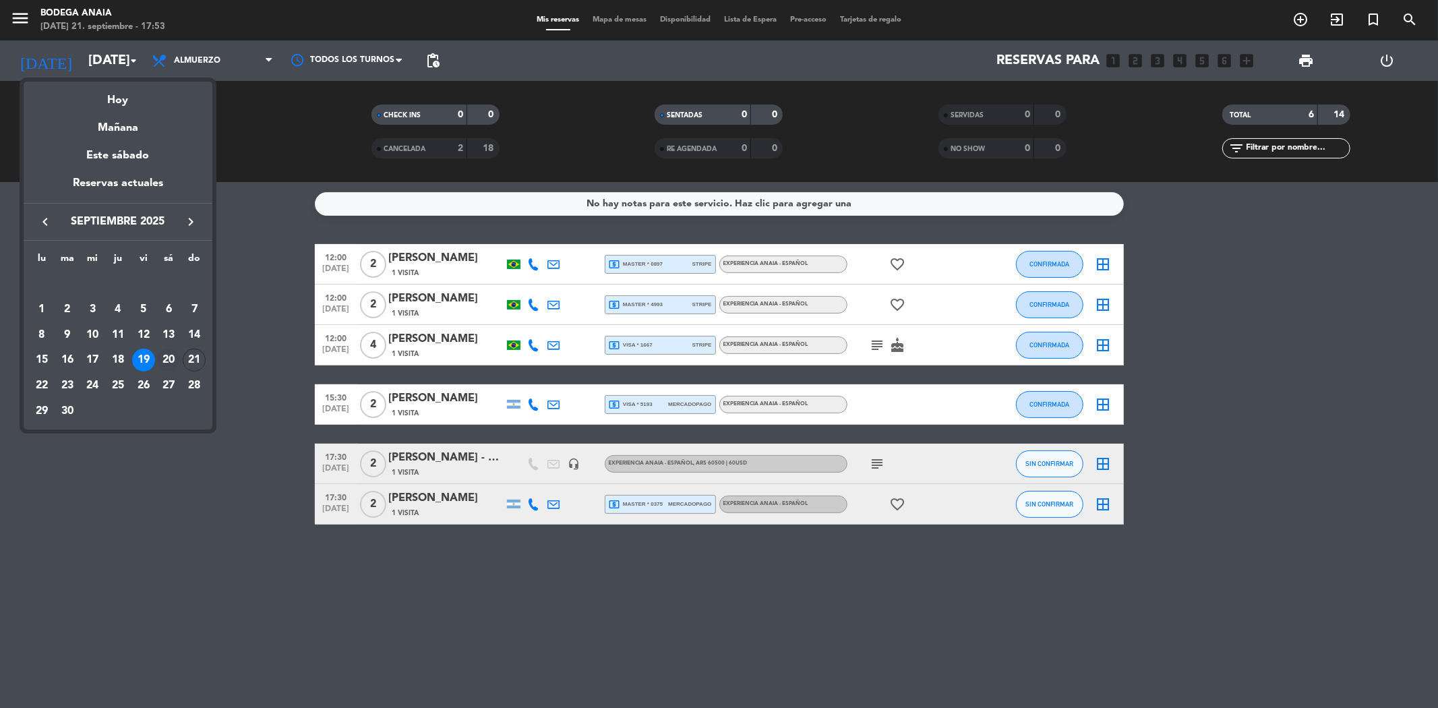
click at [177, 358] on div "20" at bounding box center [168, 359] width 23 height 23
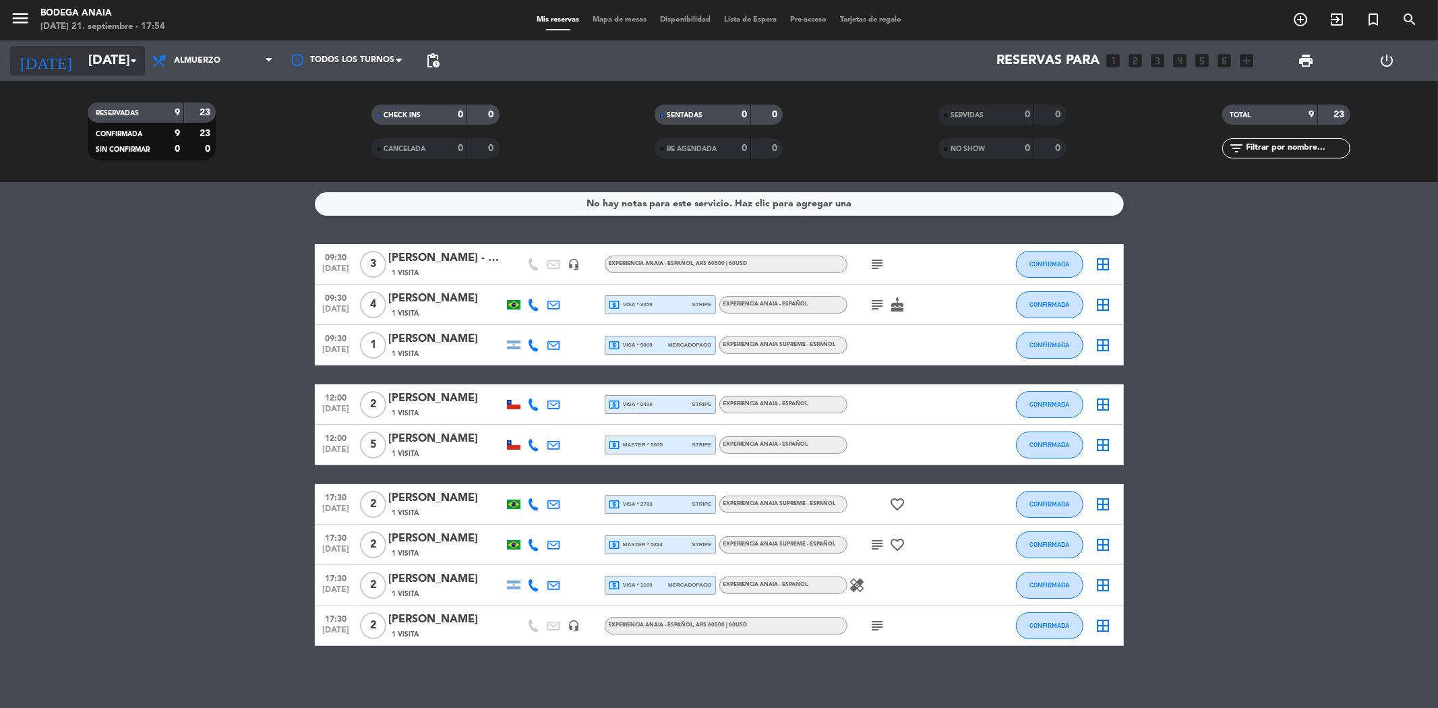
click at [100, 55] on input "[DATE]" at bounding box center [167, 61] width 171 height 30
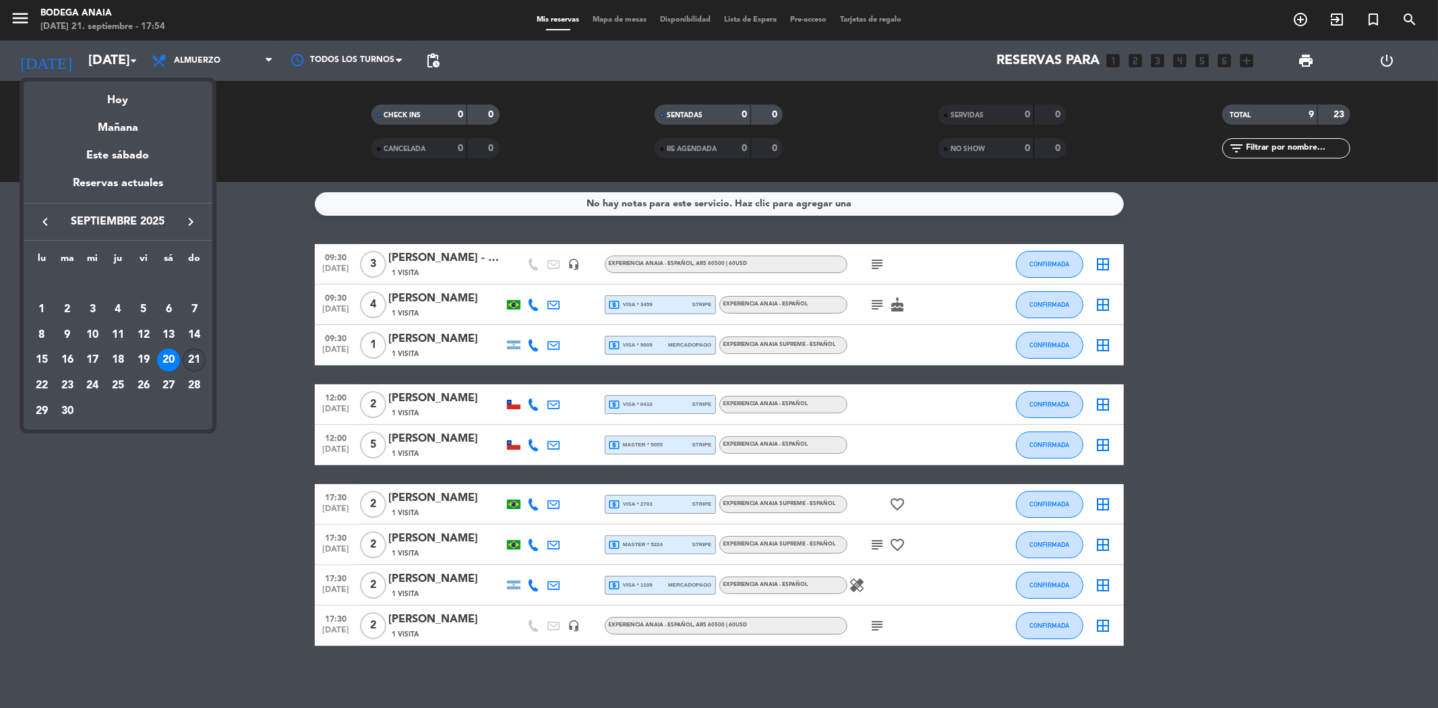
click at [194, 356] on div "21" at bounding box center [194, 359] width 23 height 23
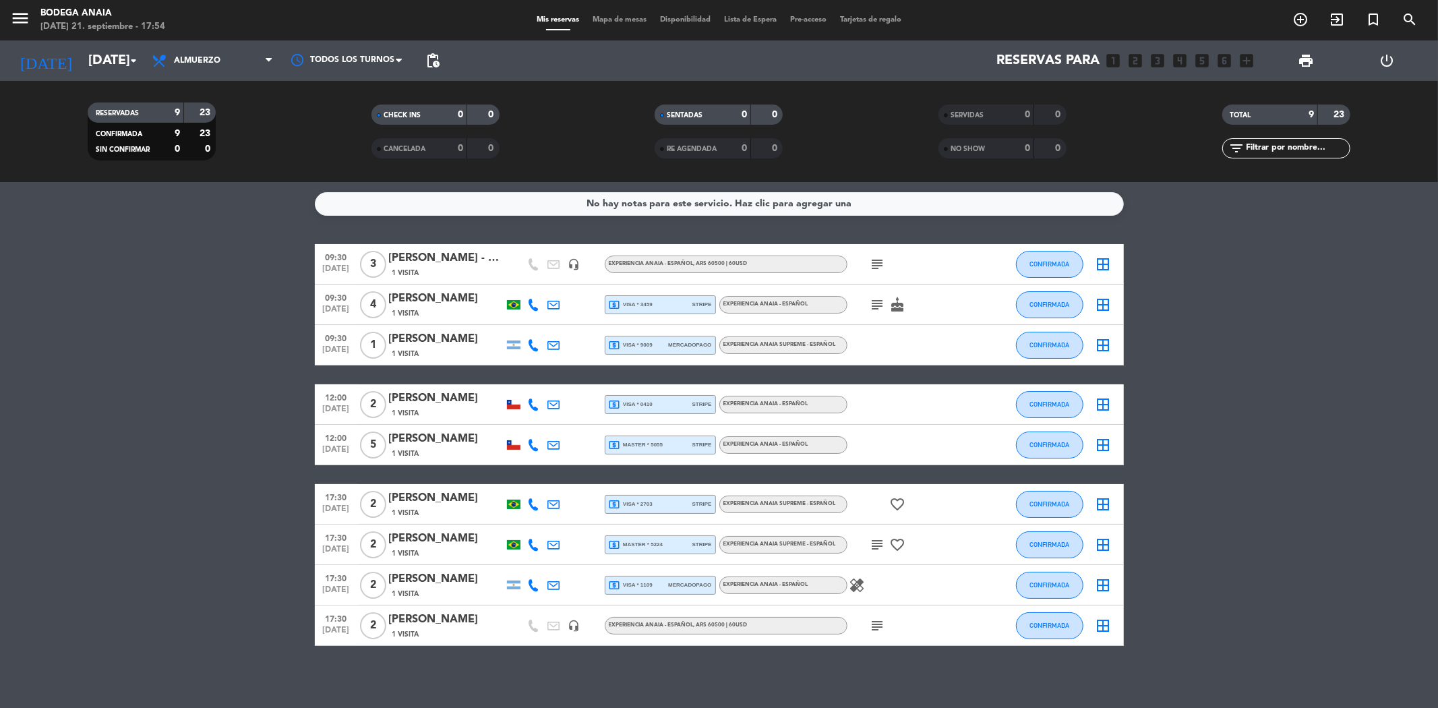
type input "[DATE]"
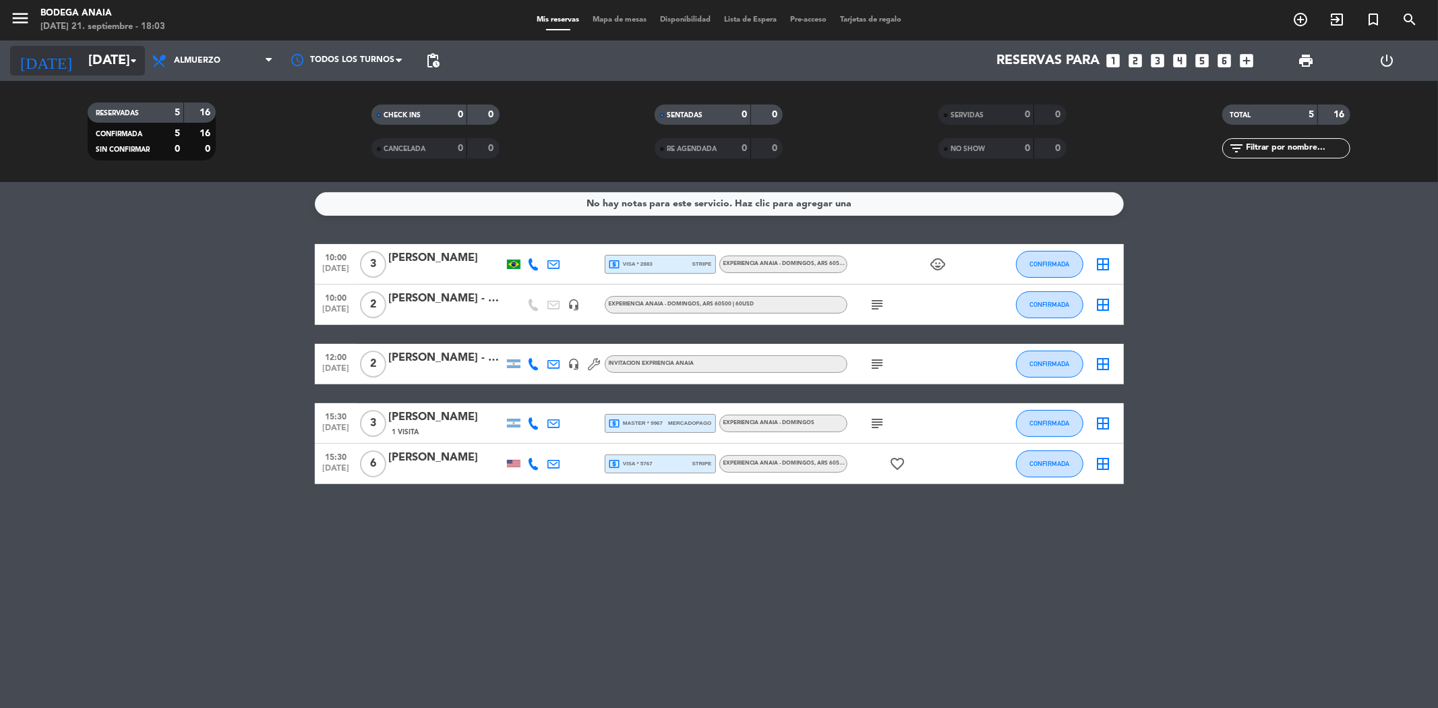
click at [82, 64] on input "[DATE]" at bounding box center [167, 61] width 171 height 30
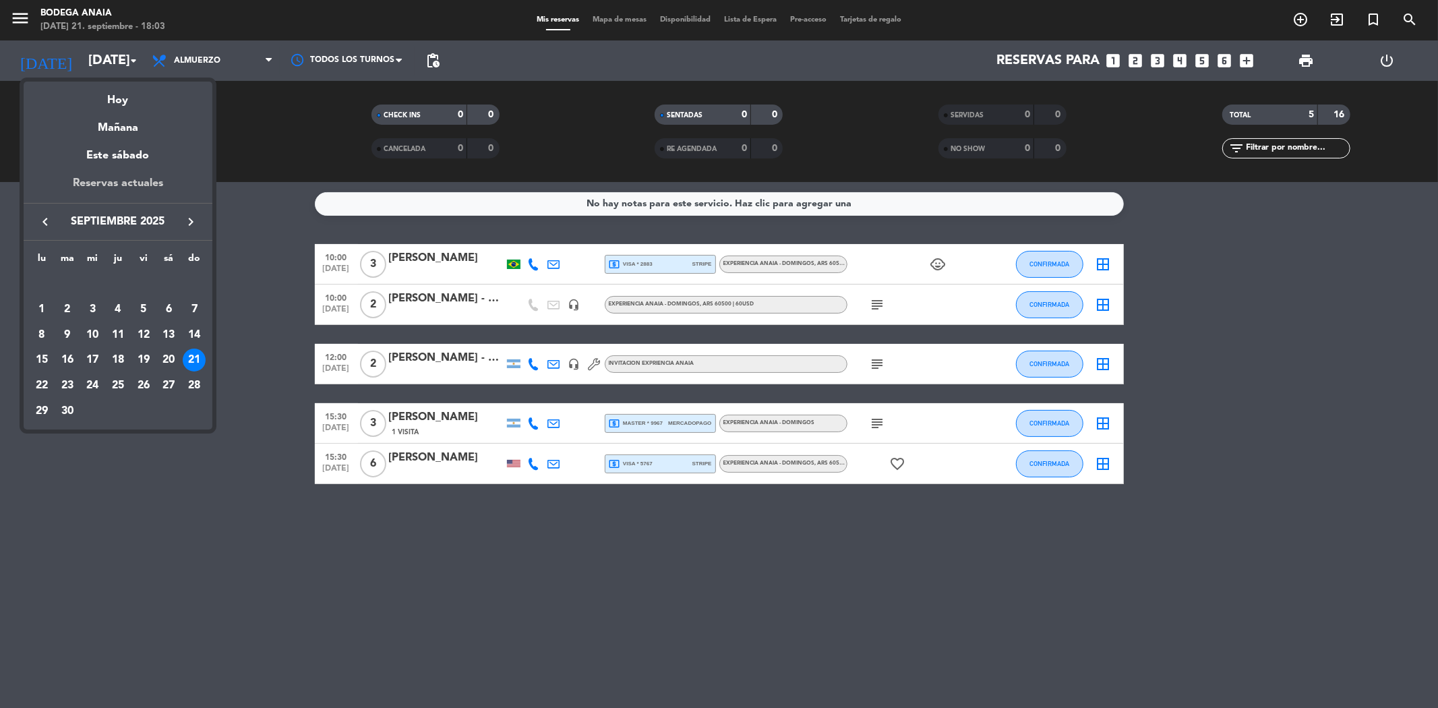
click at [119, 183] on div "Reservas actuales" at bounding box center [118, 189] width 189 height 28
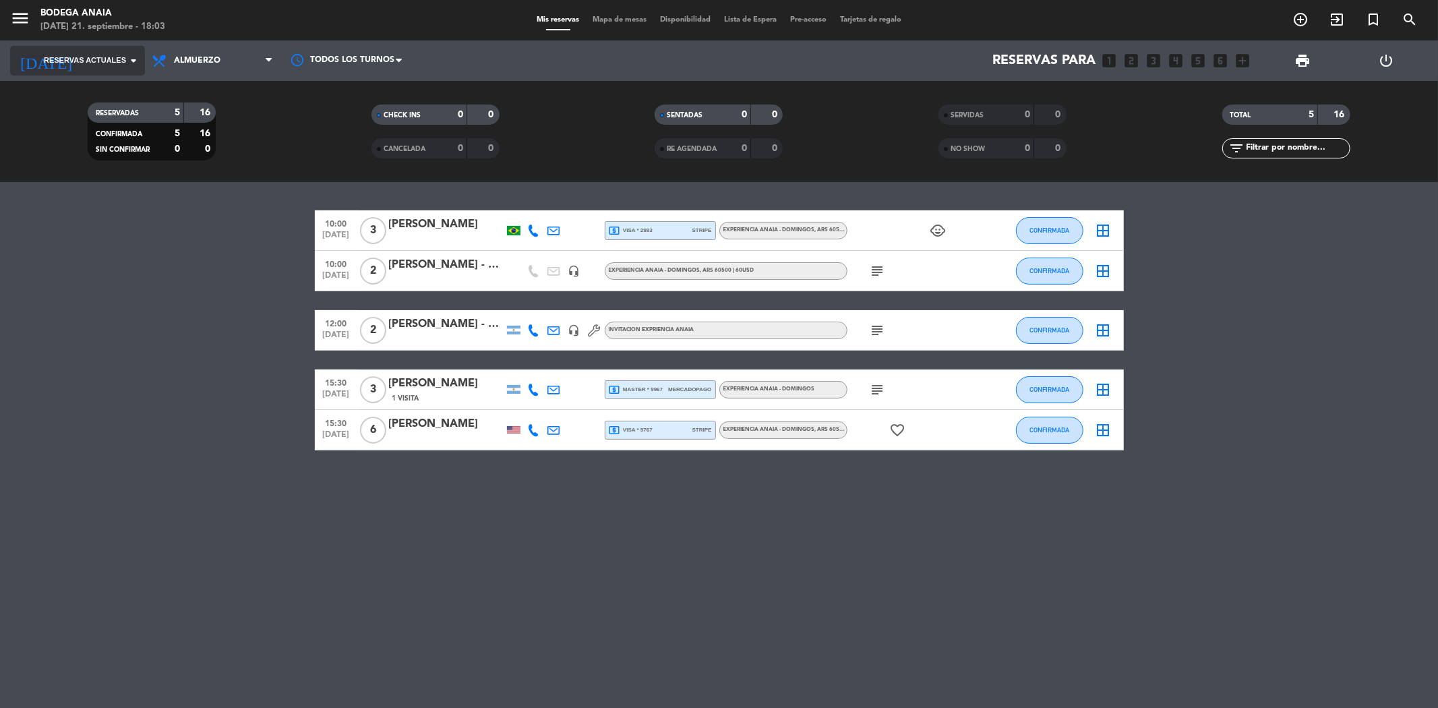
click at [104, 68] on input at bounding box center [167, 61] width 171 height 30
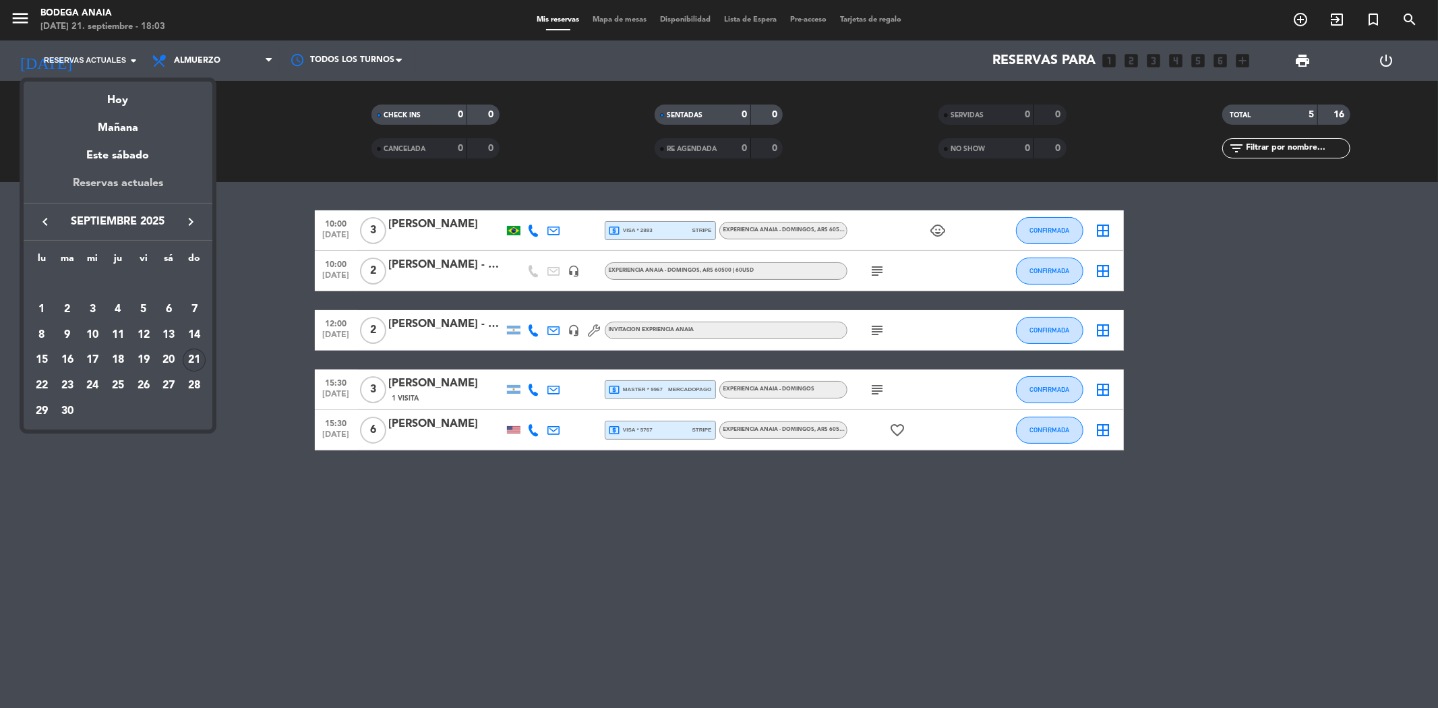
click at [120, 185] on div "Reservas actuales" at bounding box center [118, 189] width 189 height 28
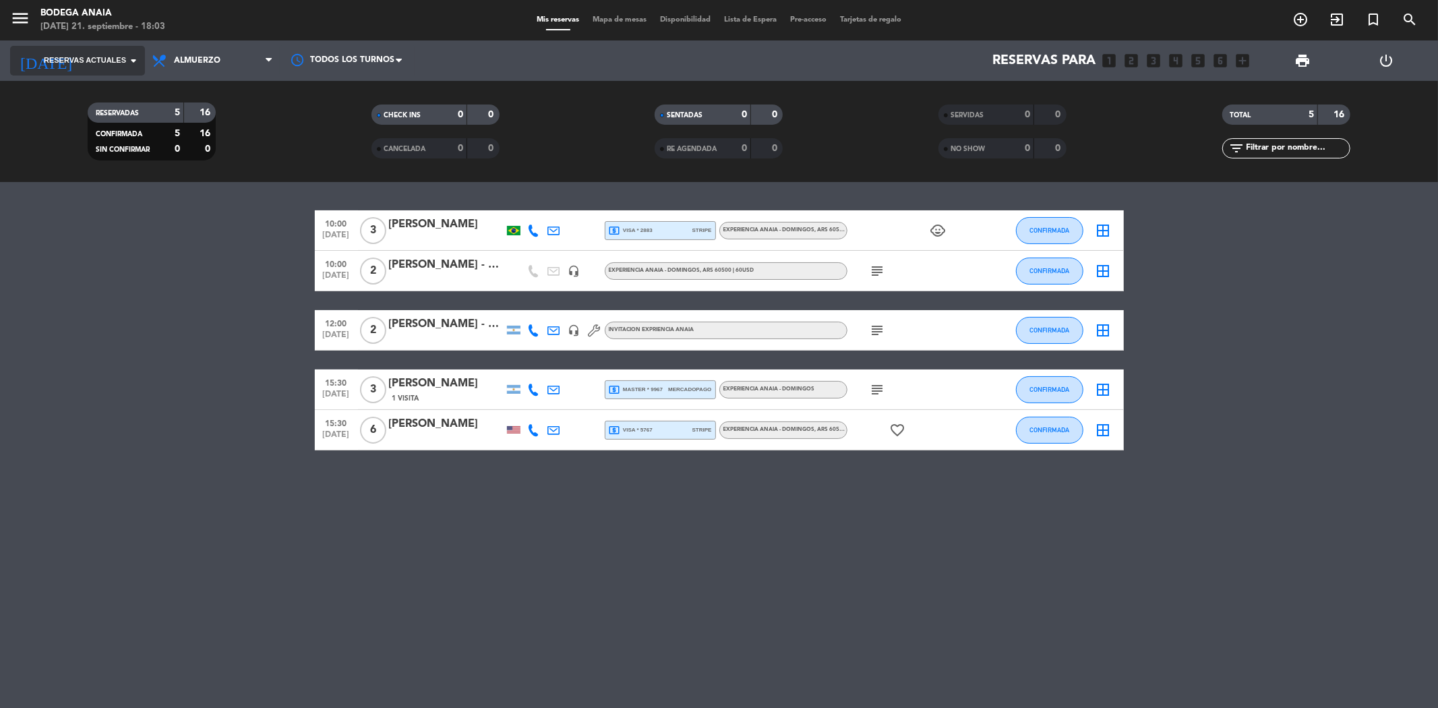
click at [98, 52] on input at bounding box center [167, 61] width 171 height 30
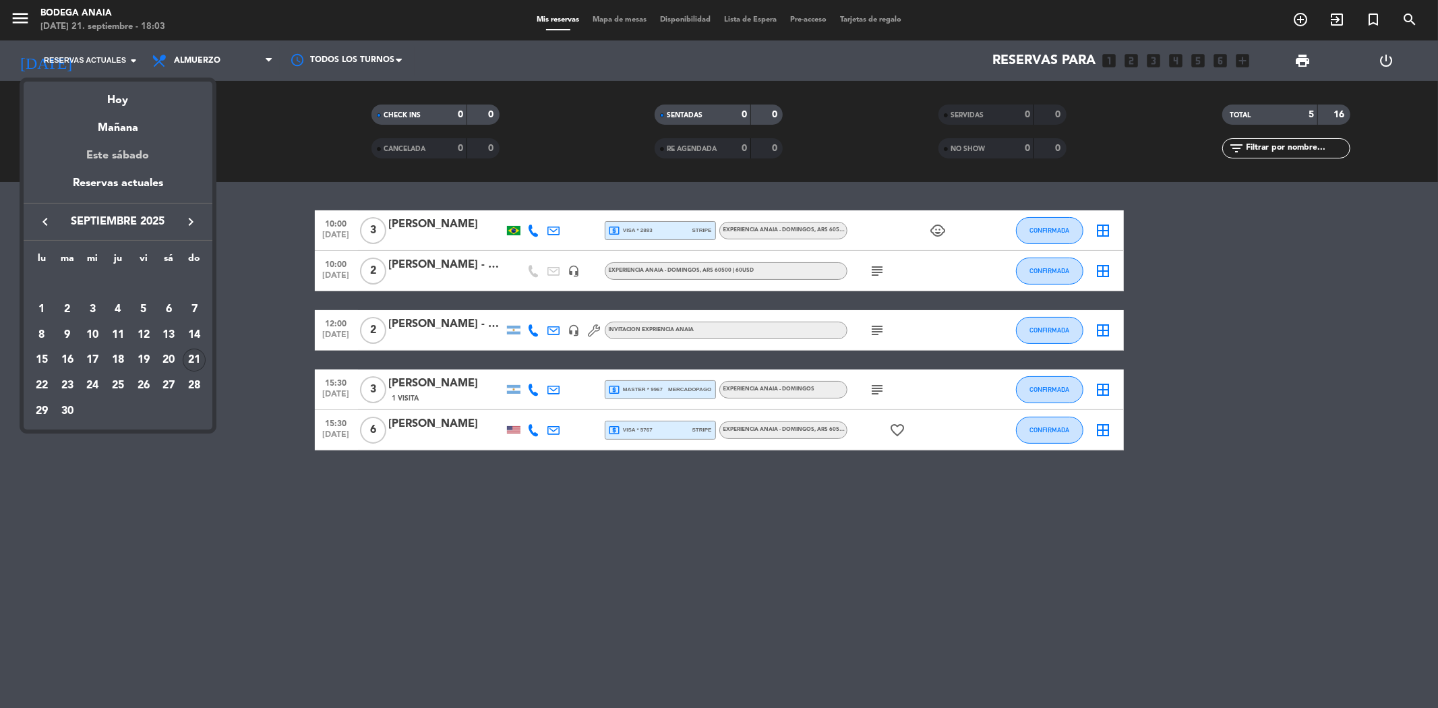
click at [137, 173] on div "Este sábado" at bounding box center [118, 156] width 189 height 38
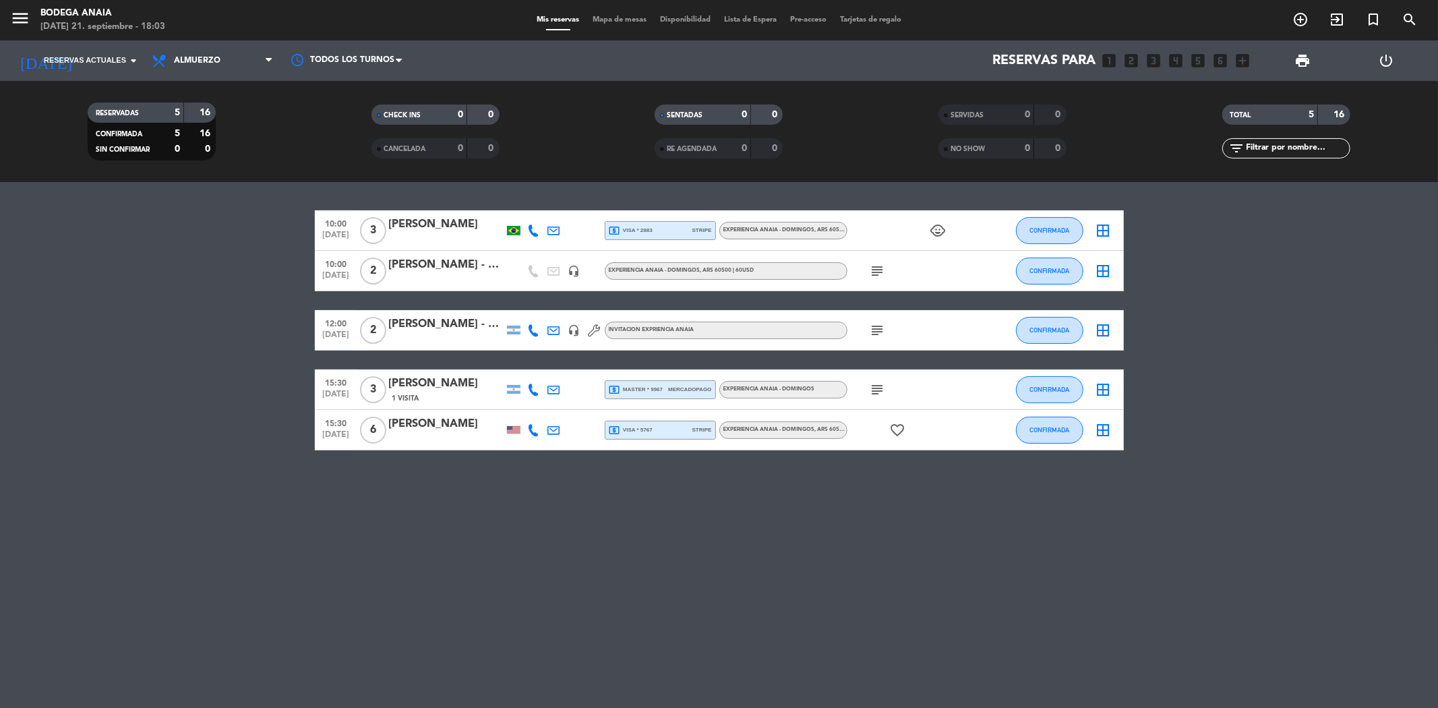
type input "[DATE]"
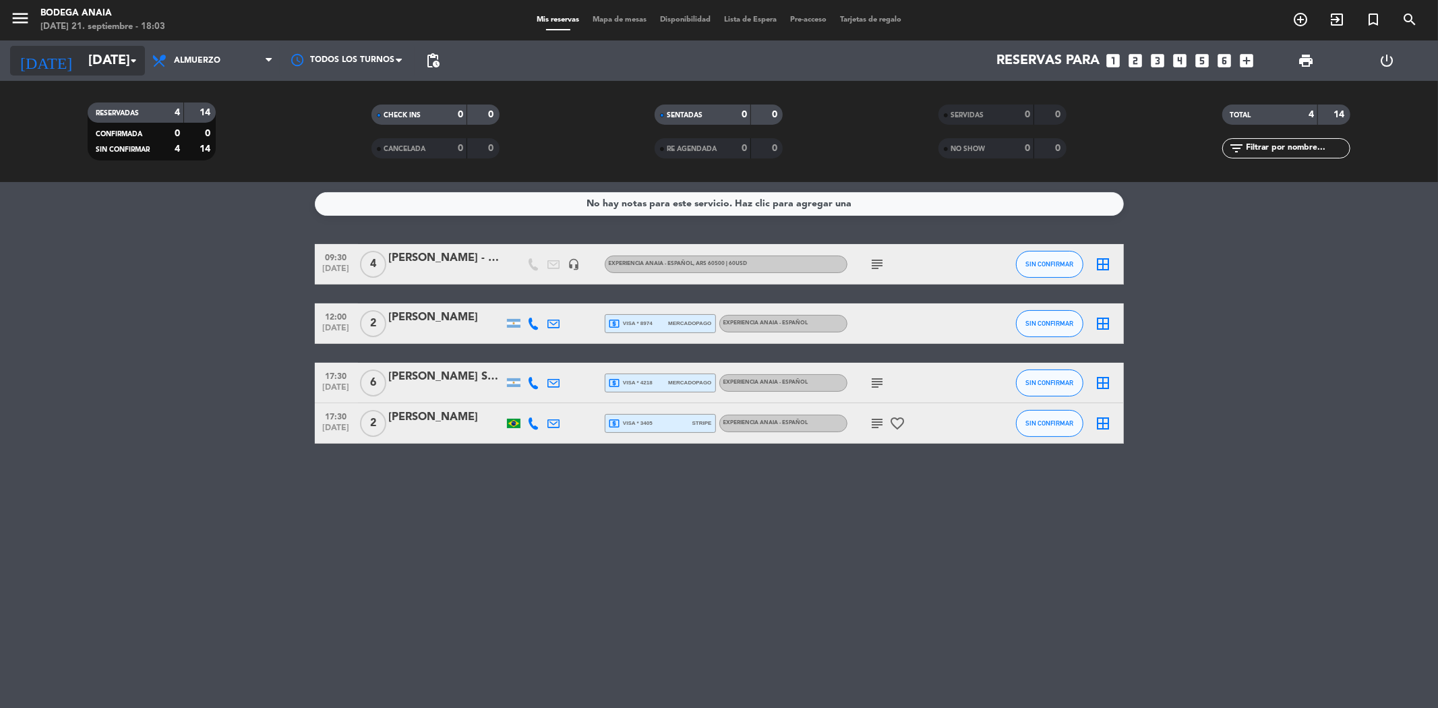
click at [98, 63] on input "[DATE]" at bounding box center [167, 61] width 171 height 30
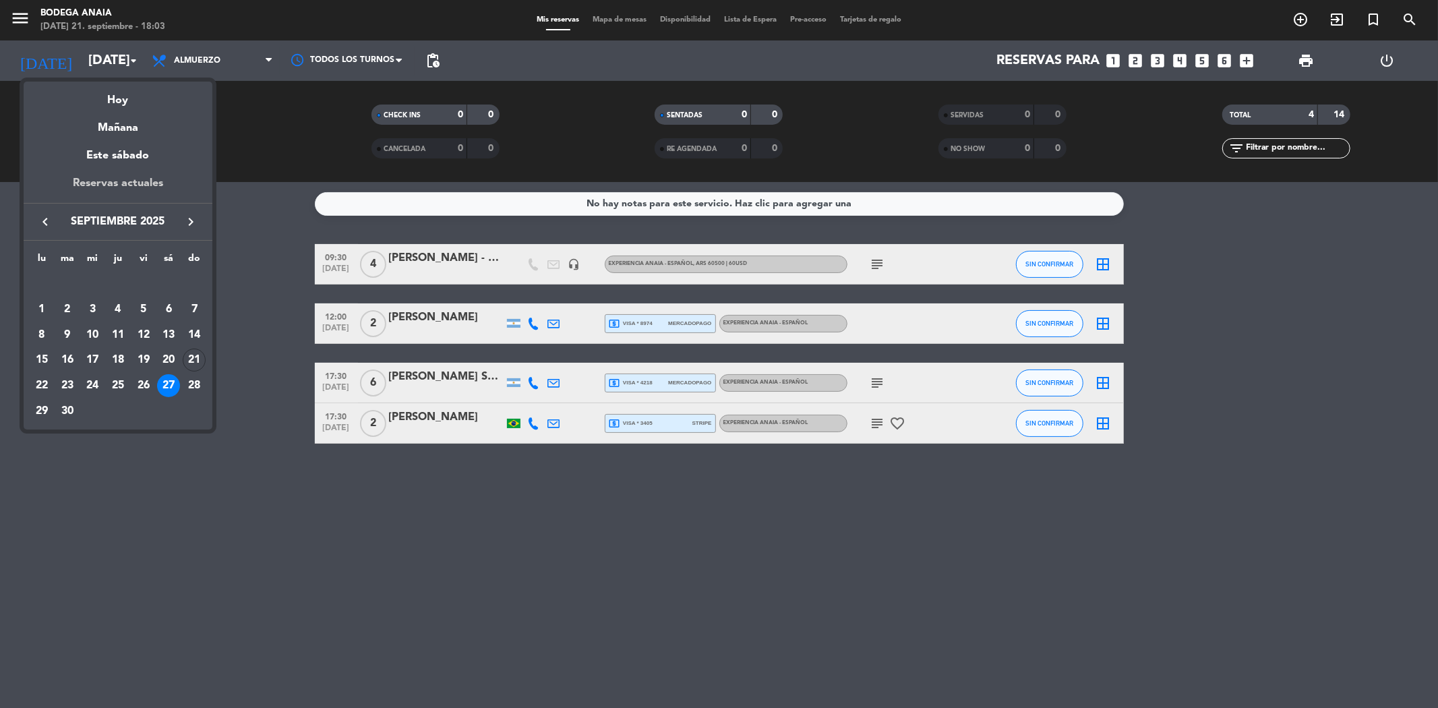
click at [118, 179] on div "Reservas actuales" at bounding box center [118, 189] width 189 height 28
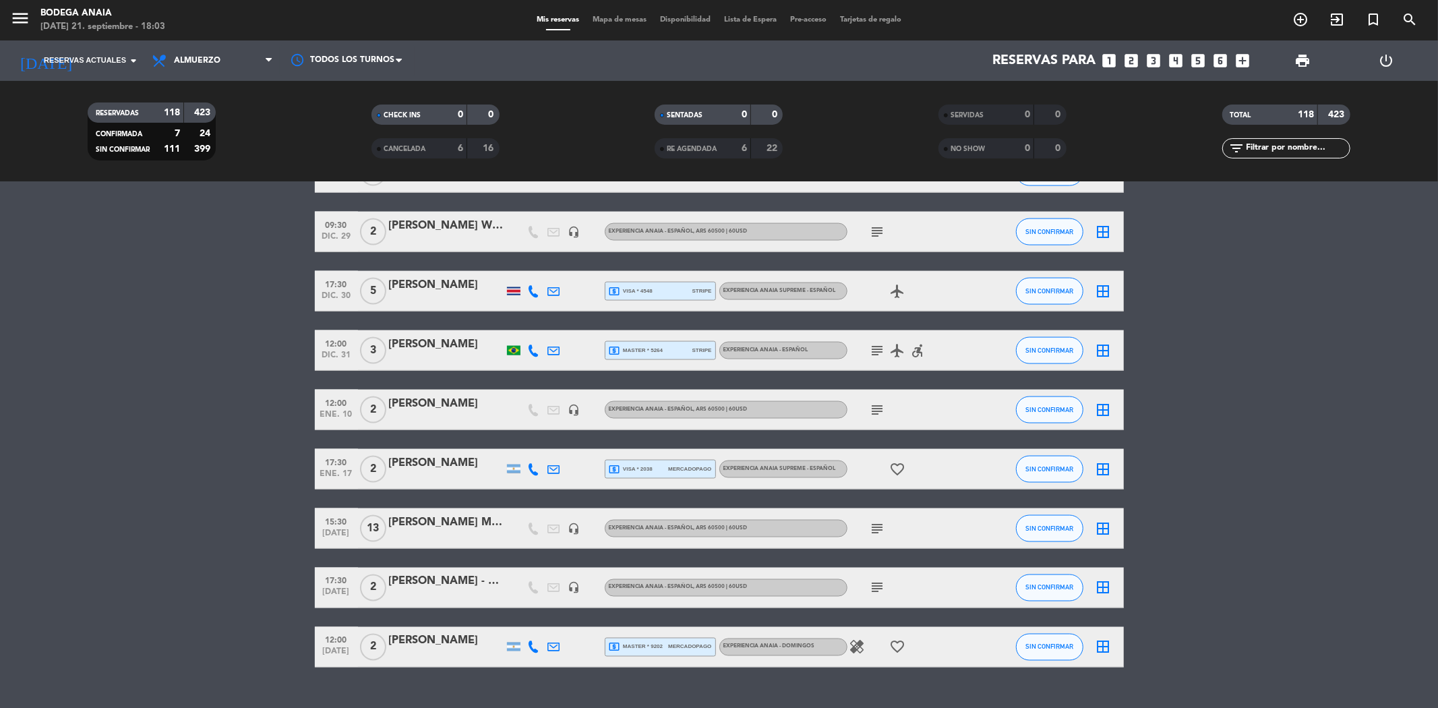
scroll to position [6134, 0]
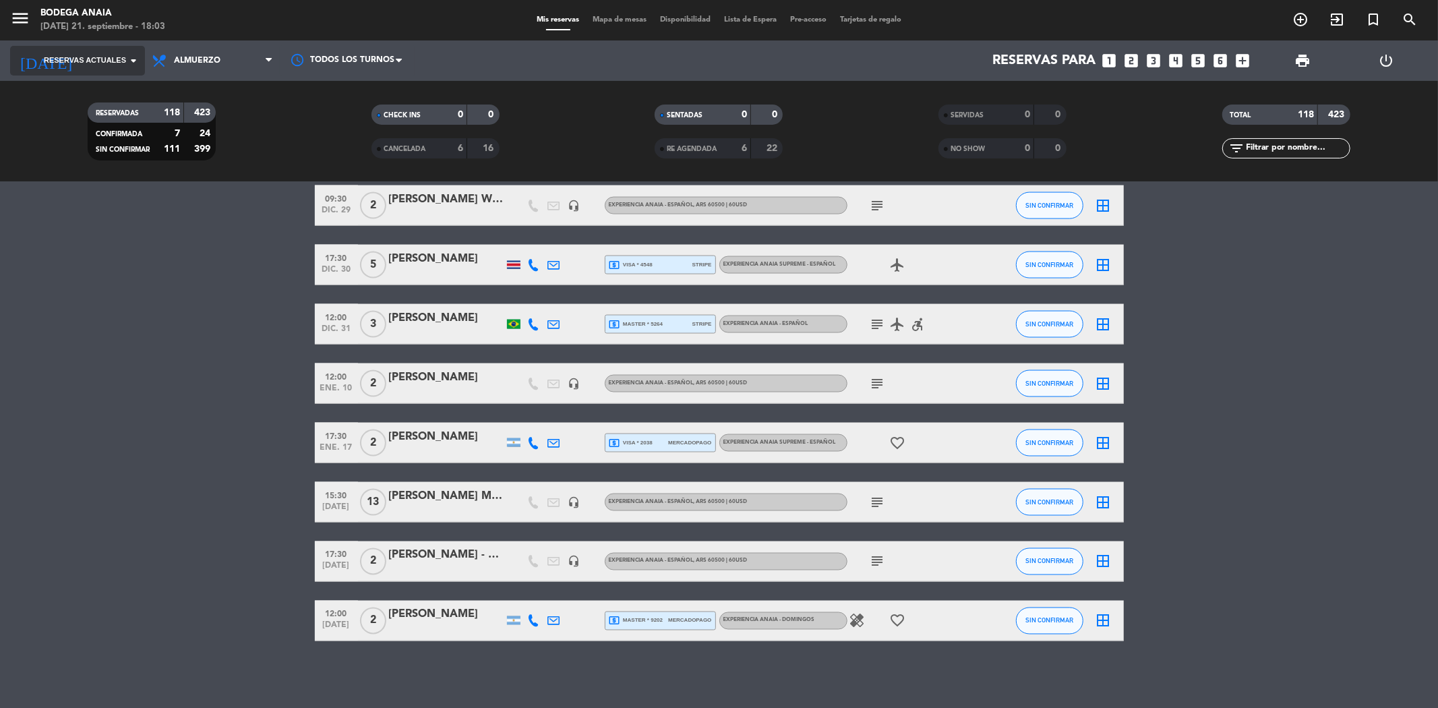
click at [108, 71] on input at bounding box center [167, 61] width 171 height 30
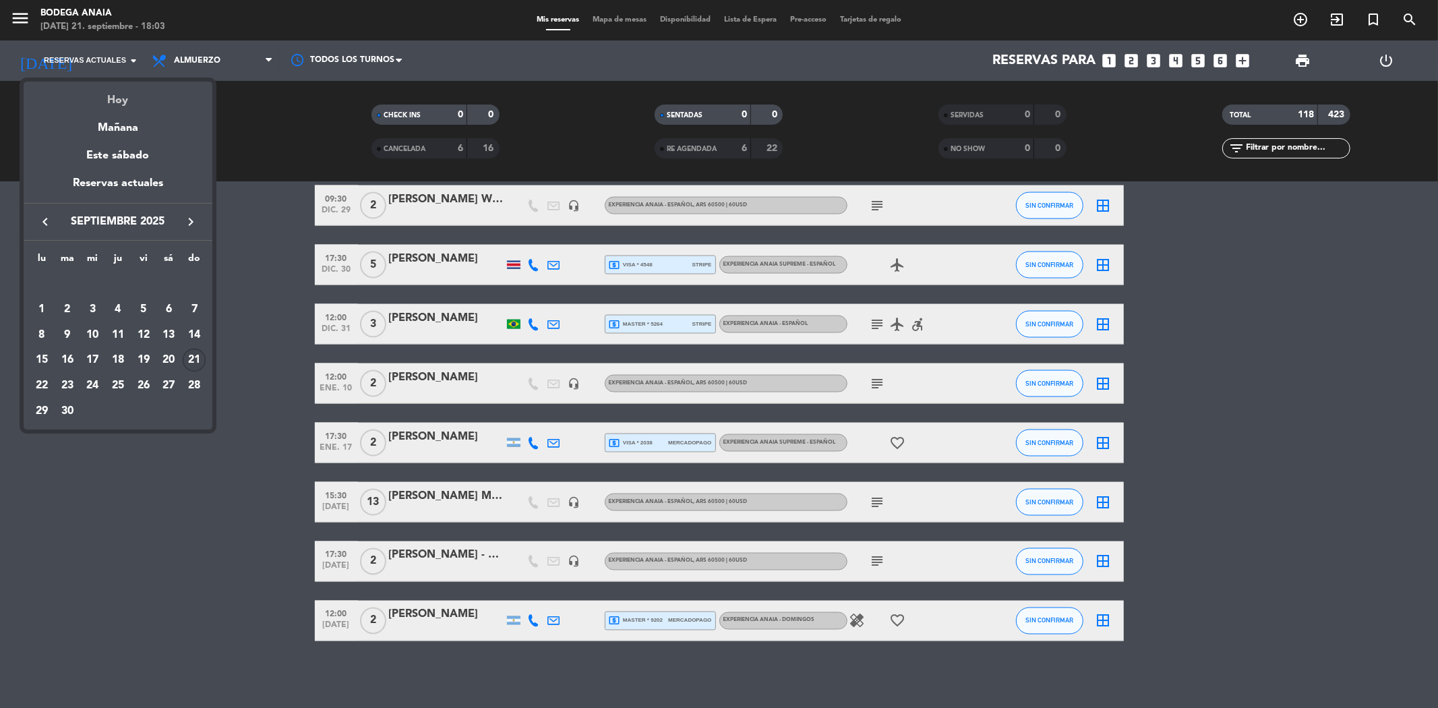
click at [111, 95] on div "Hoy" at bounding box center [118, 96] width 189 height 28
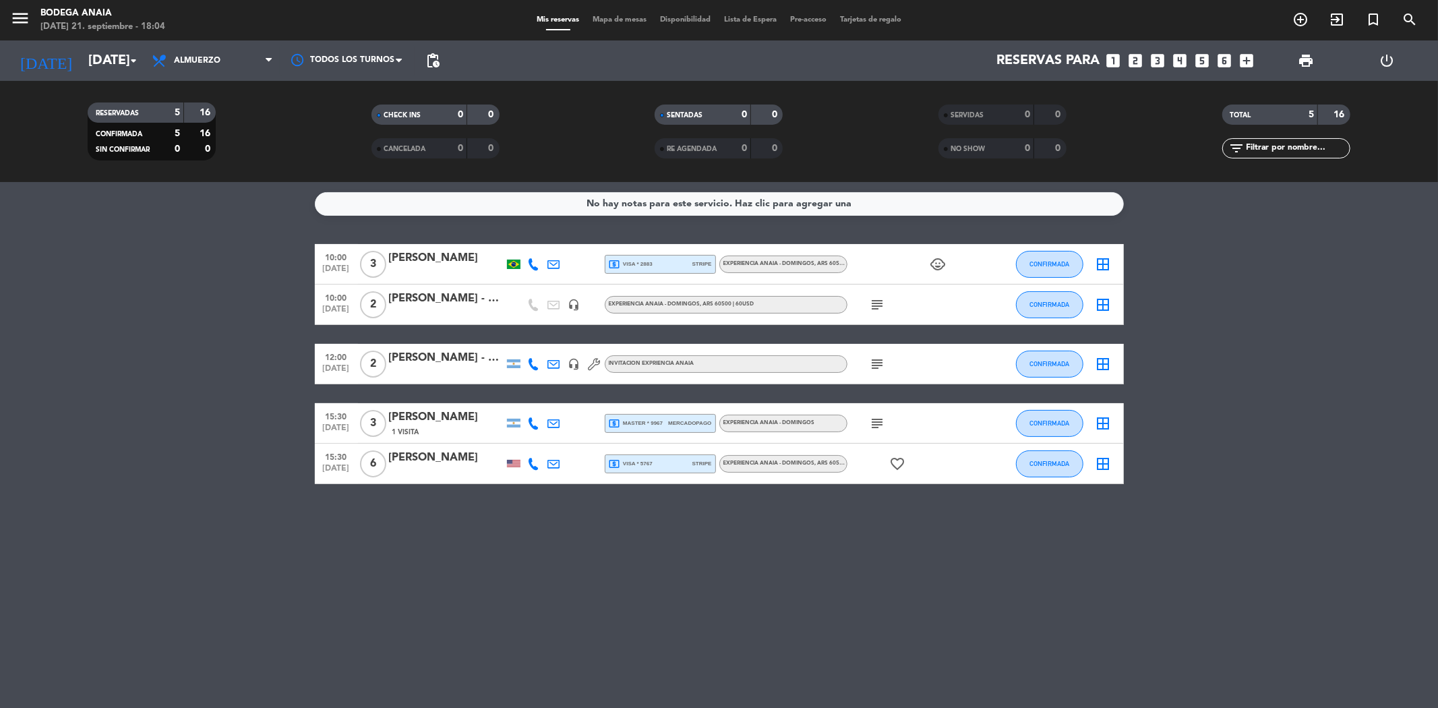
scroll to position [0, 0]
click at [106, 55] on input "[DATE]" at bounding box center [167, 61] width 171 height 30
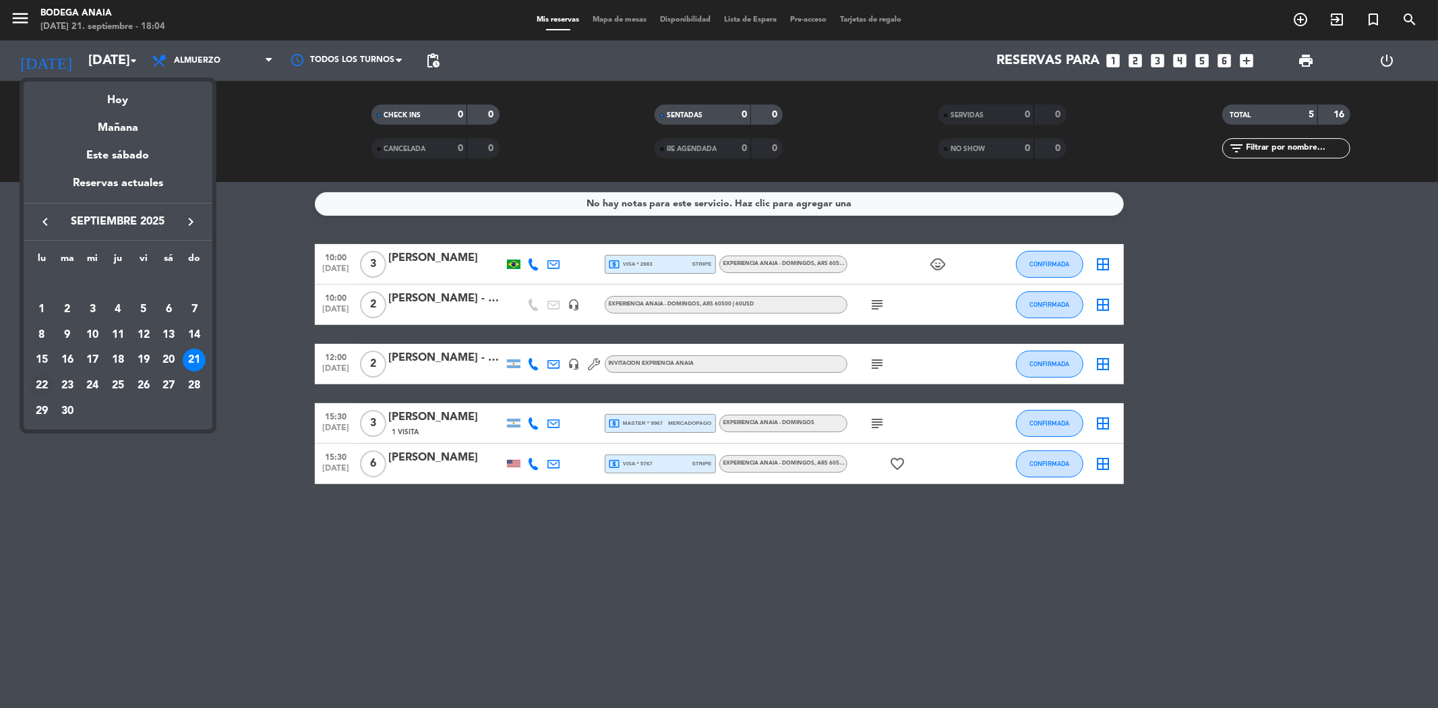
click at [42, 379] on div "22" at bounding box center [41, 385] width 23 height 23
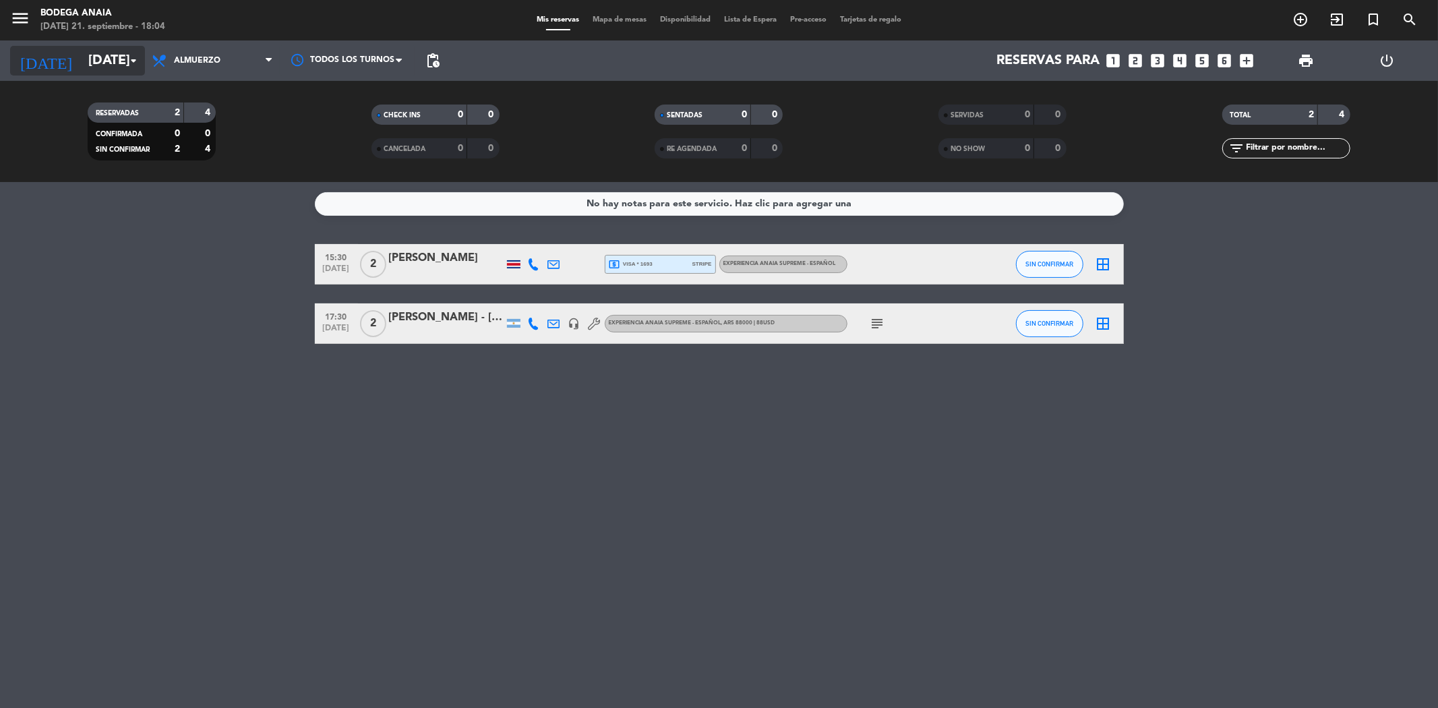
click at [82, 72] on input "[DATE]" at bounding box center [167, 61] width 171 height 30
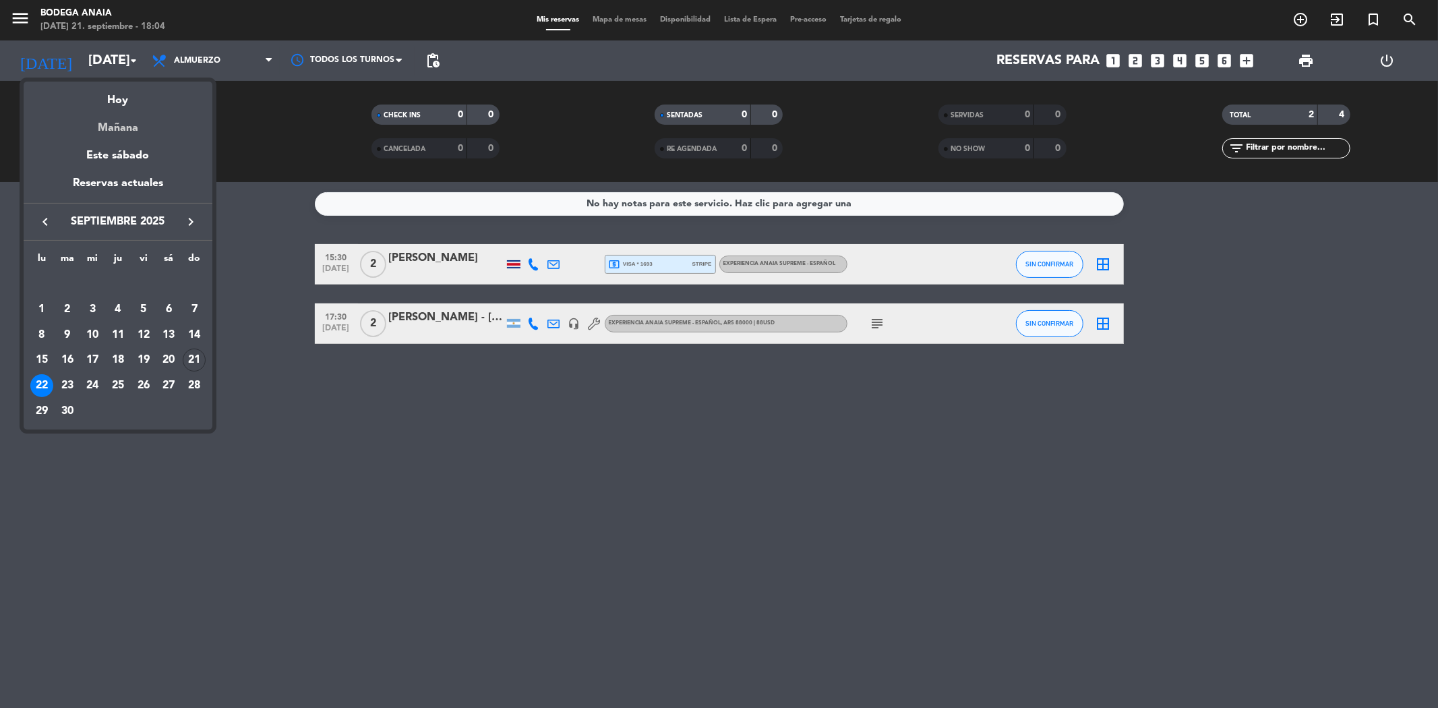
click at [125, 117] on div "Mañana" at bounding box center [118, 123] width 189 height 28
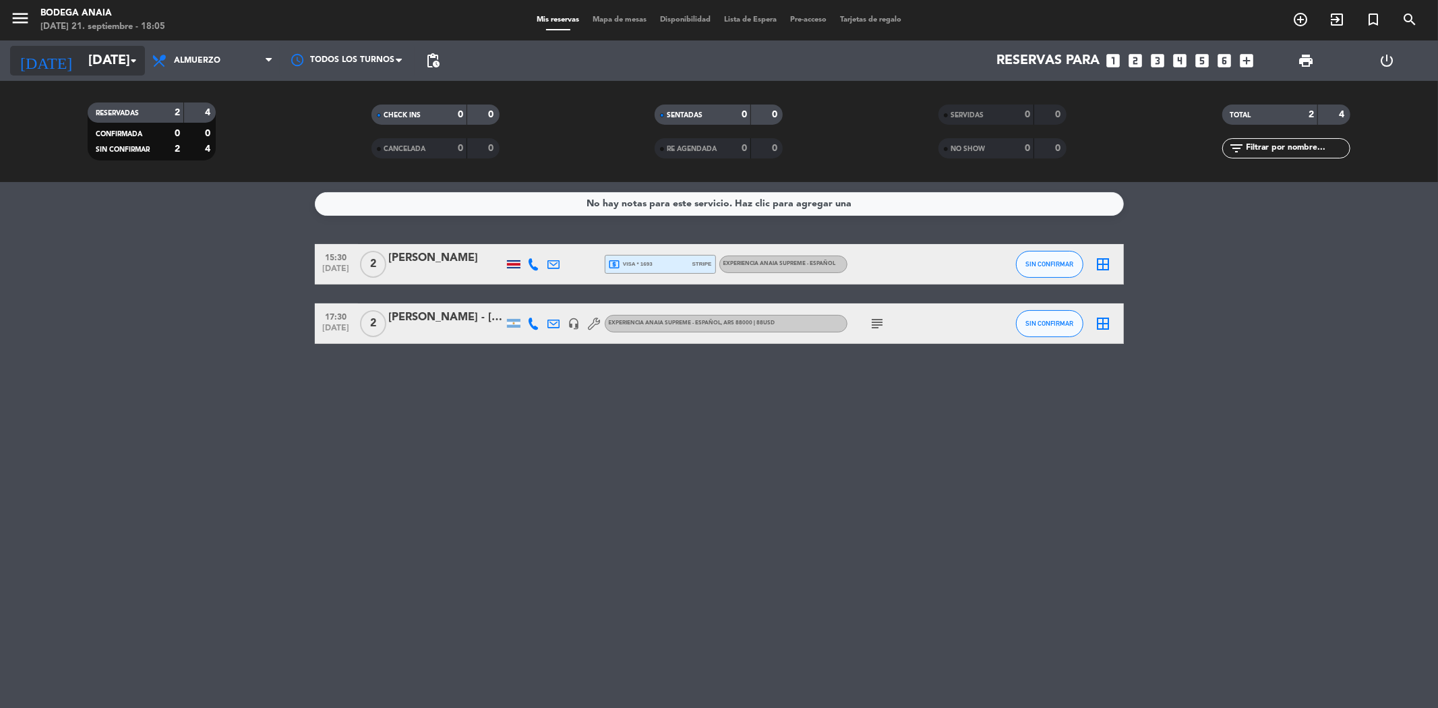
click at [92, 50] on input "[DATE]" at bounding box center [167, 61] width 171 height 30
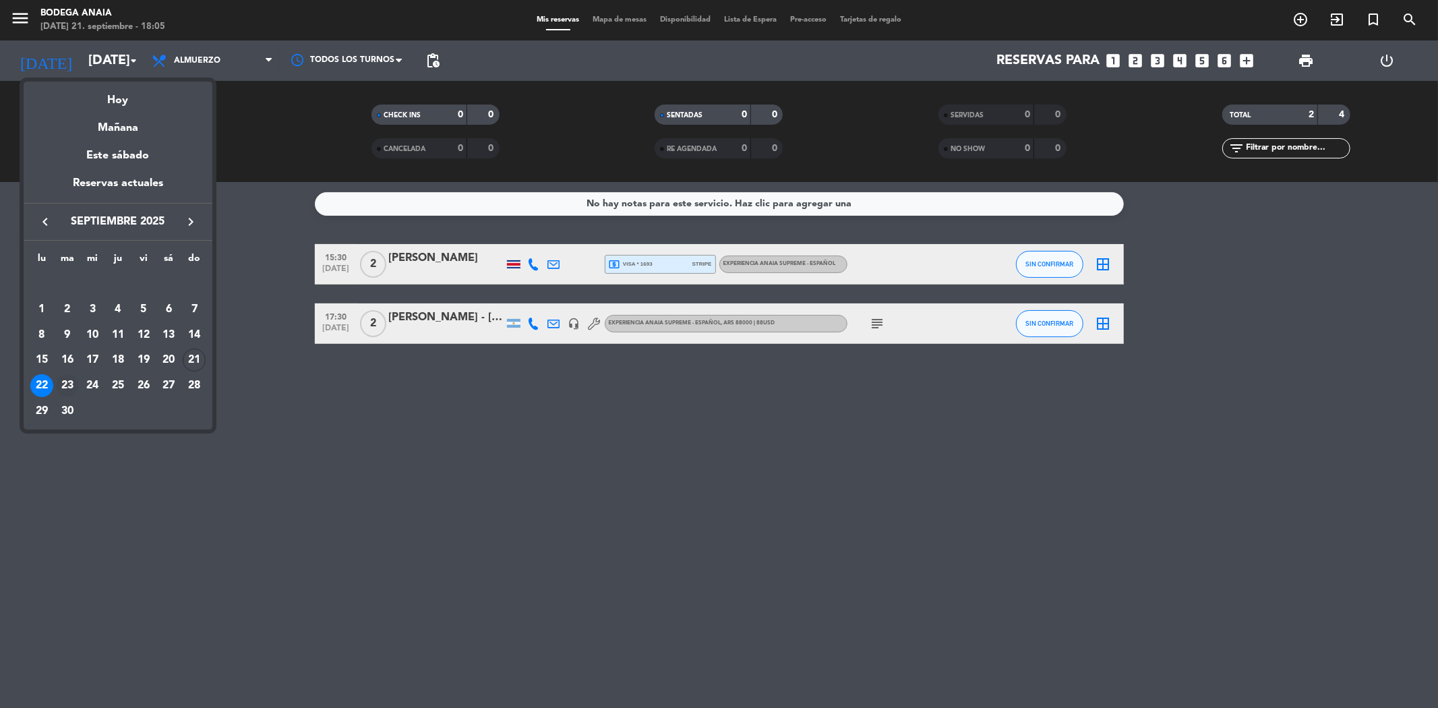
click at [59, 385] on div "23" at bounding box center [67, 385] width 23 height 23
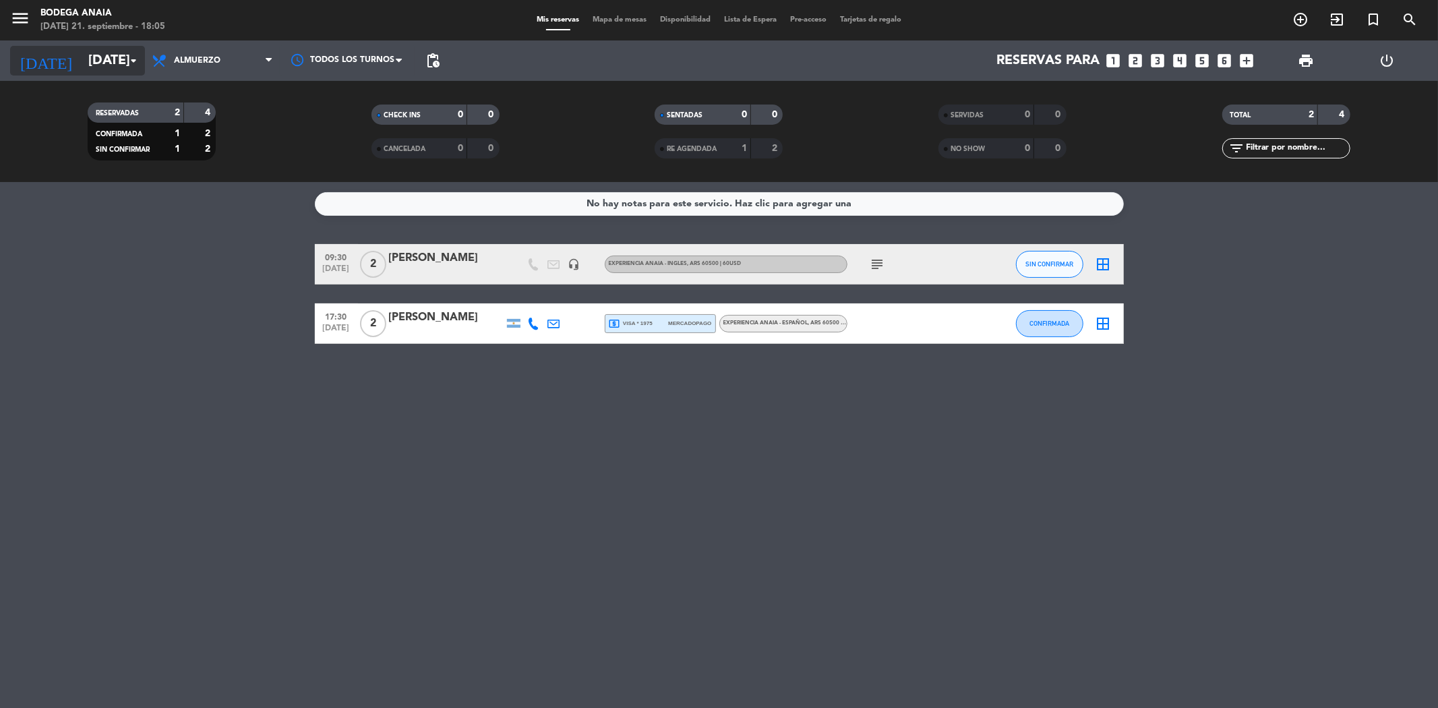
click at [98, 54] on input "[DATE]" at bounding box center [167, 61] width 171 height 30
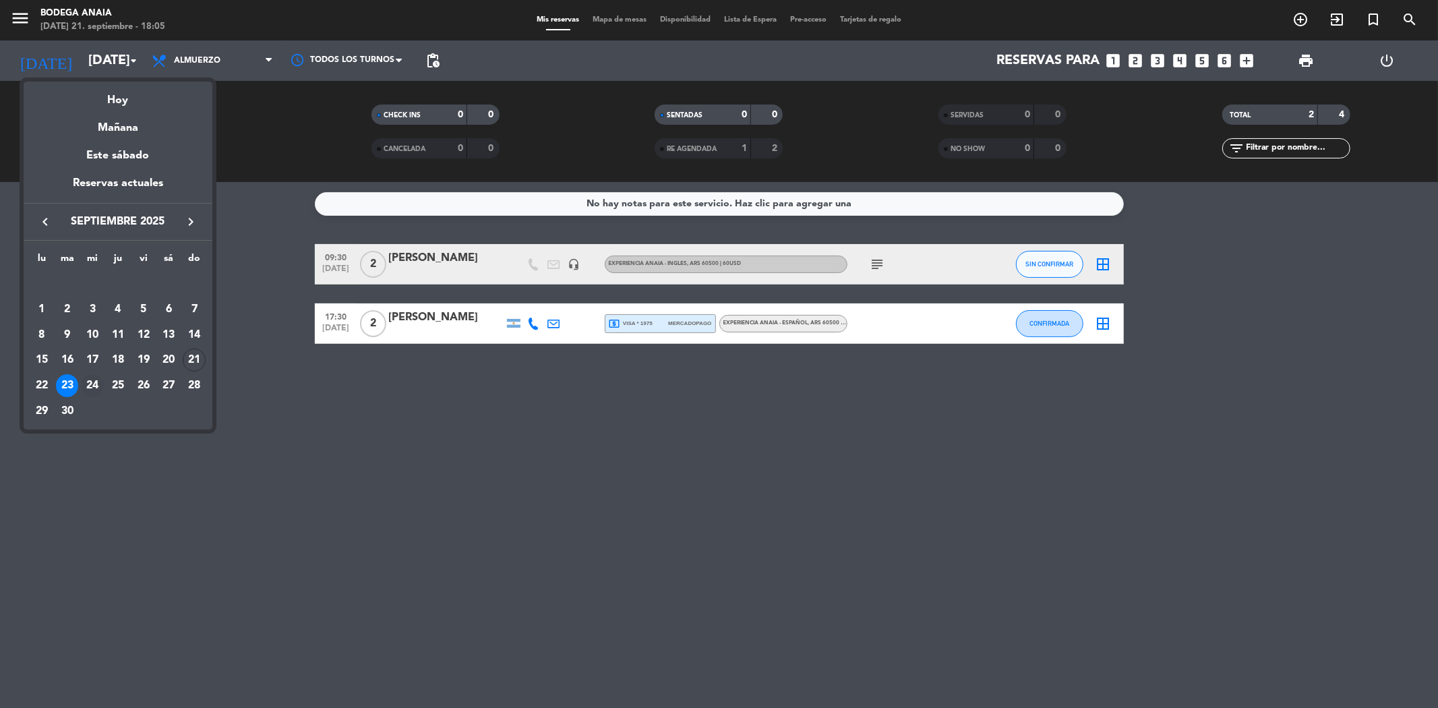
click at [96, 376] on div "24" at bounding box center [92, 385] width 23 height 23
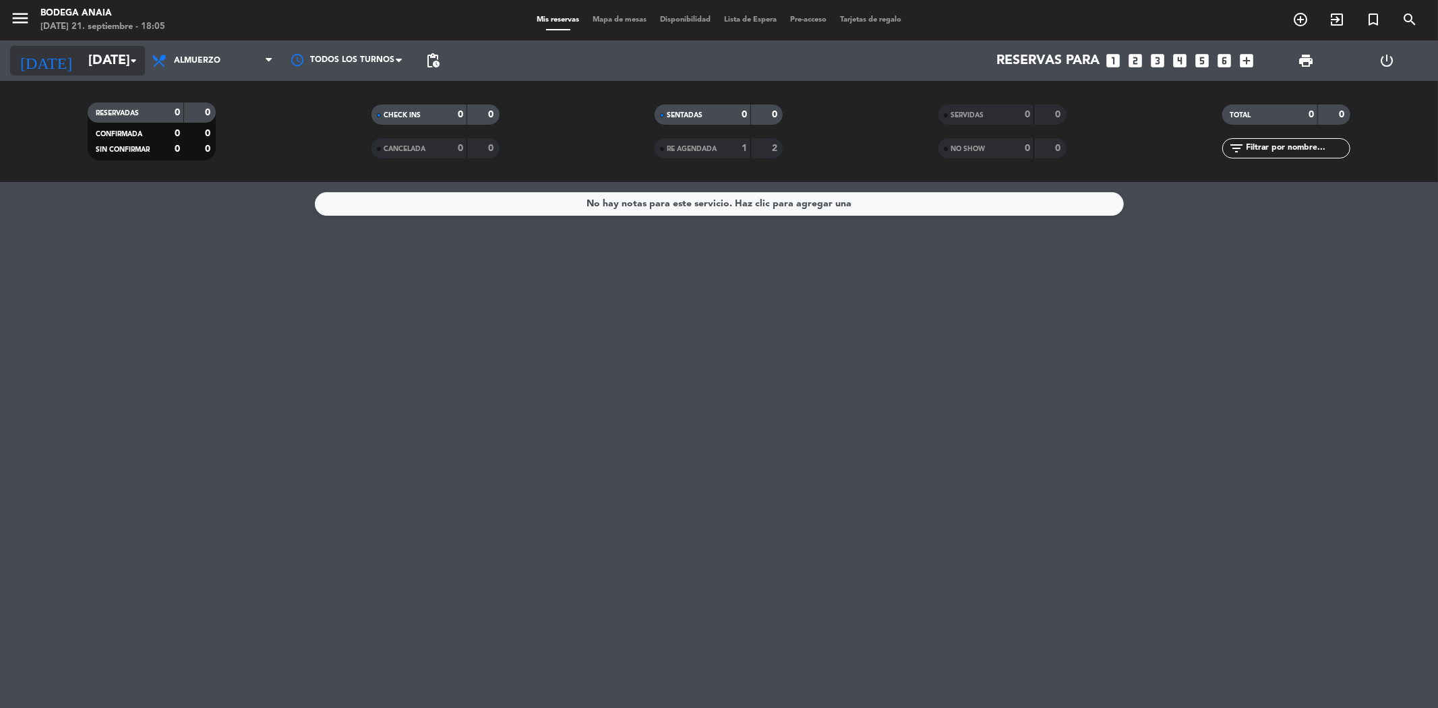
click at [115, 61] on input "[DATE]" at bounding box center [167, 61] width 171 height 30
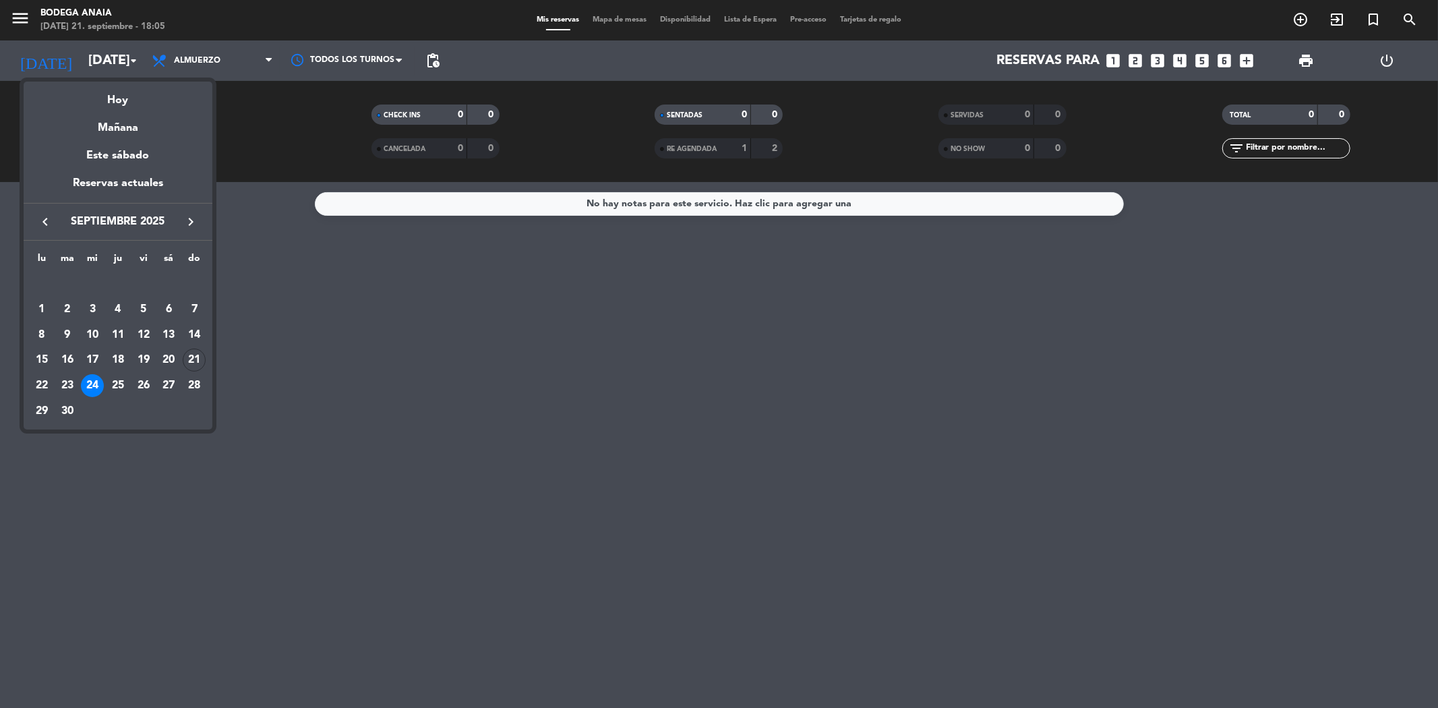
click at [126, 381] on div "25" at bounding box center [117, 385] width 23 height 23
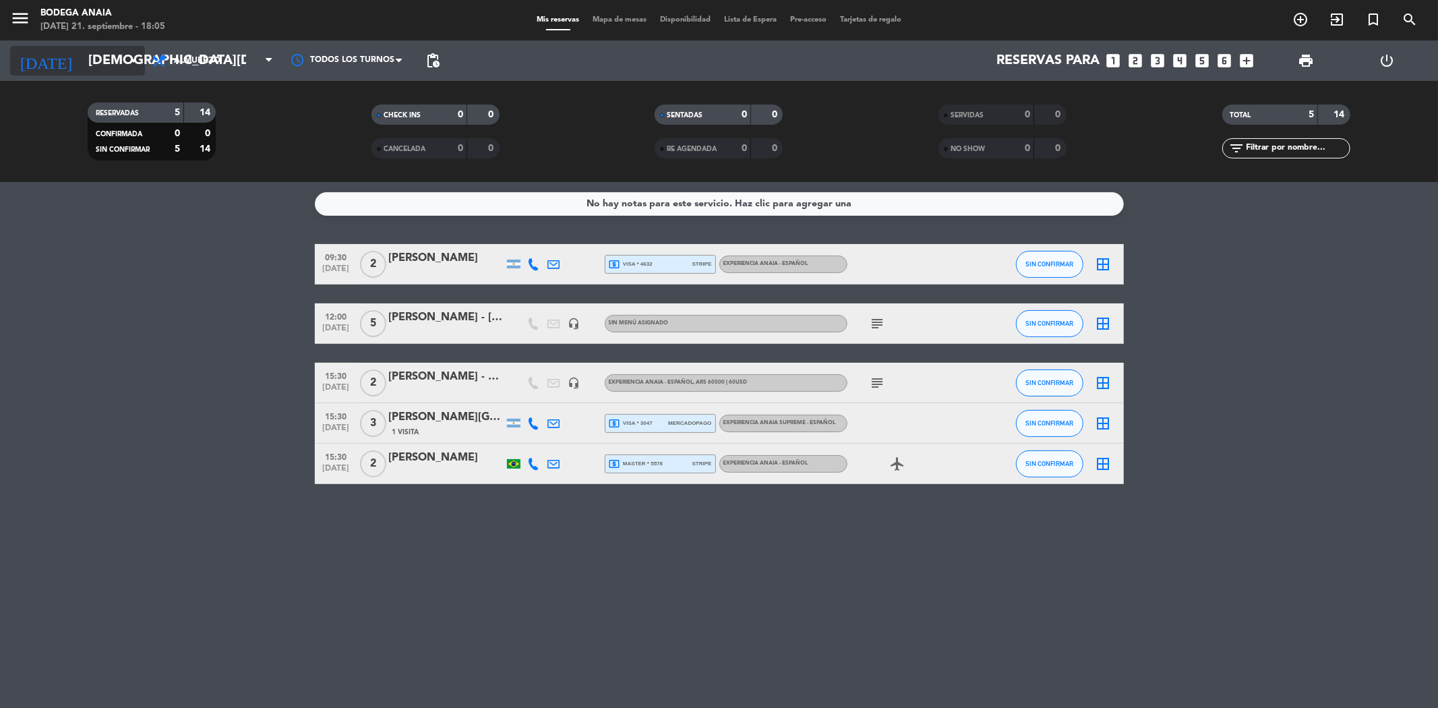
click at [73, 76] on div "[DATE] [DATE] arrow_drop_down" at bounding box center [77, 60] width 135 height 40
click at [84, 57] on input "[DEMOGRAPHIC_DATA][DATE]" at bounding box center [167, 61] width 171 height 30
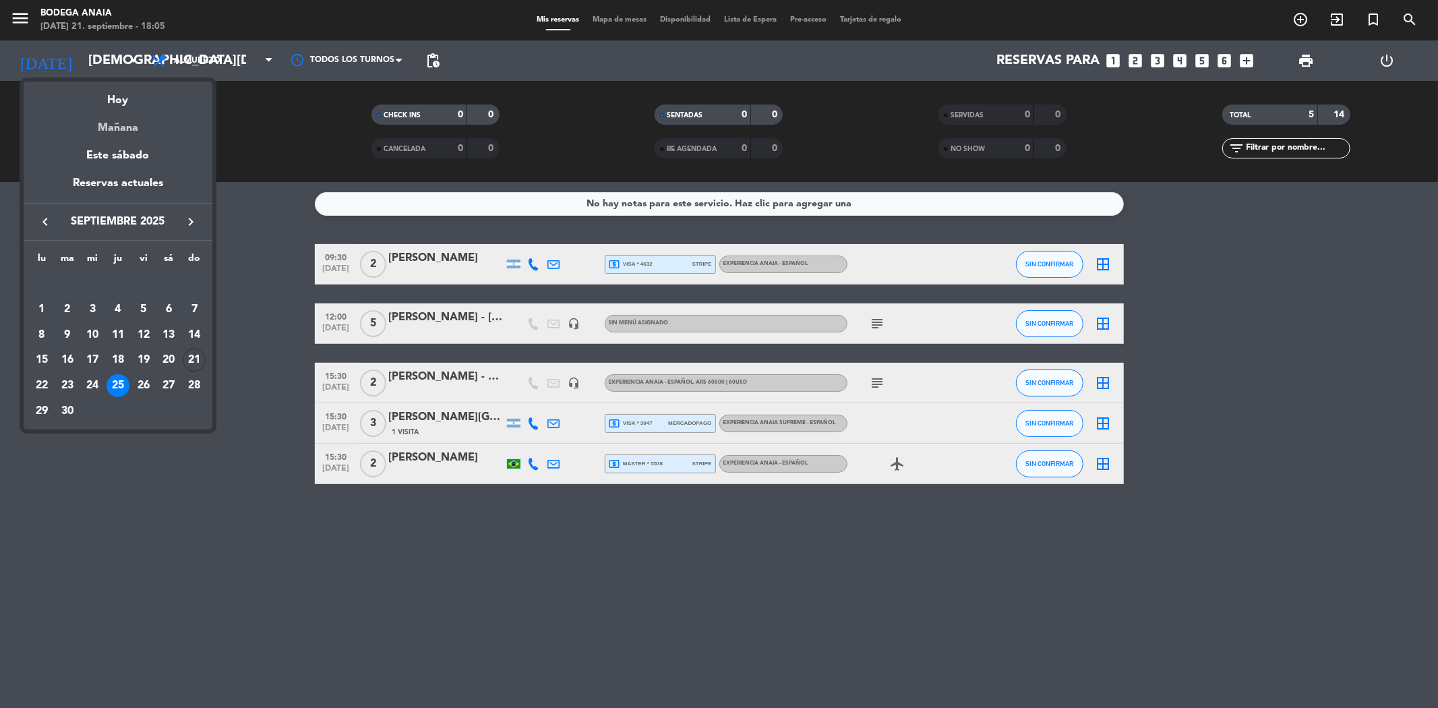
click at [126, 111] on div "Mañana" at bounding box center [118, 123] width 189 height 28
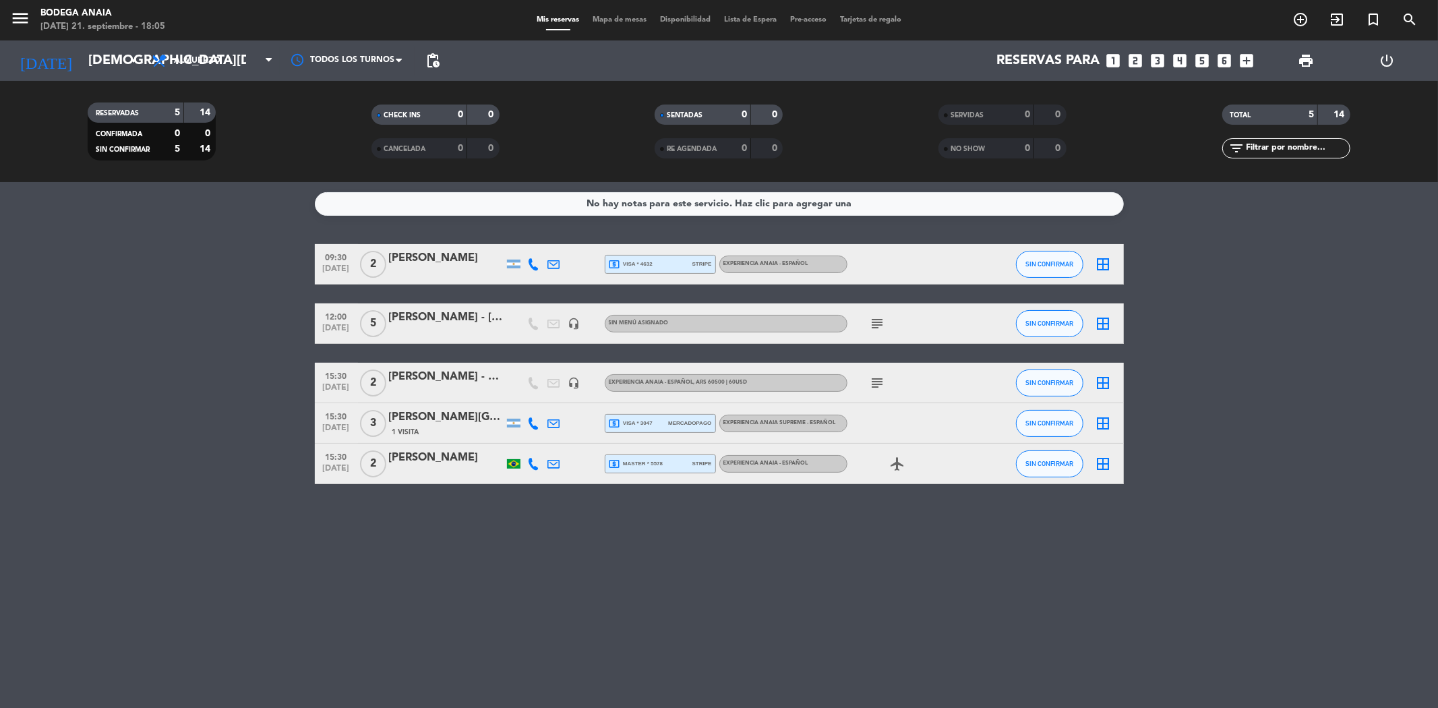
type input "[DATE]"
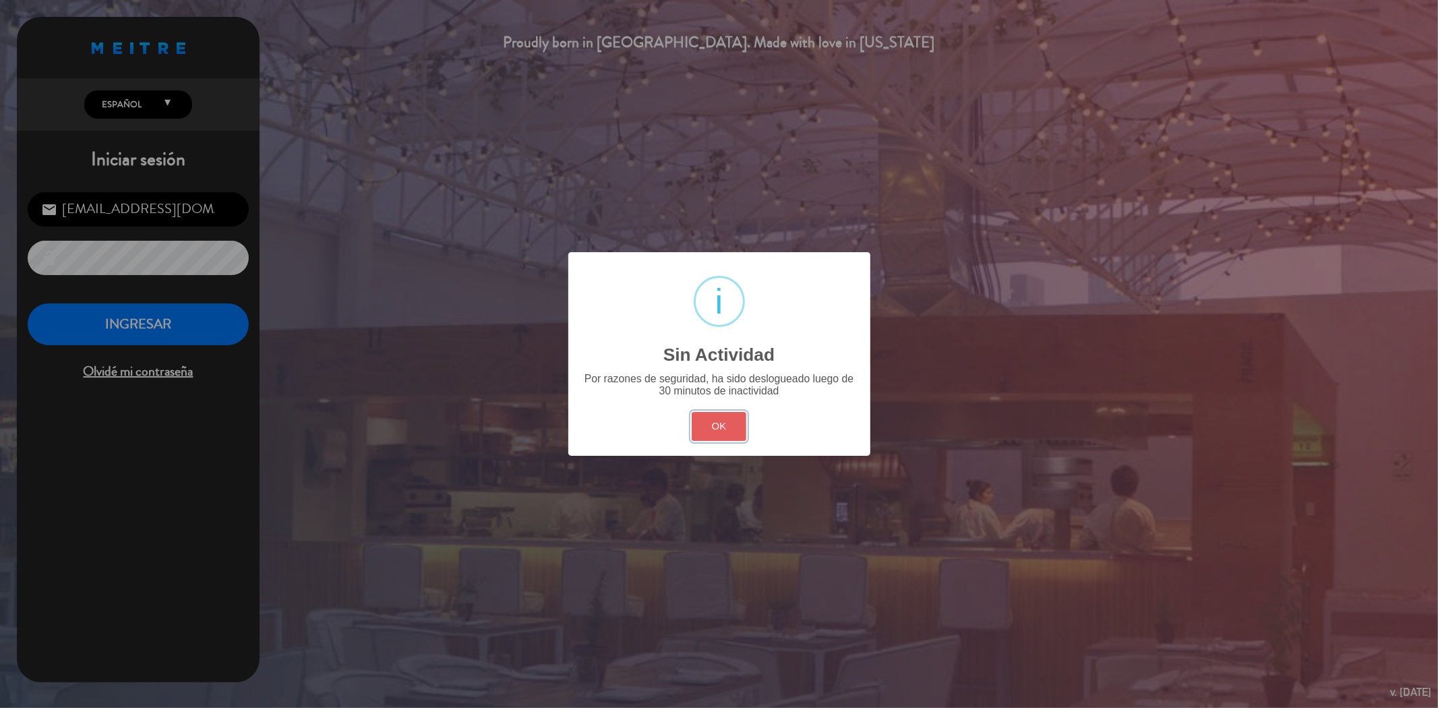
click at [717, 421] on button "OK" at bounding box center [718, 426] width 55 height 29
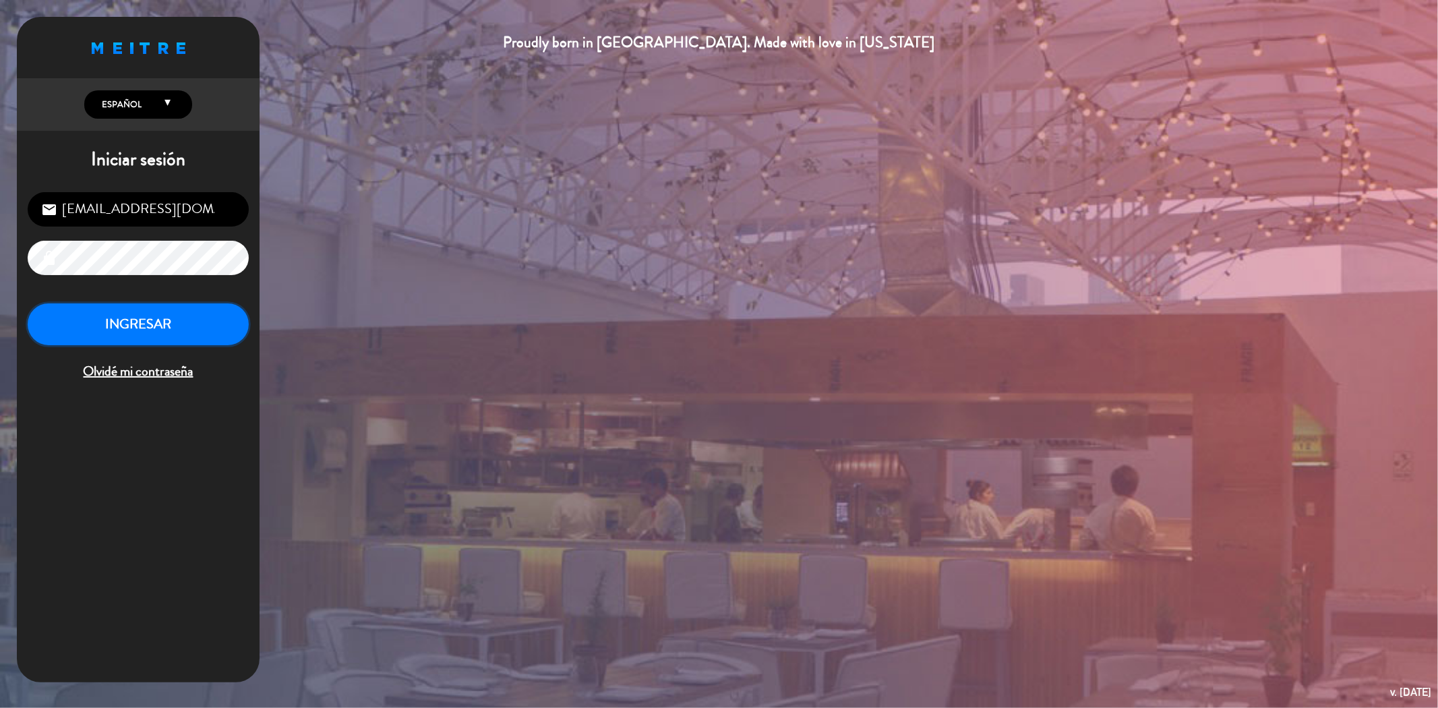
click at [199, 312] on button "INGRESAR" at bounding box center [138, 324] width 221 height 42
